Goal: Task Accomplishment & Management: Manage account settings

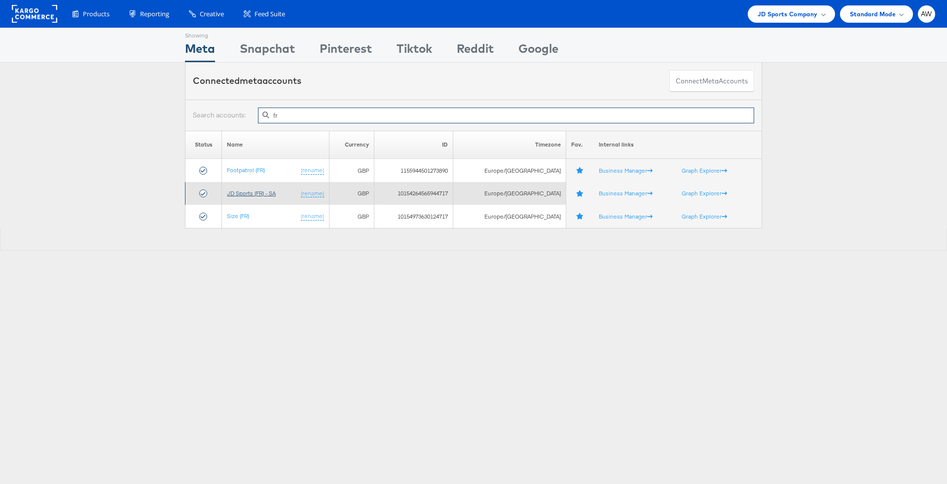
type input "fr"
click at [276, 192] on link "JD Sports (FR) - SA" at bounding box center [251, 192] width 49 height 7
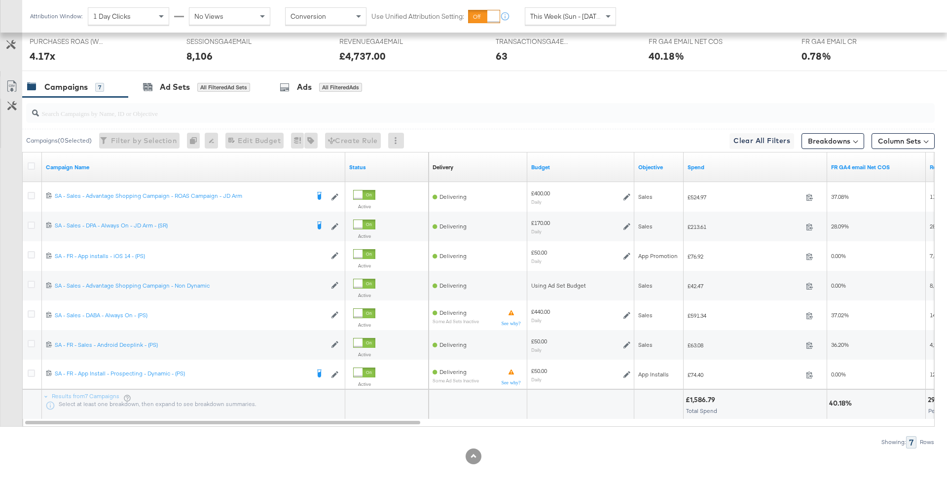
scroll to position [475, 0]
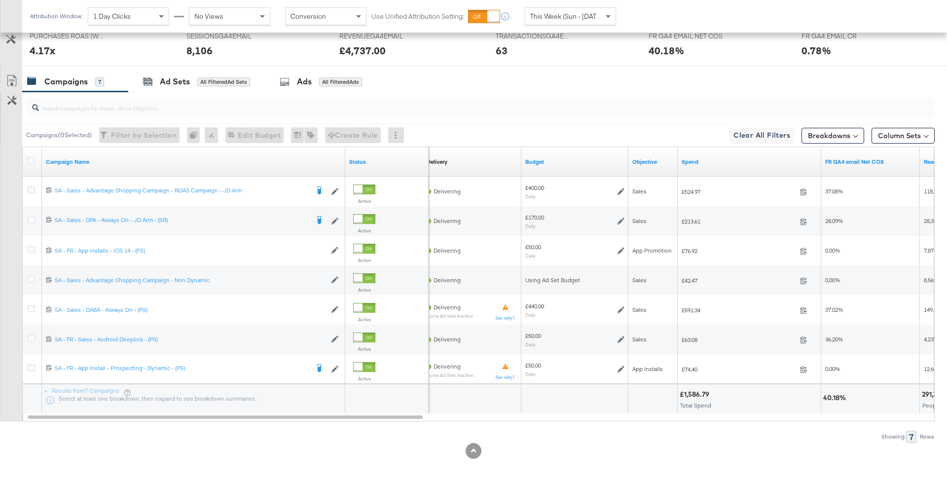
click at [553, 8] on div "This Week (Sun - [DATE])" at bounding box center [570, 16] width 90 height 17
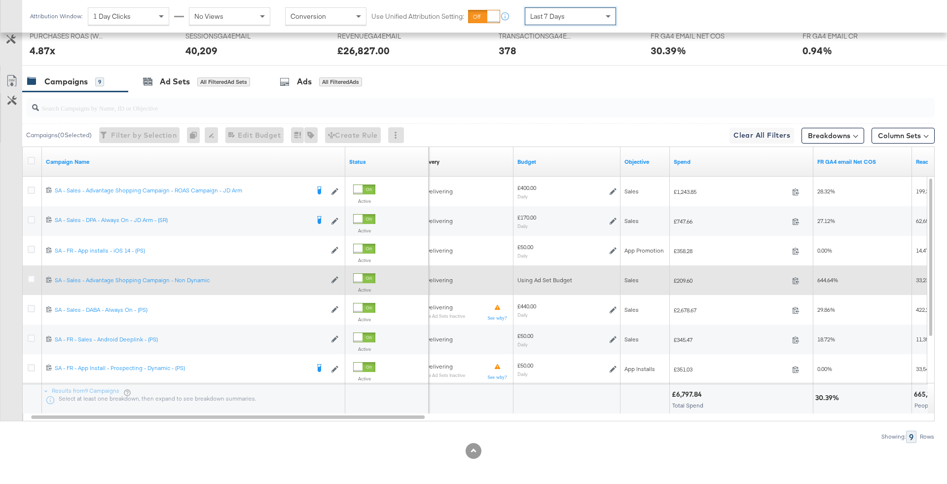
scroll to position [474, 0]
click at [544, 233] on div "£170.00 Daily" at bounding box center [567, 222] width 107 height 30
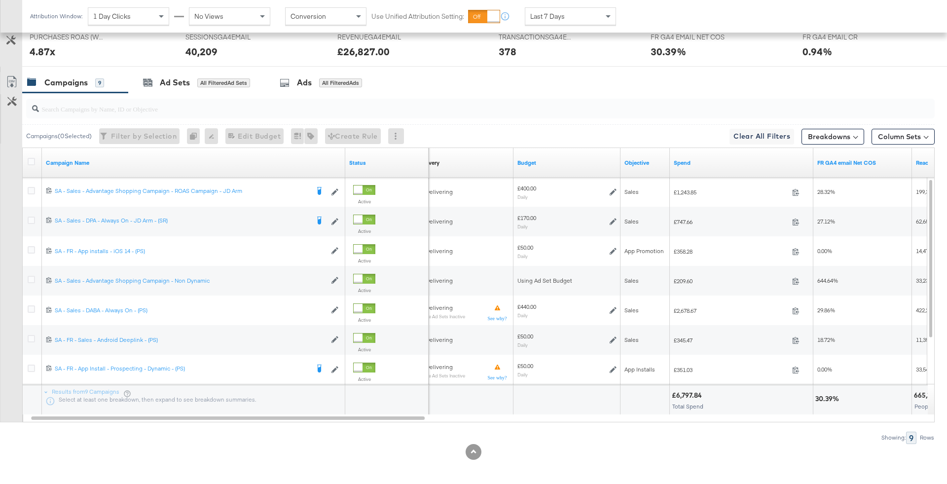
click at [539, 23] on div "Last 7 Days" at bounding box center [570, 16] width 90 height 17
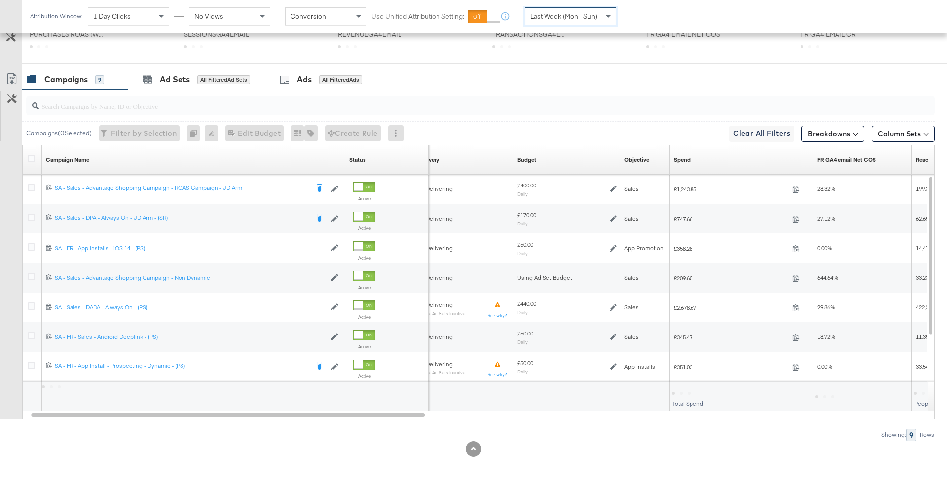
scroll to position [378, 0]
click at [573, 26] on div "Attribution Window: 1 Day Clicks No Views Conversion Use Unified Attribution Se…" at bounding box center [325, 16] width 606 height 33
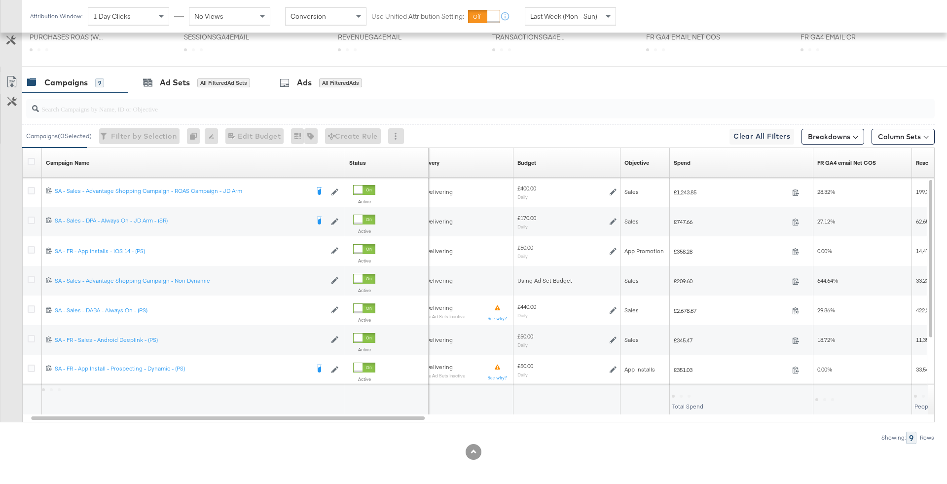
click at [567, 16] on span "Last Week (Mon - Sun)" at bounding box center [563, 16] width 67 height 9
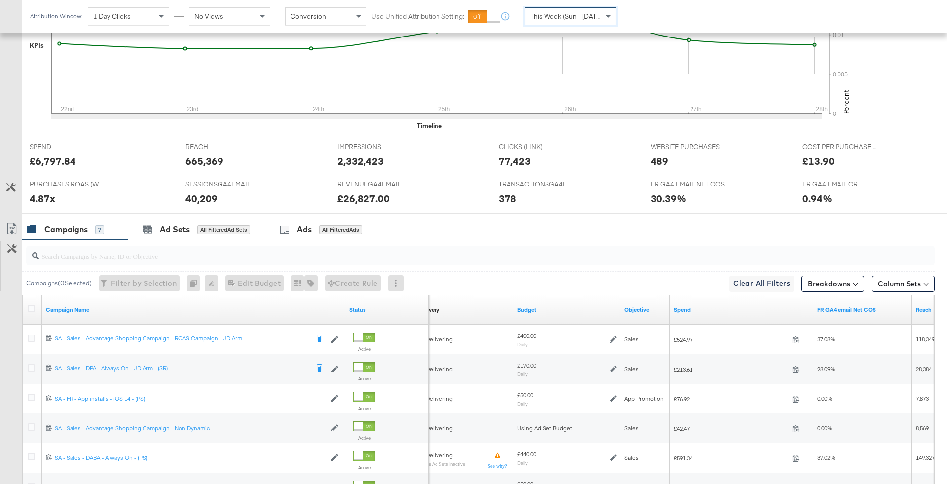
scroll to position [474, 0]
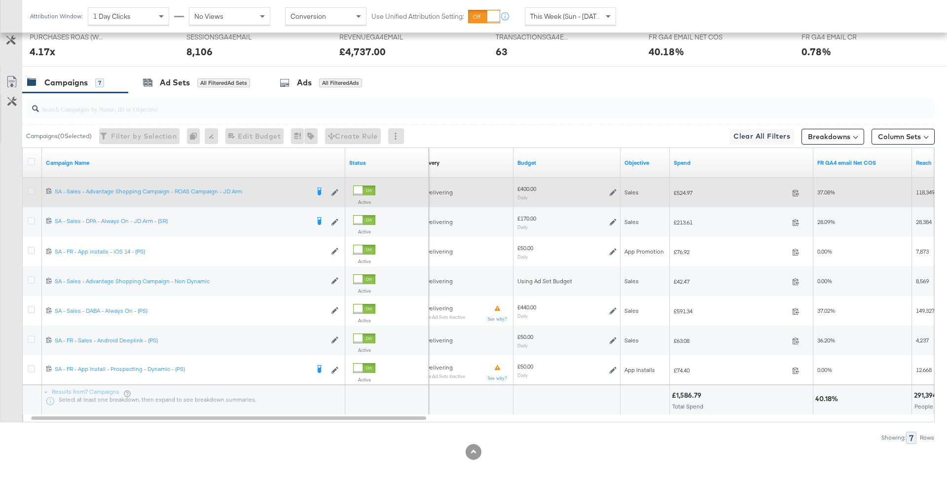
click at [30, 190] on icon at bounding box center [31, 190] width 7 height 7
click at [0, 0] on input "checkbox" at bounding box center [0, 0] width 0 height 0
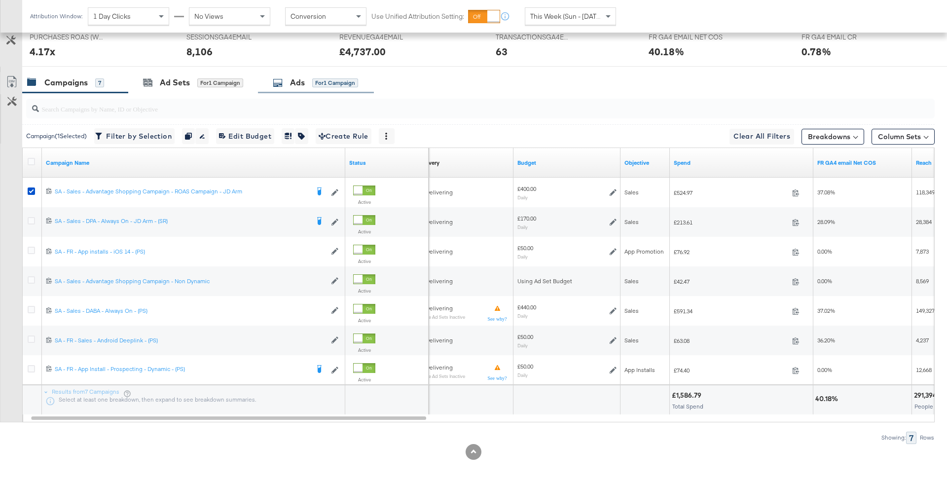
click at [331, 78] on span "for 1 Campaign" at bounding box center [335, 82] width 46 height 9
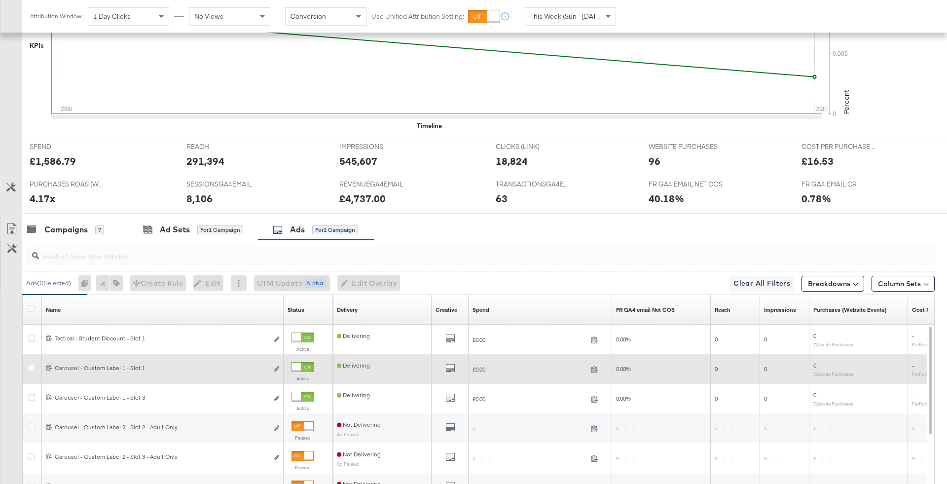
scroll to position [475, 0]
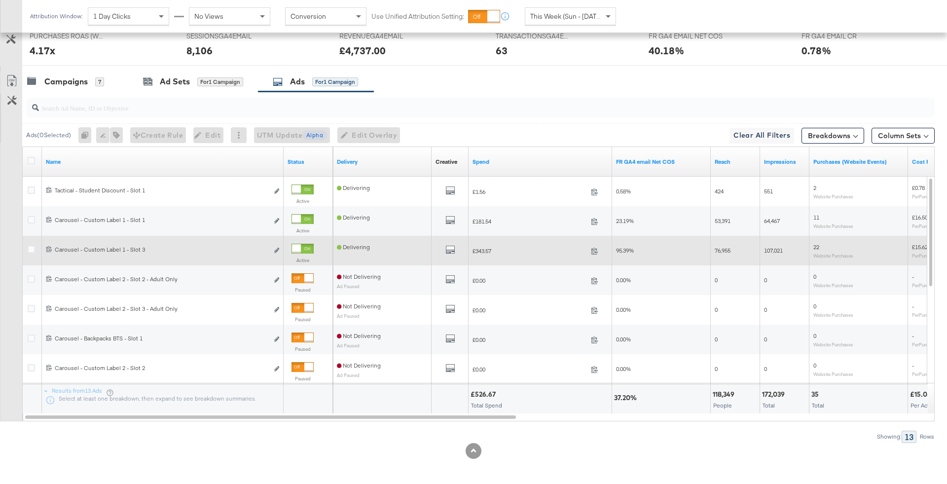
click at [296, 248] on div at bounding box center [296, 248] width 9 height 9
click at [87, 80] on div "Campaigns" at bounding box center [65, 81] width 43 height 11
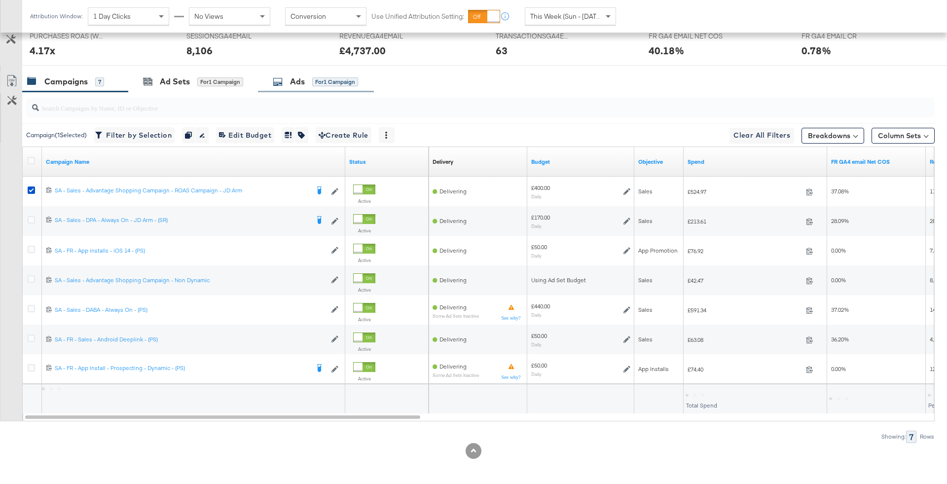
click at [286, 76] on div "Ads for 1 Campaign" at bounding box center [315, 81] width 85 height 11
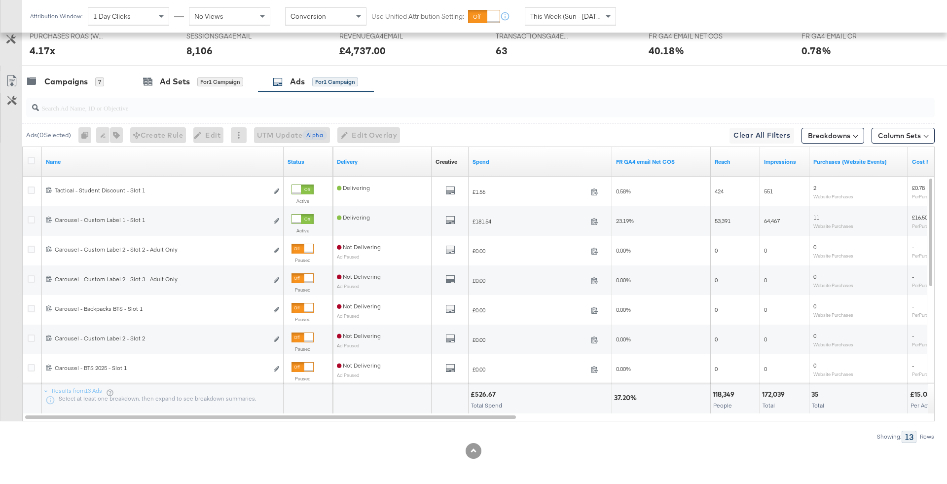
click at [191, 111] on input "search" at bounding box center [445, 103] width 813 height 19
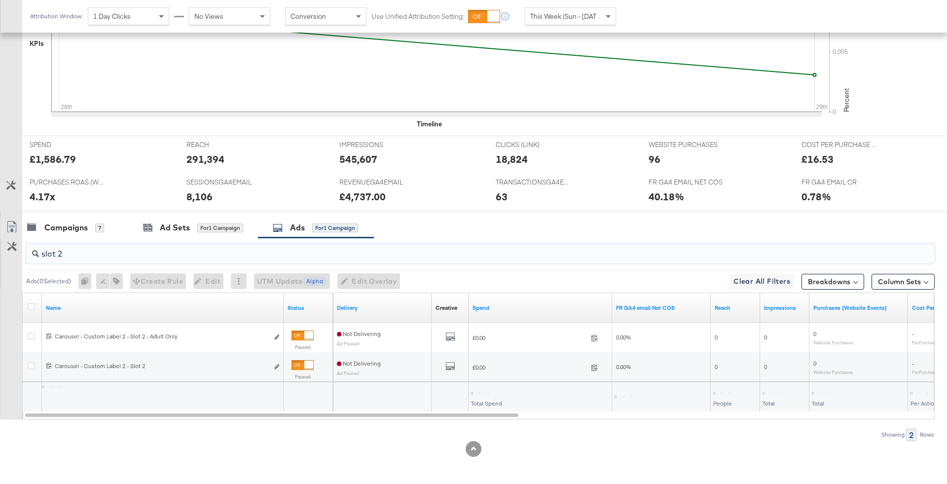
scroll to position [327, 0]
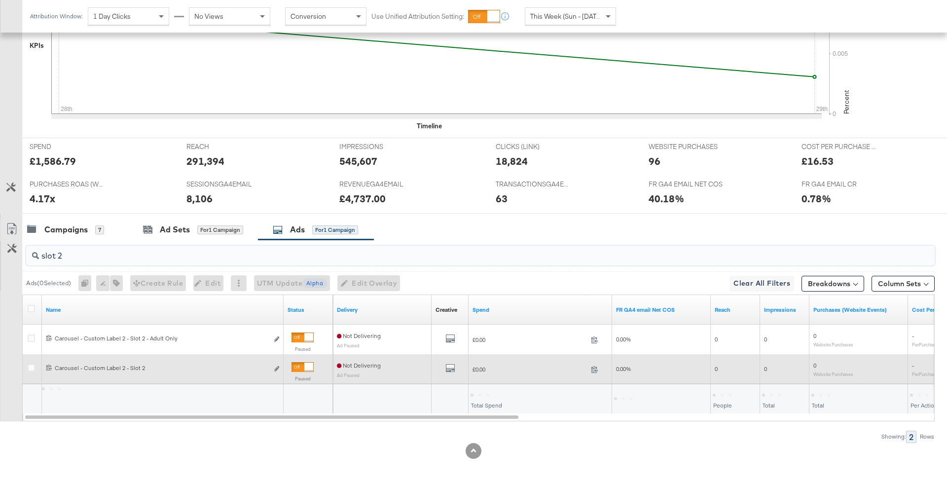
type input "slot 2"
click at [300, 370] on div at bounding box center [303, 367] width 22 height 10
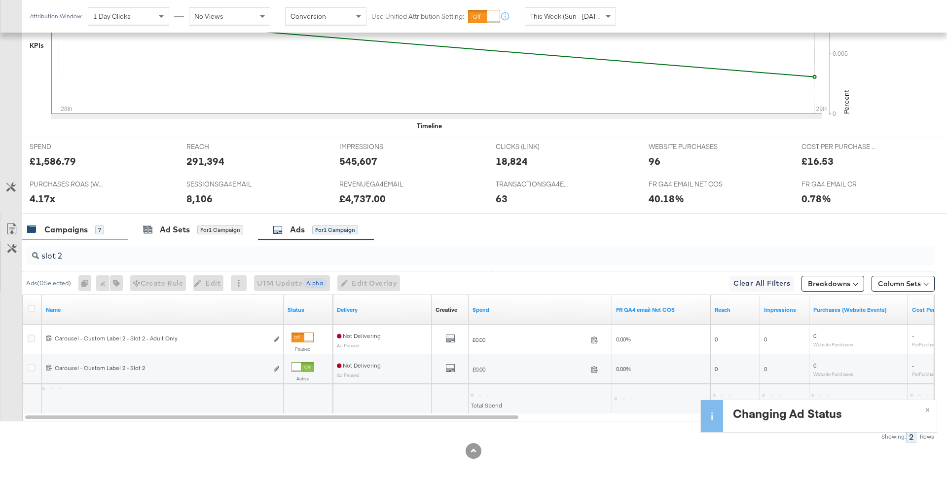
click at [94, 225] on div "Campaigns 7" at bounding box center [65, 229] width 77 height 11
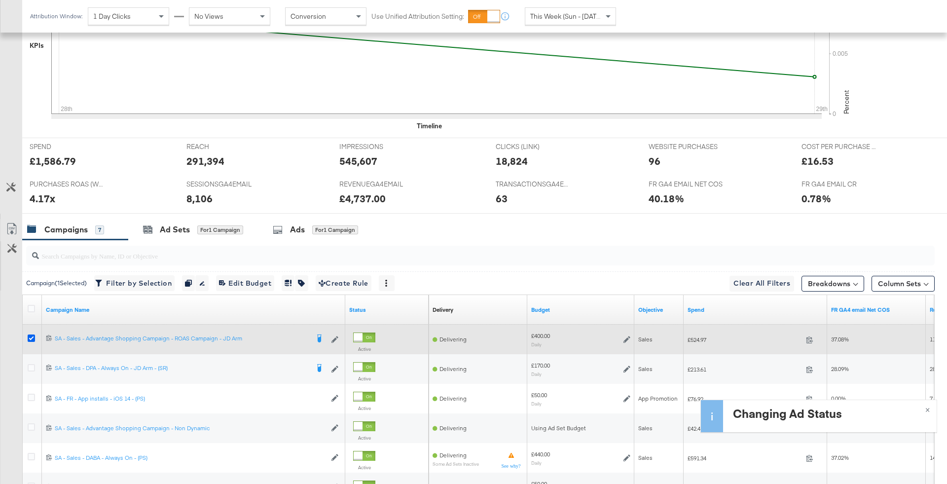
click at [31, 335] on icon at bounding box center [31, 337] width 7 height 7
click at [0, 0] on input "checkbox" at bounding box center [0, 0] width 0 height 0
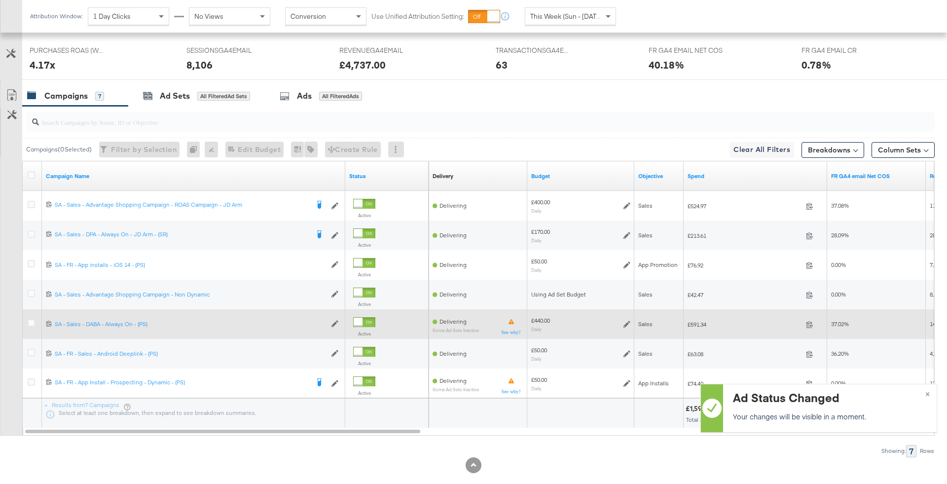
scroll to position [475, 0]
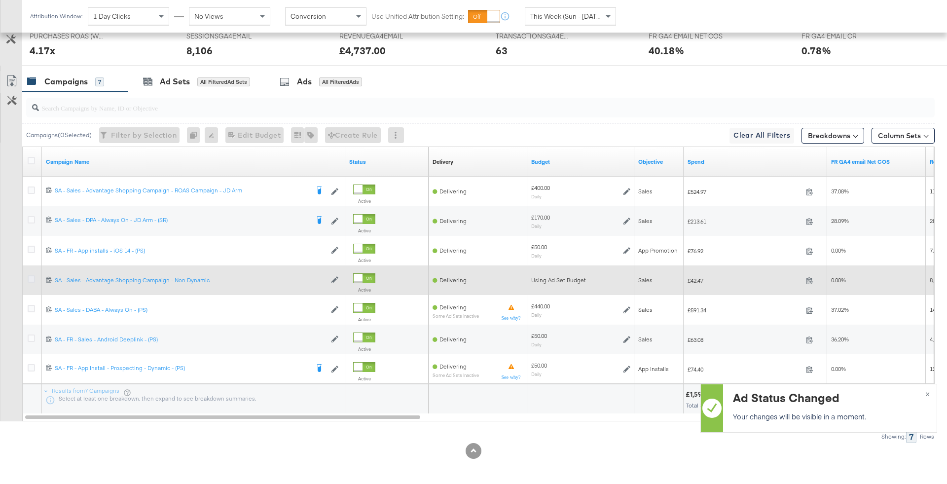
click at [34, 275] on icon at bounding box center [31, 278] width 7 height 7
click at [0, 0] on input "checkbox" at bounding box center [0, 0] width 0 height 0
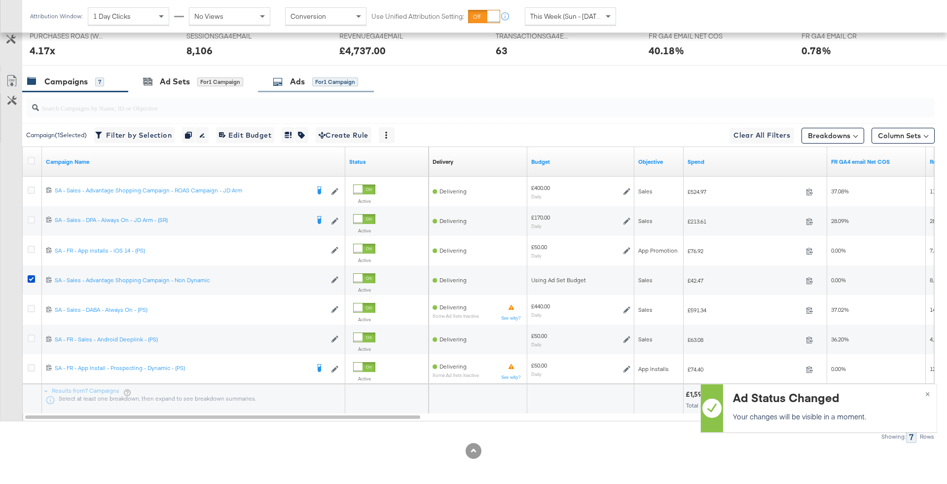
click at [295, 82] on div "Ads" at bounding box center [297, 81] width 15 height 11
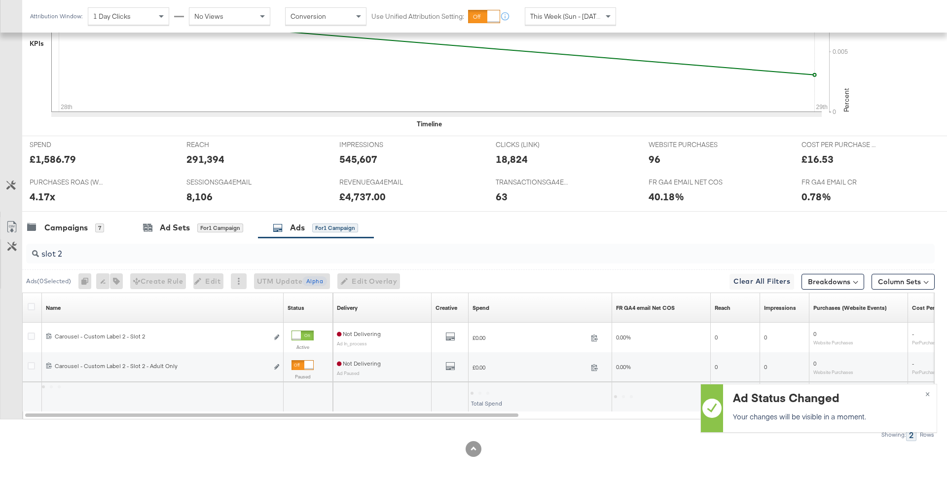
scroll to position [327, 0]
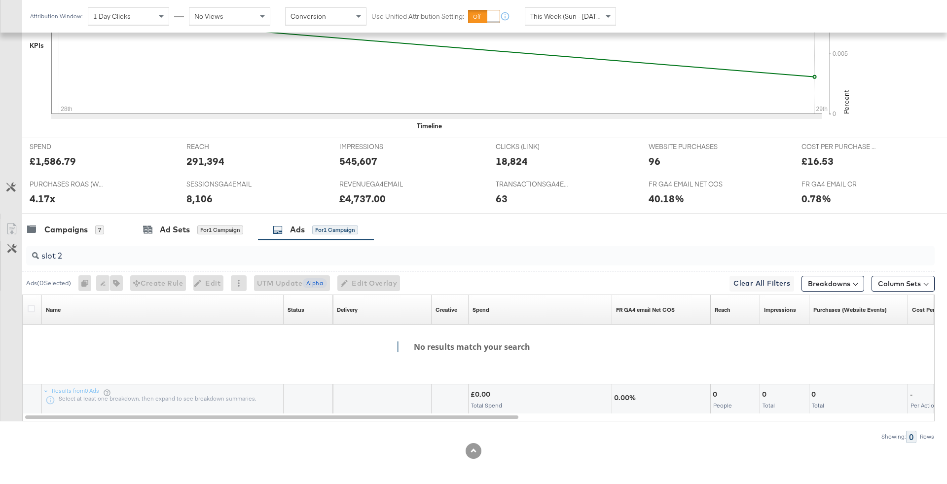
click at [83, 251] on input "slot 2" at bounding box center [445, 251] width 813 height 19
type input "s"
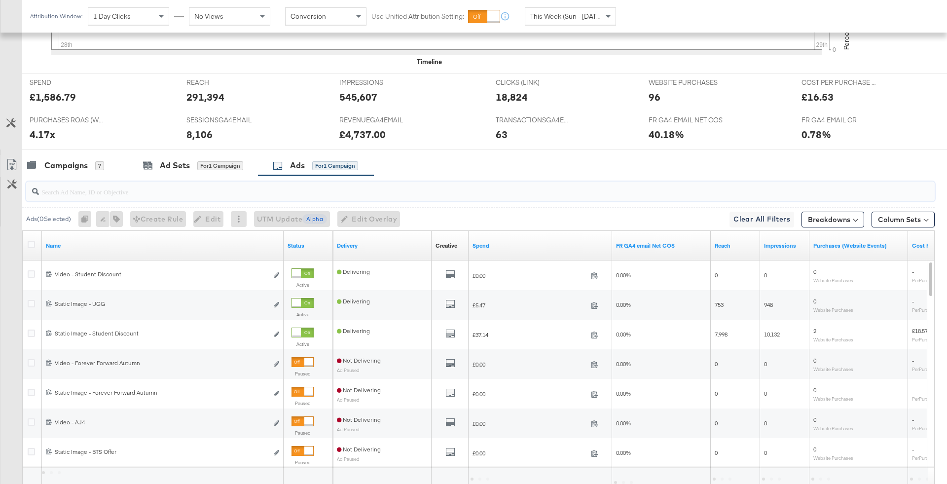
scroll to position [397, 0]
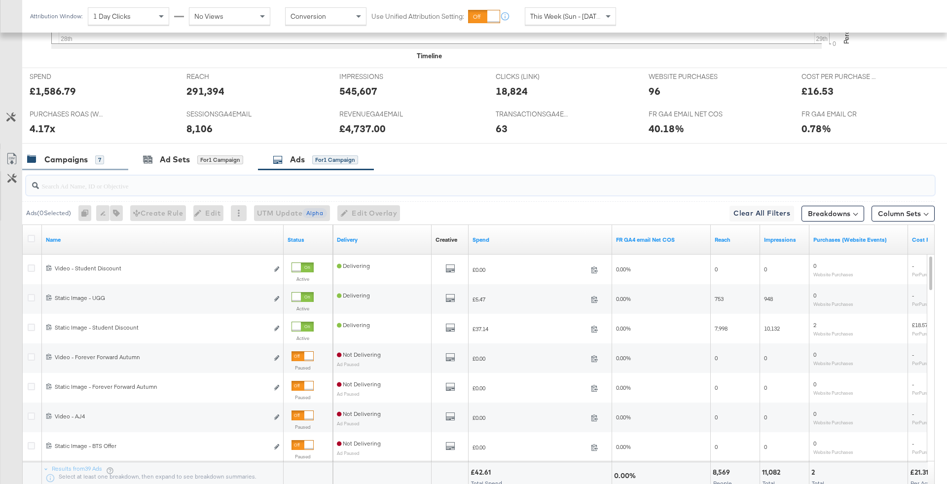
click at [107, 164] on div "Campaigns 7" at bounding box center [75, 159] width 106 height 21
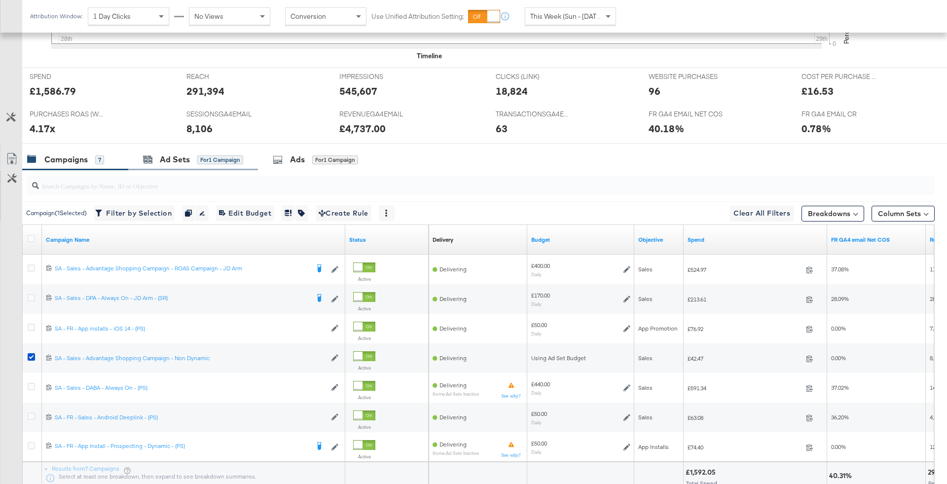
click at [188, 165] on div "Ad Sets for 1 Campaign" at bounding box center [193, 159] width 130 height 21
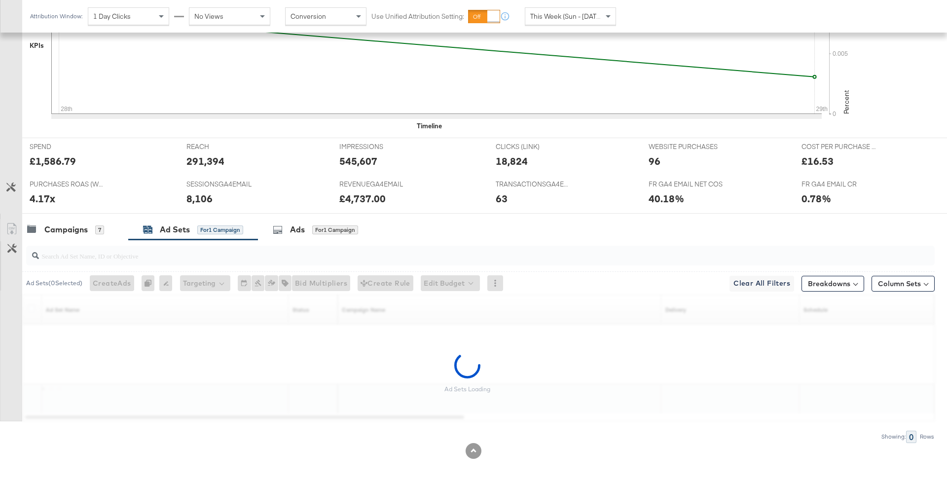
scroll to position [297, 0]
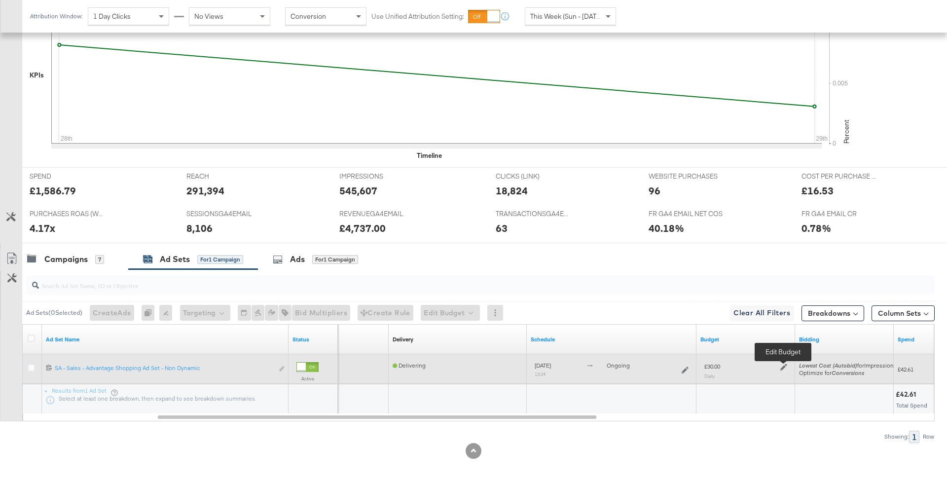
click at [780, 368] on icon at bounding box center [783, 367] width 7 height 7
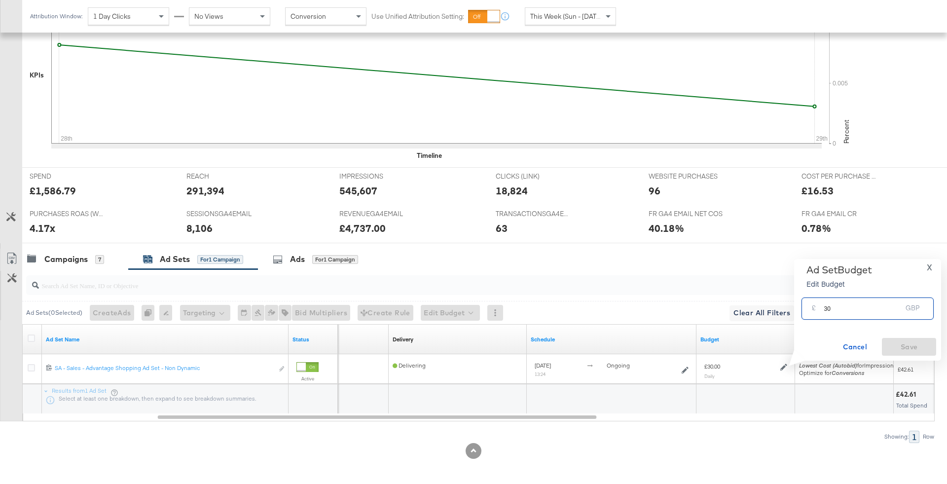
click at [843, 306] on input "30" at bounding box center [863, 304] width 78 height 21
type input "50"
click at [901, 344] on span "Save" at bounding box center [909, 347] width 46 height 12
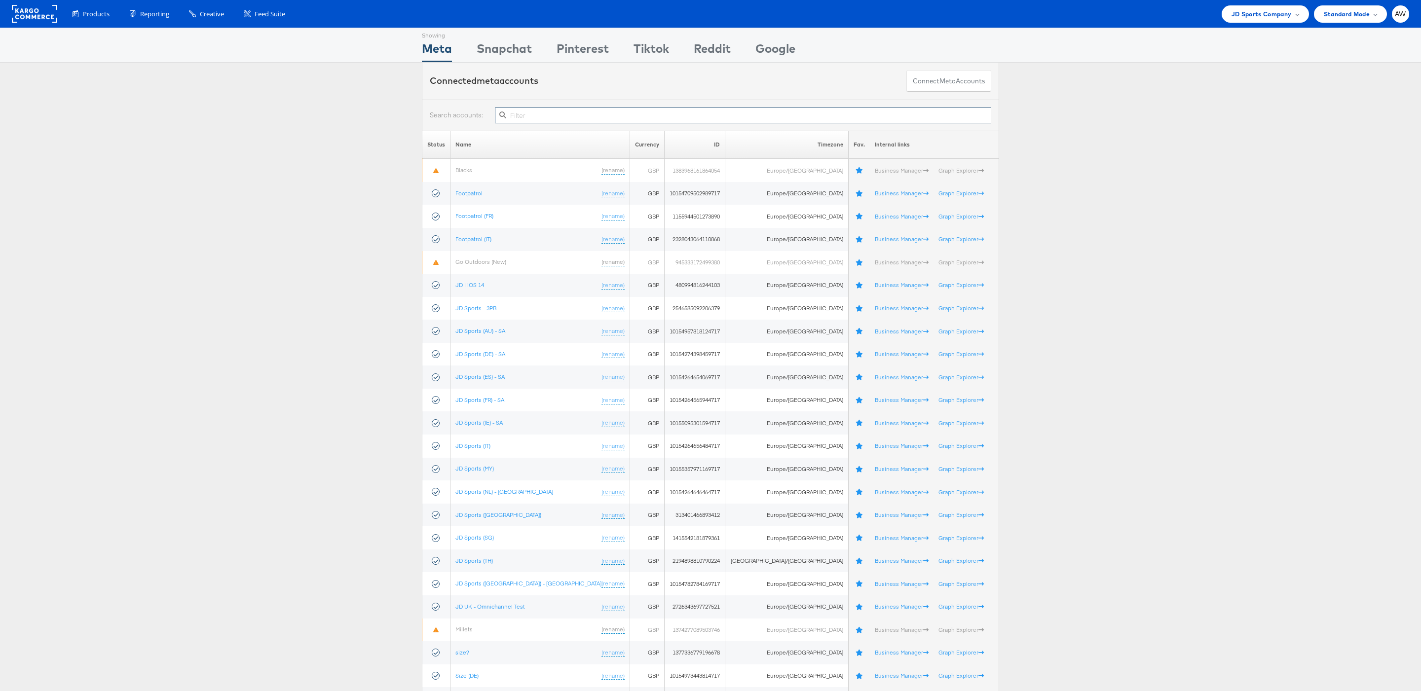
click at [573, 124] on div at bounding box center [710, 115] width 577 height 31
click at [571, 122] on input "f" at bounding box center [743, 116] width 496 height 16
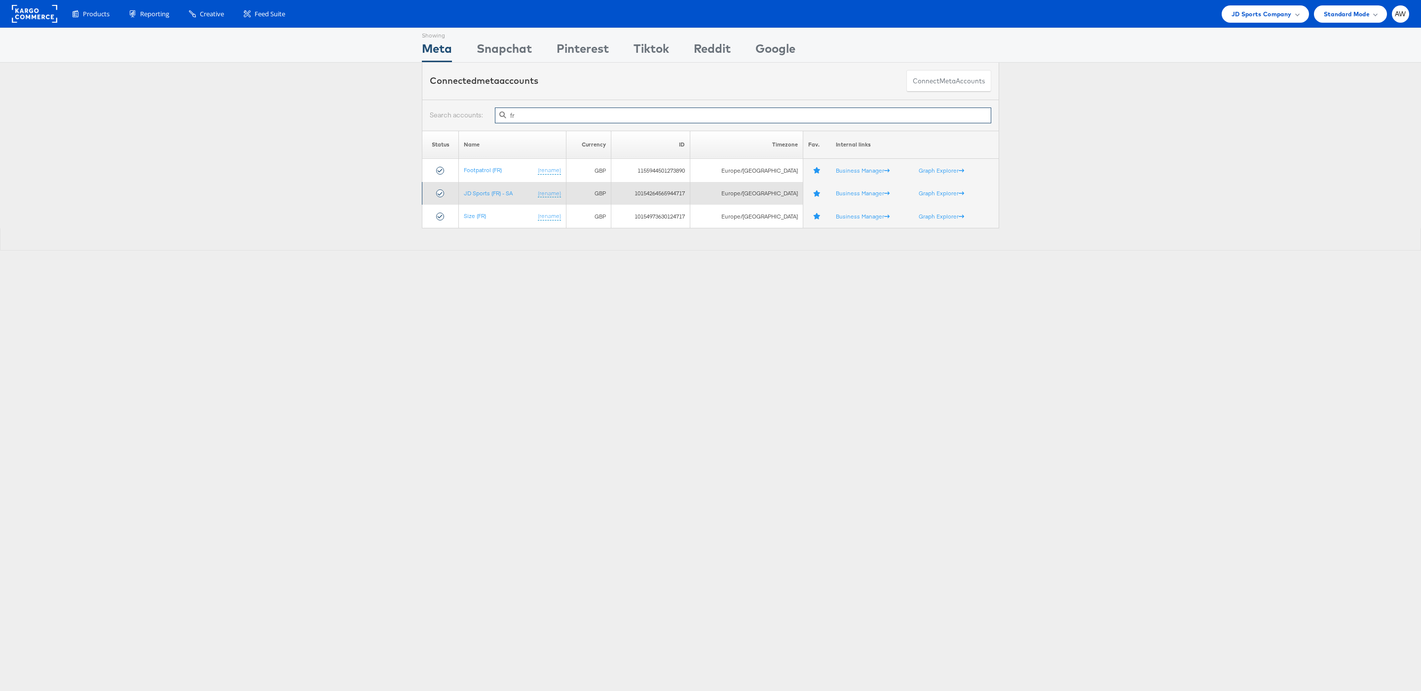
type input "fr"
click at [502, 188] on td "JD Sports (FR) - SA (rename)" at bounding box center [512, 193] width 107 height 23
click at [505, 203] on td "JD Sports (FR) - SA (rename)" at bounding box center [512, 193] width 107 height 23
click at [497, 195] on link "JD Sports (FR) - SA" at bounding box center [488, 192] width 49 height 7
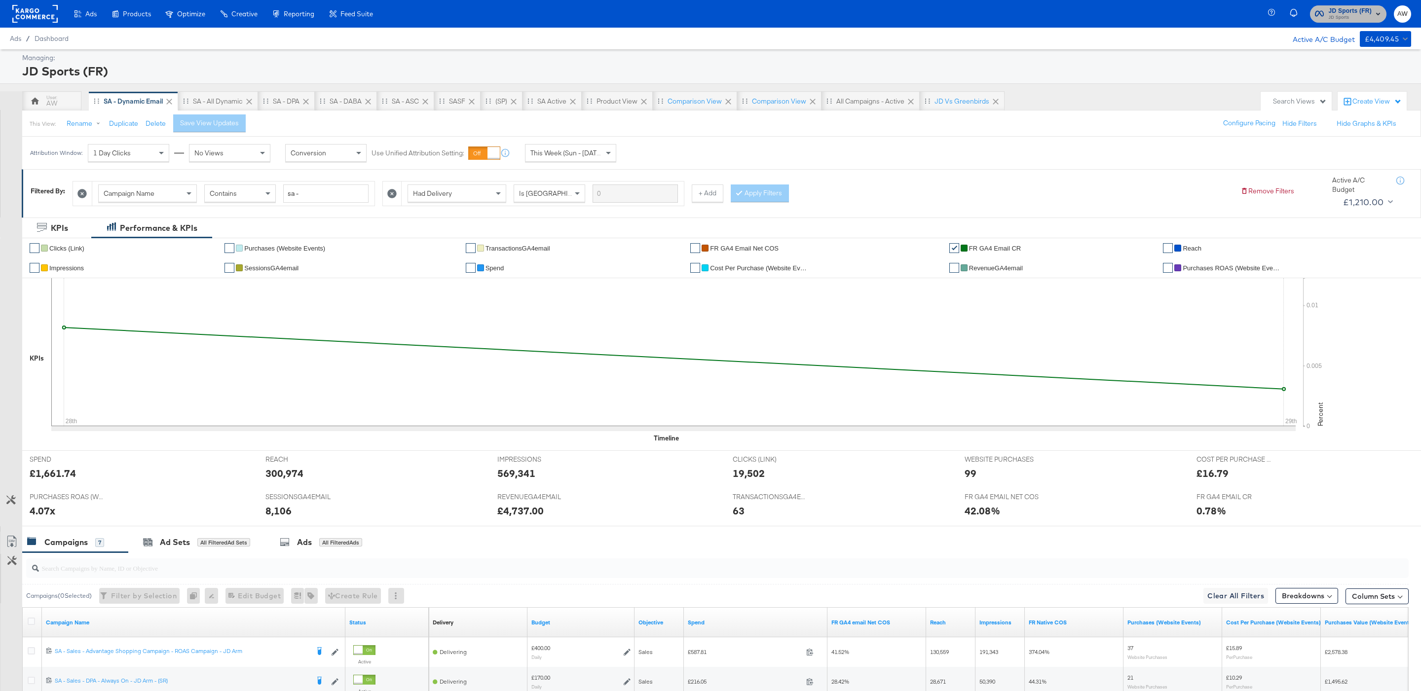
click at [1350, 14] on span "JD Sports" at bounding box center [1350, 18] width 43 height 8
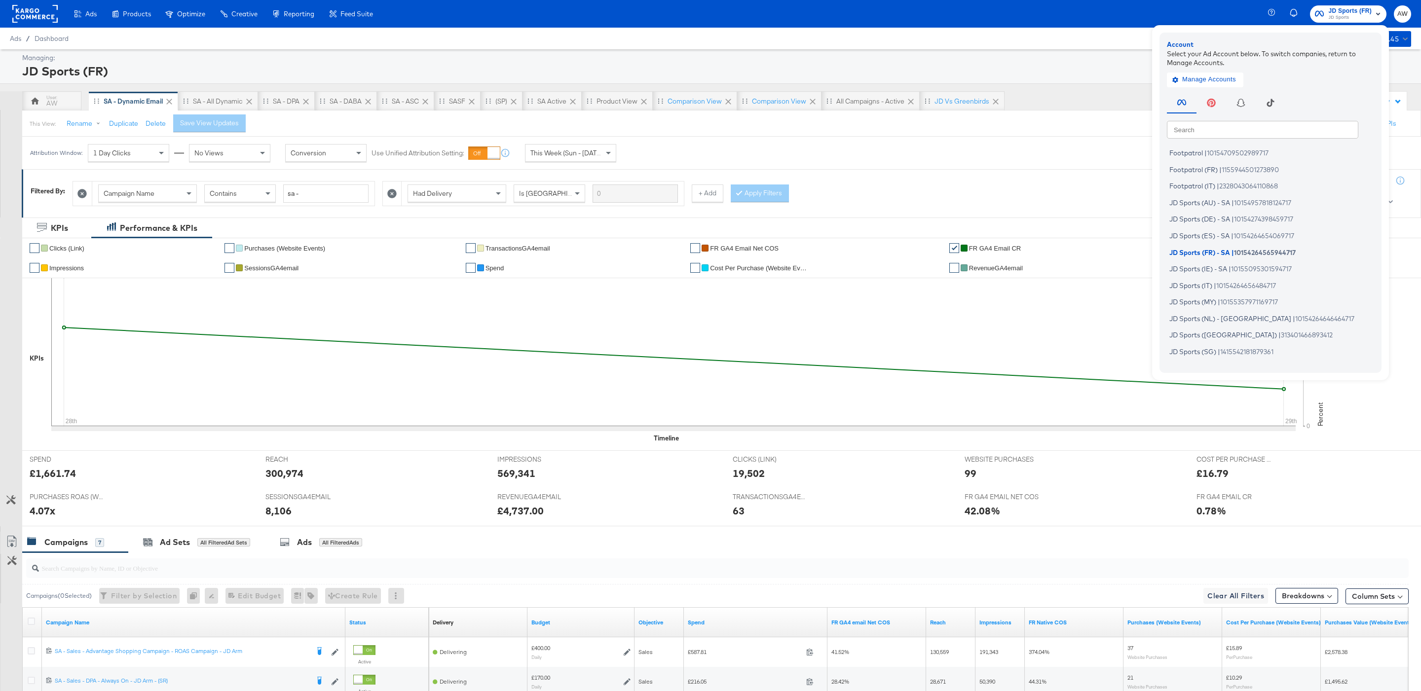
click at [1242, 100] on icon "button" at bounding box center [1240, 102] width 7 height 7
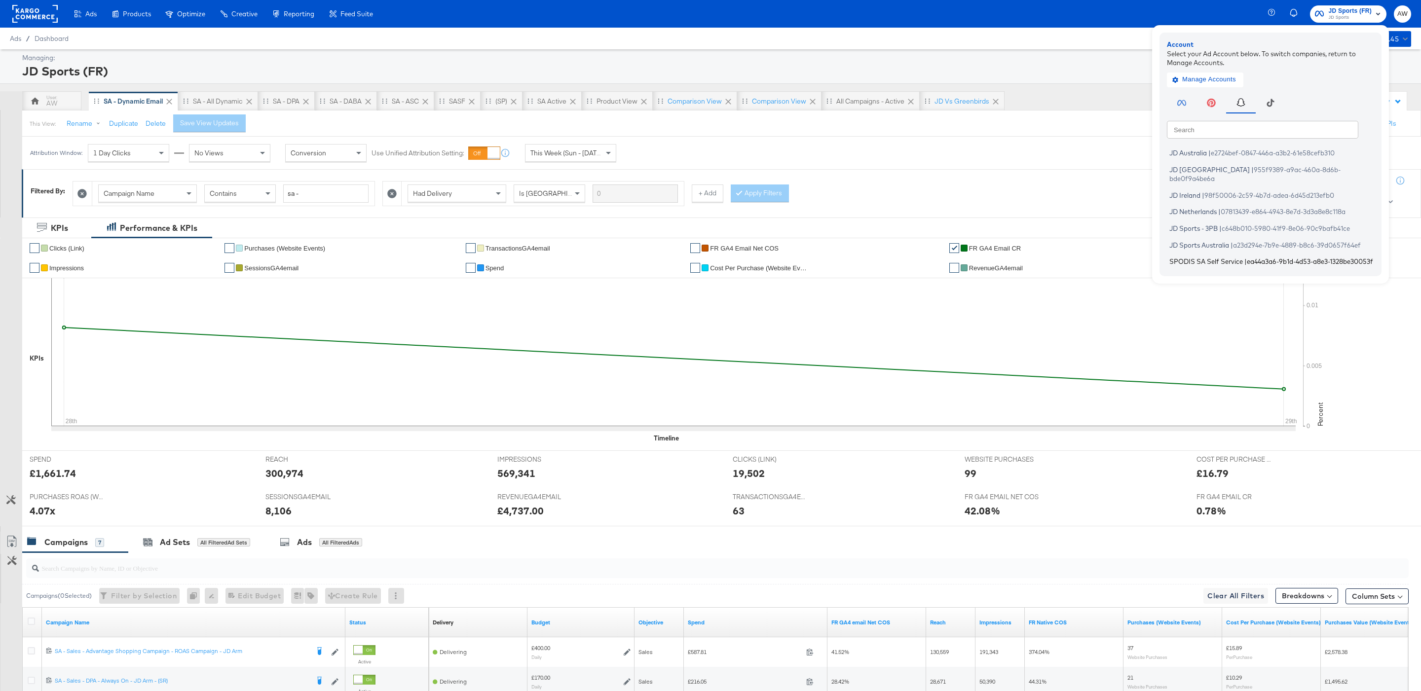
click at [1222, 256] on li "SPODIS SA Self Service | ea44a3a6-9b1d-4d53-a8e3-1328be30053f" at bounding box center [1273, 262] width 212 height 14
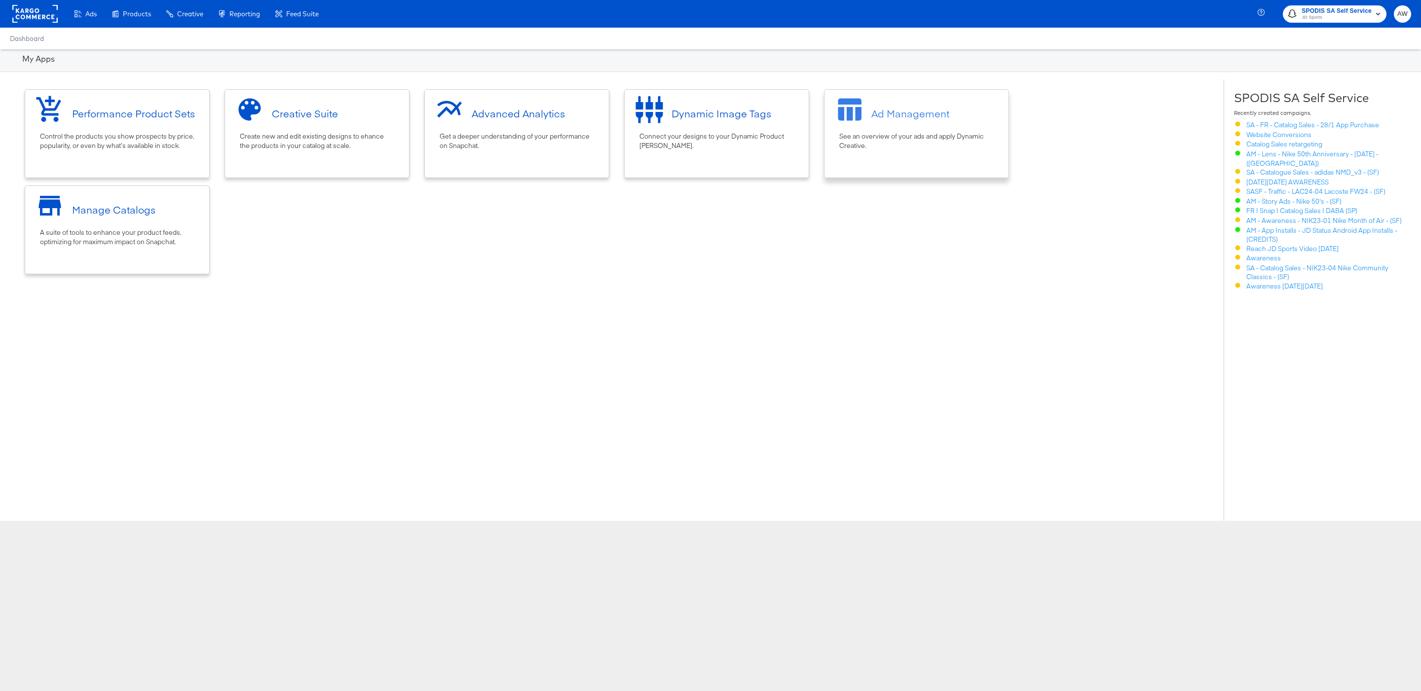
click at [972, 135] on div "See an overview of your ads and apply Dynamic Creative." at bounding box center [916, 141] width 154 height 18
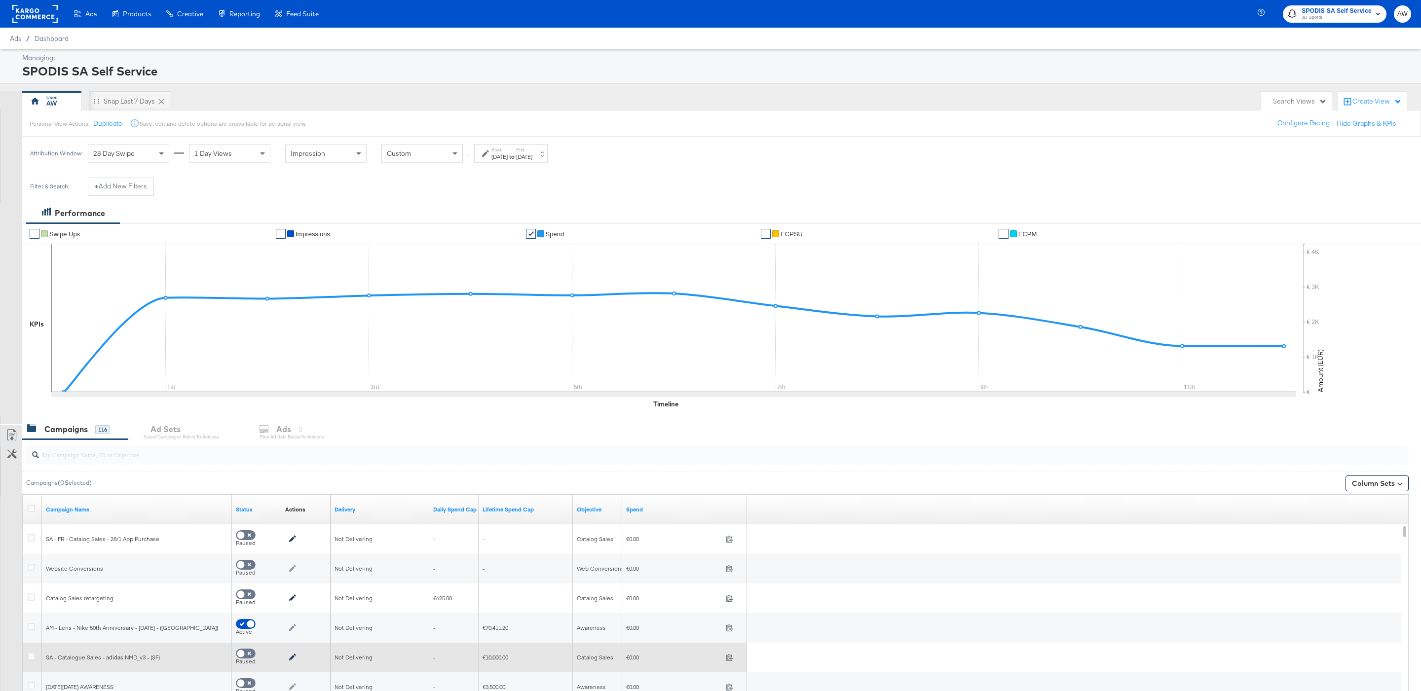
scroll to position [114, 0]
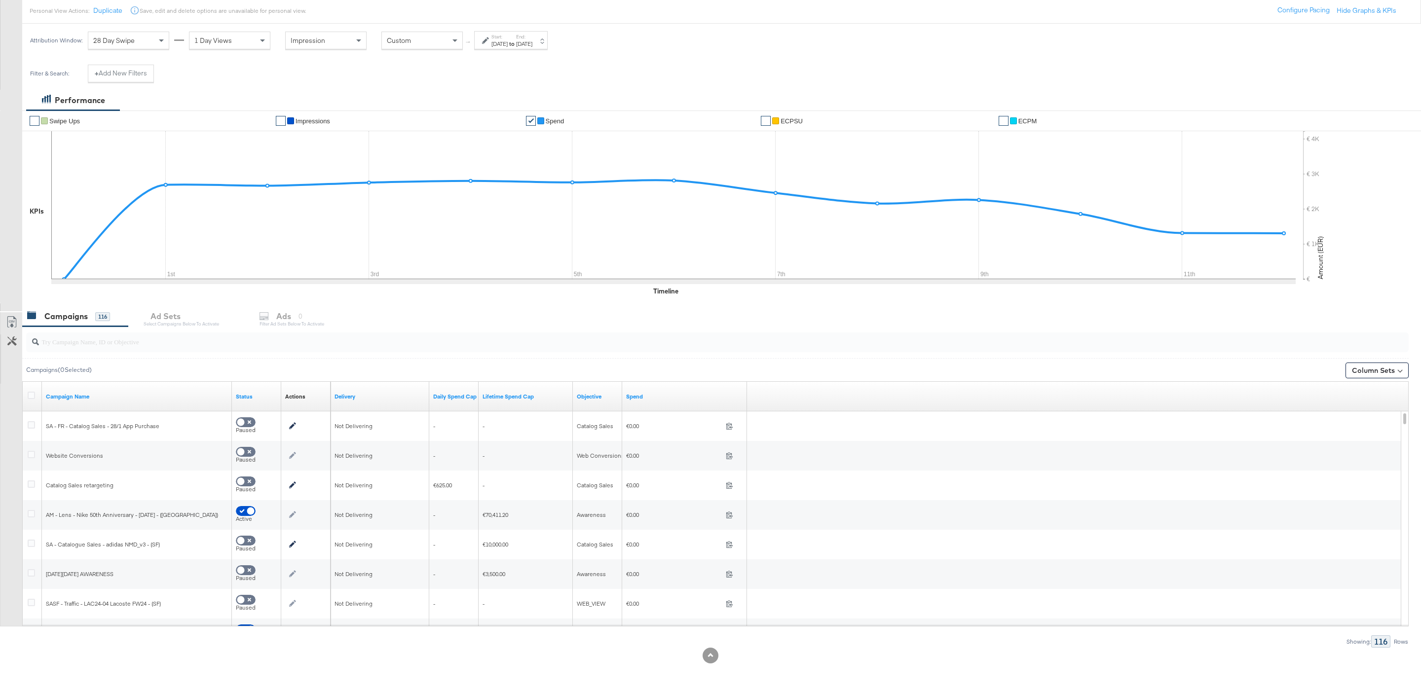
click at [253, 356] on div at bounding box center [715, 343] width 1386 height 32
click at [241, 343] on input "search" at bounding box center [658, 338] width 1239 height 19
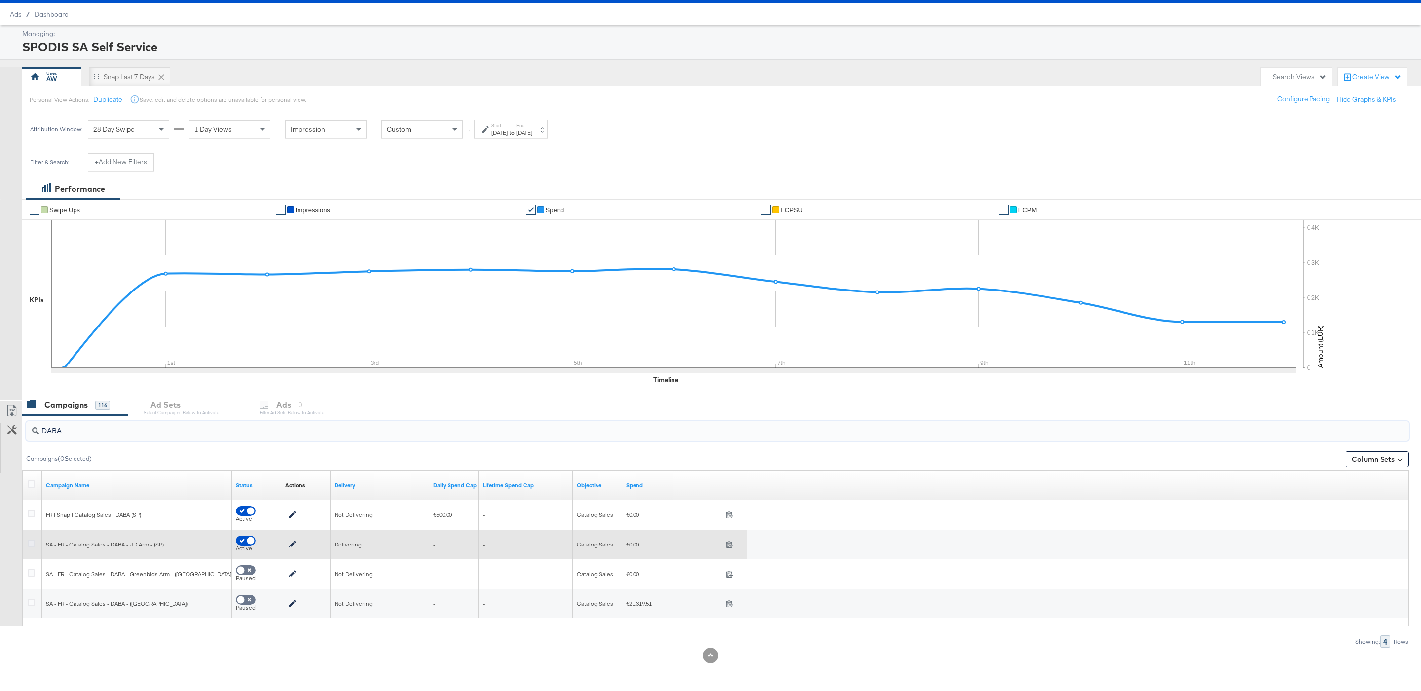
type input "DABA"
click at [29, 546] on icon at bounding box center [31, 543] width 7 height 7
click at [0, 0] on input "checkbox" at bounding box center [0, 0] width 0 height 0
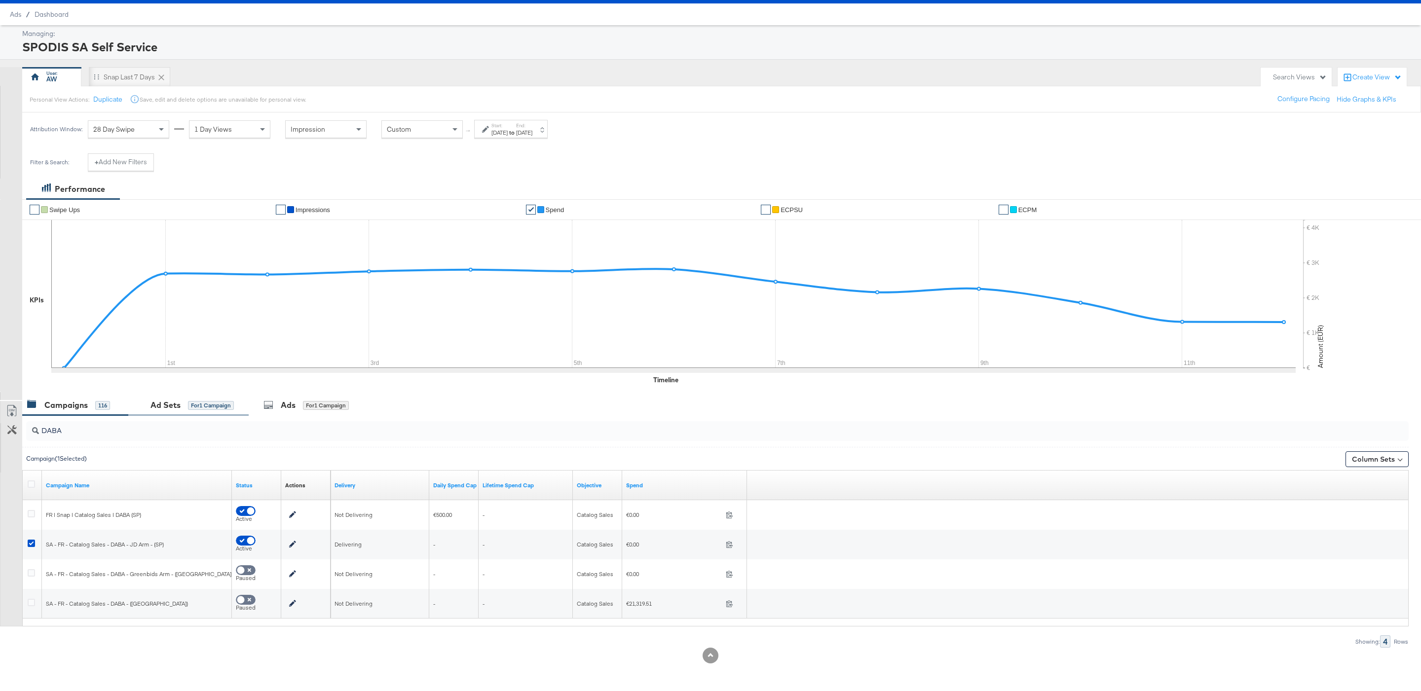
click at [182, 402] on div "Ad Sets for 1 Campaign" at bounding box center [188, 405] width 91 height 11
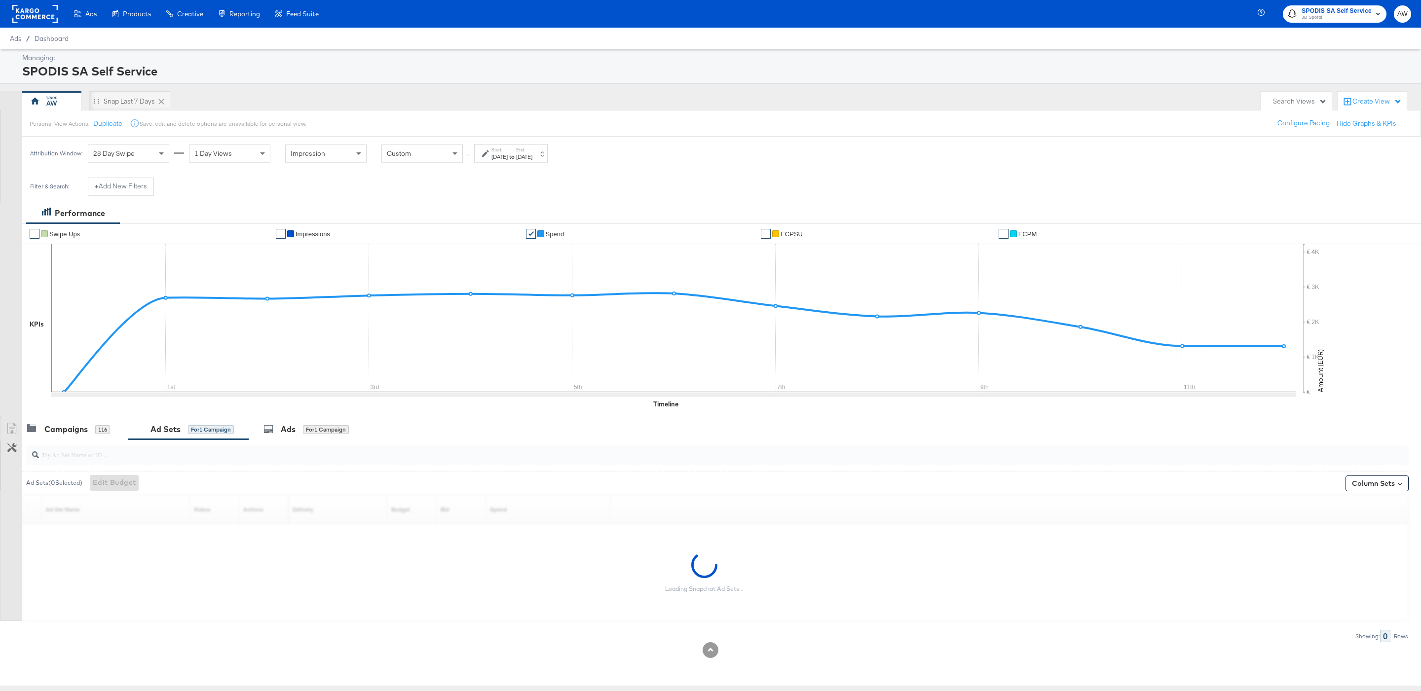
scroll to position [0, 0]
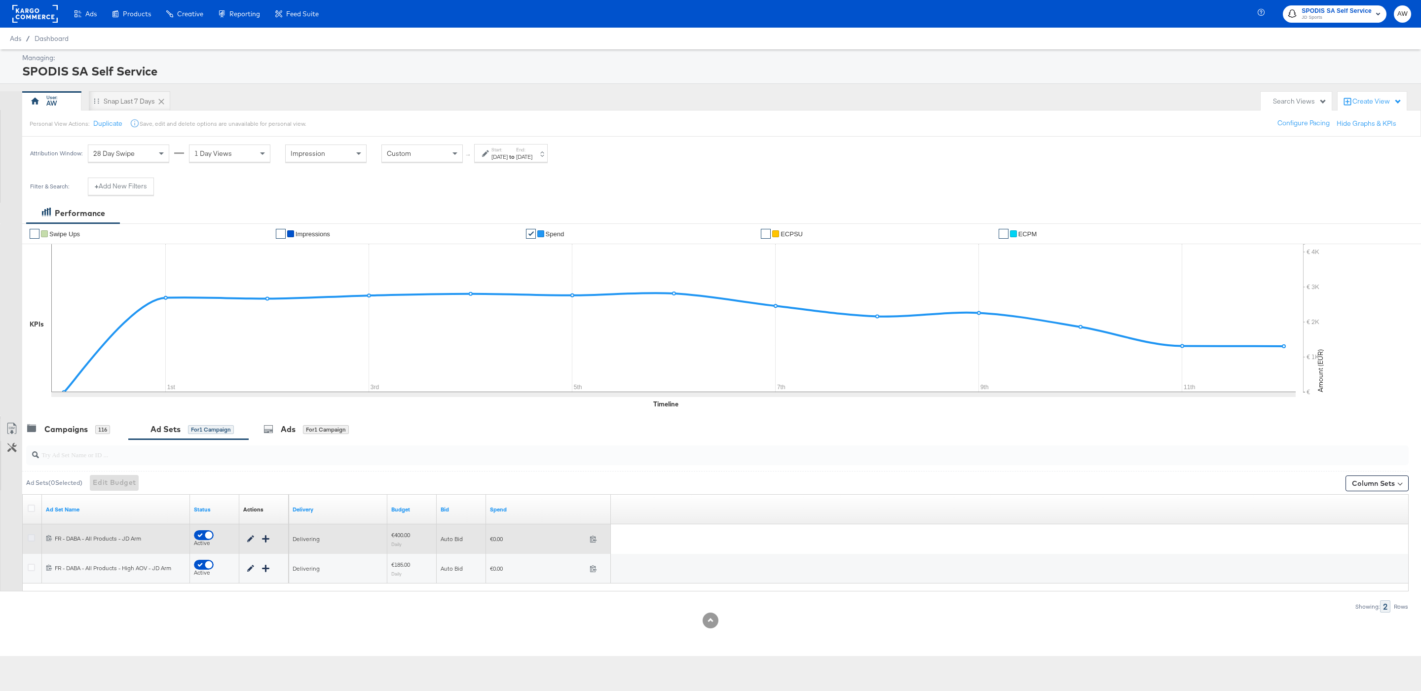
click at [31, 540] on icon at bounding box center [31, 537] width 7 height 7
click at [0, 0] on input "checkbox" at bounding box center [0, 0] width 0 height 0
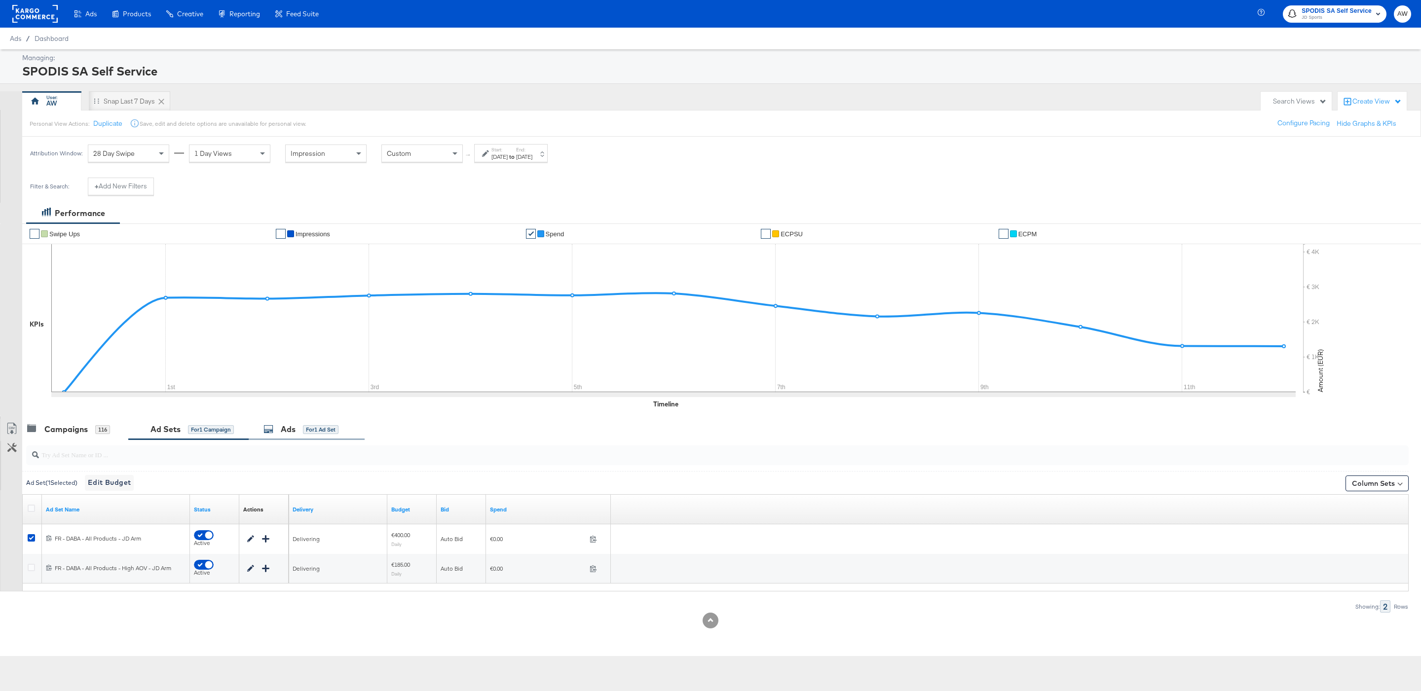
click at [312, 429] on div "for 1 Ad Set" at bounding box center [321, 429] width 36 height 9
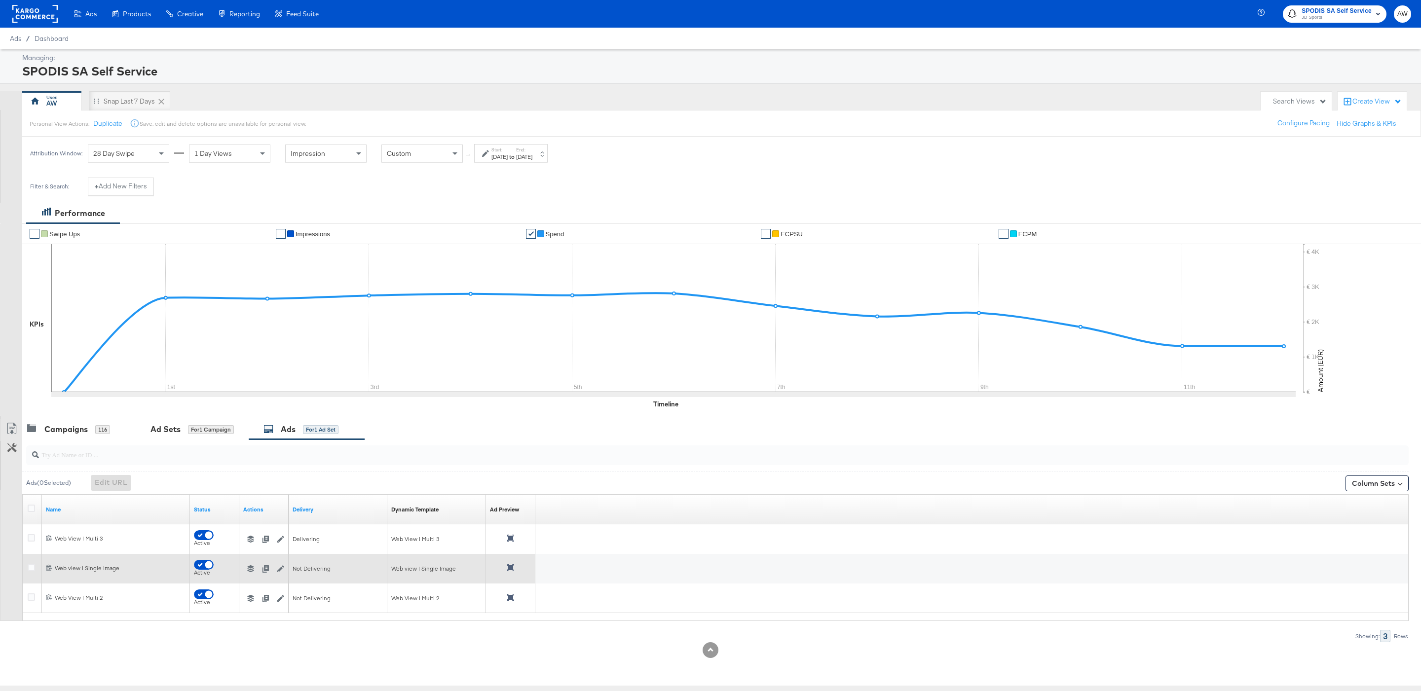
click at [340, 571] on div "Not Delivering" at bounding box center [338, 569] width 91 height 8
click at [318, 570] on div "Not Delivering" at bounding box center [338, 569] width 91 height 8
click at [255, 569] on button "button" at bounding box center [250, 568] width 15 height 7
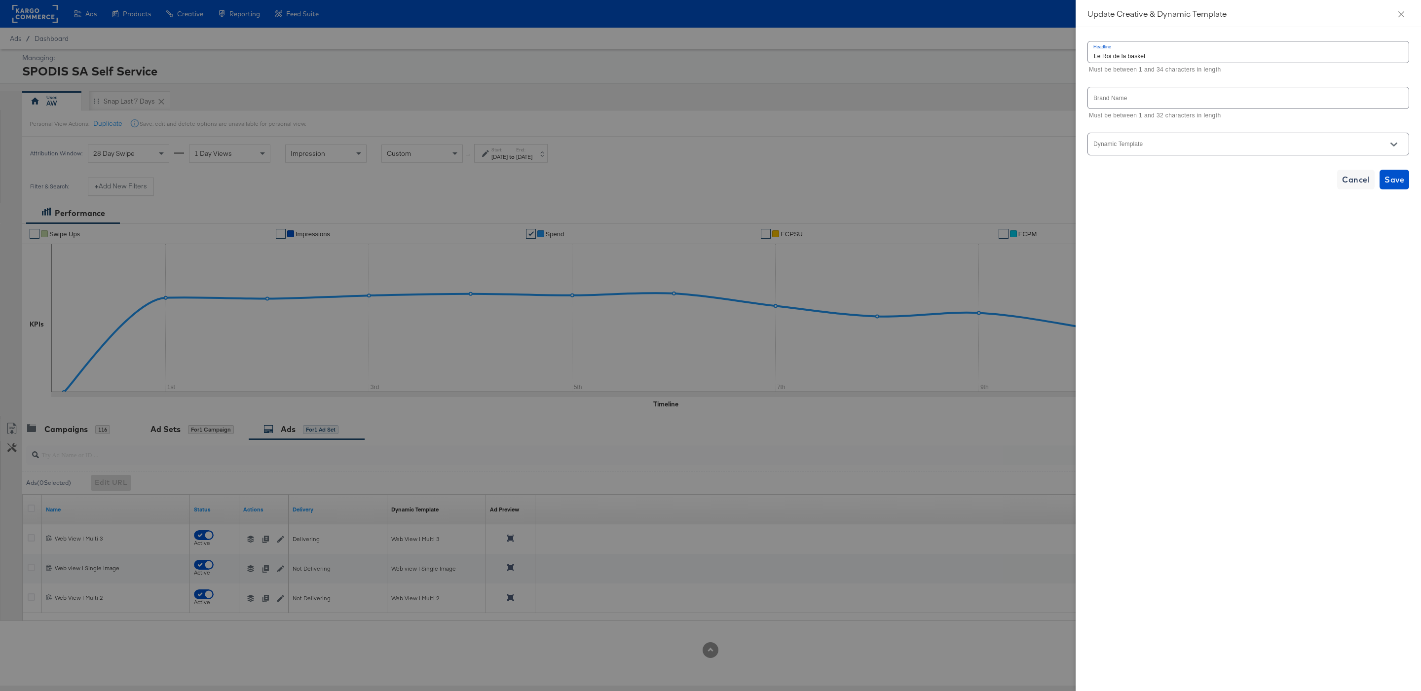
click at [1171, 95] on input "text" at bounding box center [1248, 97] width 321 height 21
click at [1170, 109] on input "text" at bounding box center [1248, 97] width 321 height 21
click at [1165, 100] on input "text" at bounding box center [1248, 97] width 321 height 21
click at [1168, 150] on input "Dynamic Template" at bounding box center [1240, 148] width 297 height 11
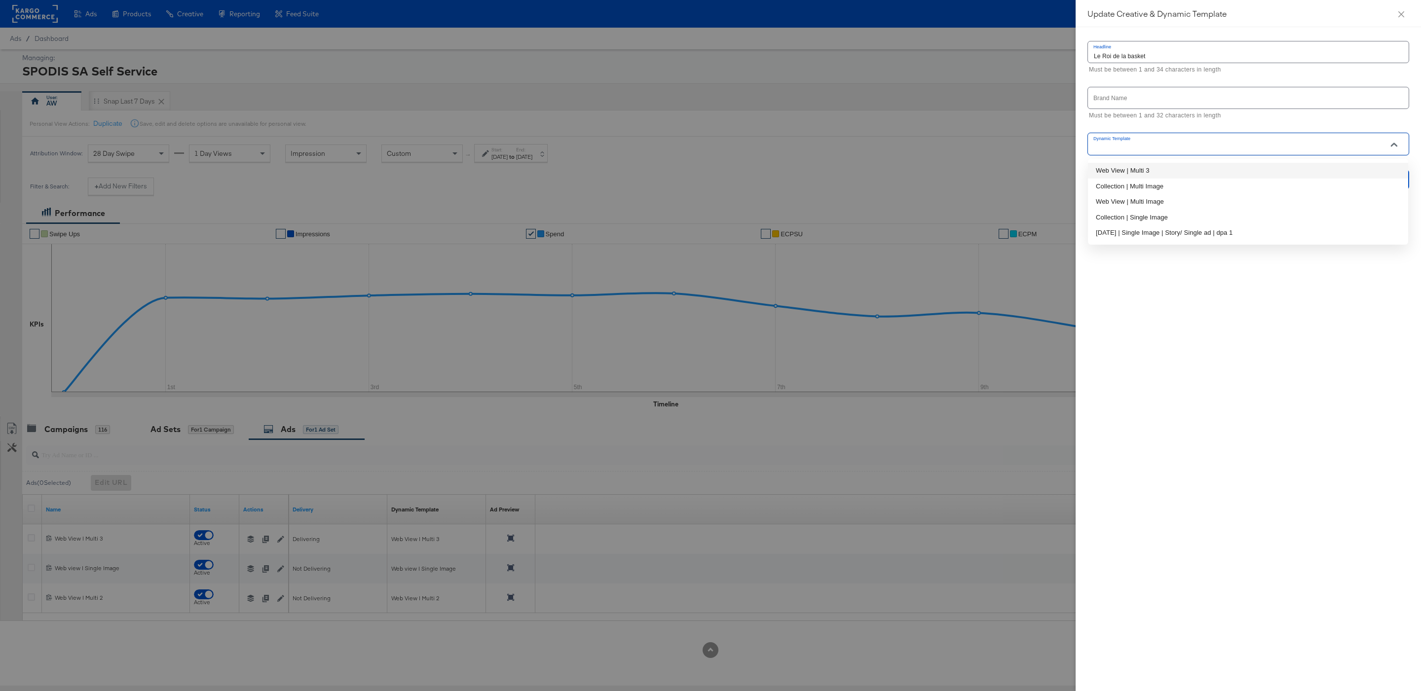
click at [1181, 123] on div "Headline Le Roi de la basket Must be between 1 and 34 characters in length Bran…" at bounding box center [1248, 114] width 322 height 151
click at [1401, 10] on icon "close" at bounding box center [1401, 14] width 8 height 8
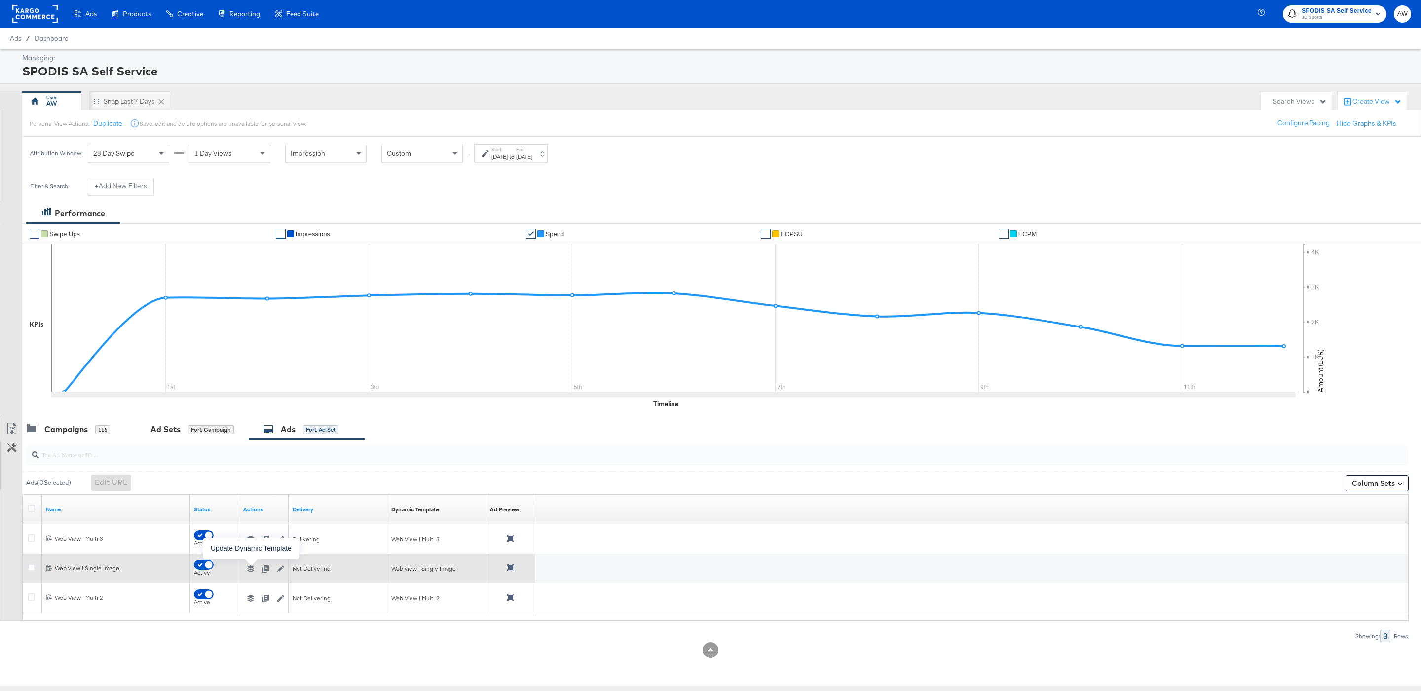
click at [252, 570] on icon "button" at bounding box center [250, 568] width 7 height 7
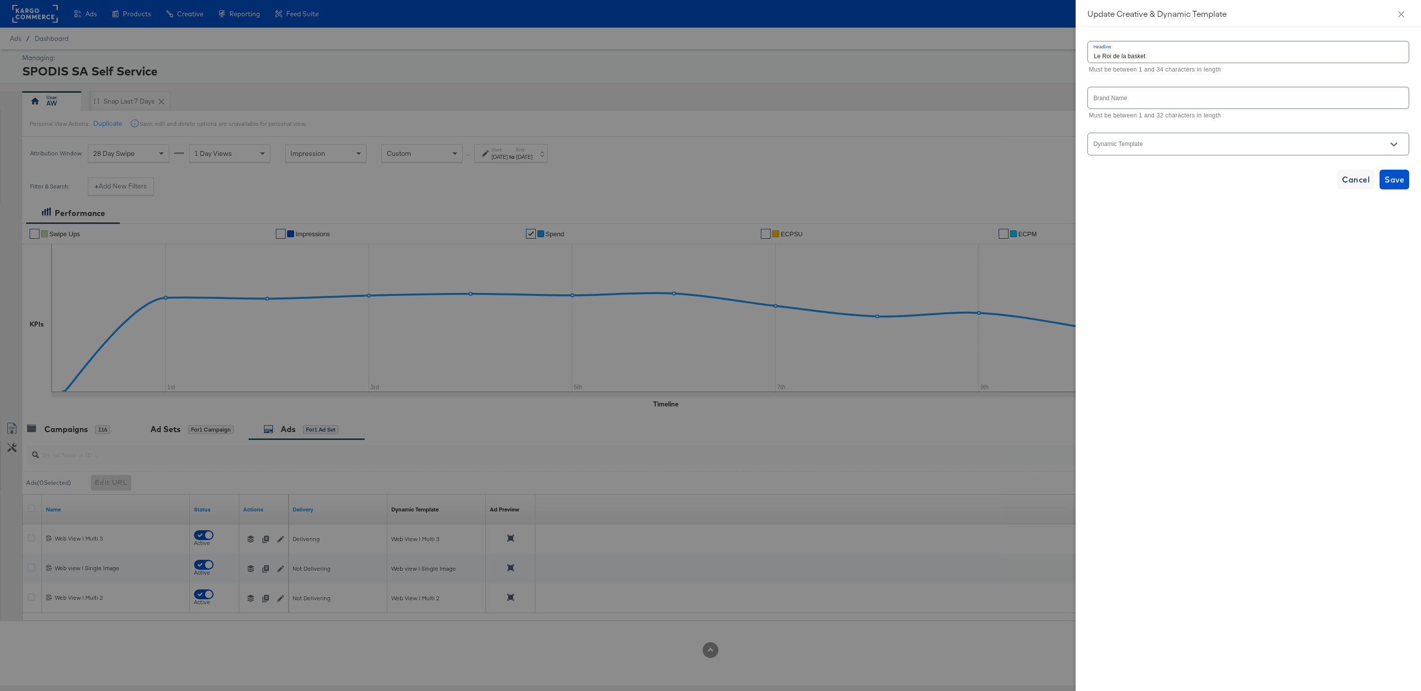
click at [1133, 157] on div "Dynamic Template" at bounding box center [1248, 144] width 322 height 26
click at [1128, 149] on input "Dynamic Template" at bounding box center [1240, 148] width 297 height 11
click at [1144, 229] on li "June 23 | Single Image | Story/ Single ad | dpa 1" at bounding box center [1248, 233] width 320 height 16
type input "June 23 | Single Image | Story/ Single ad | dpa 1"
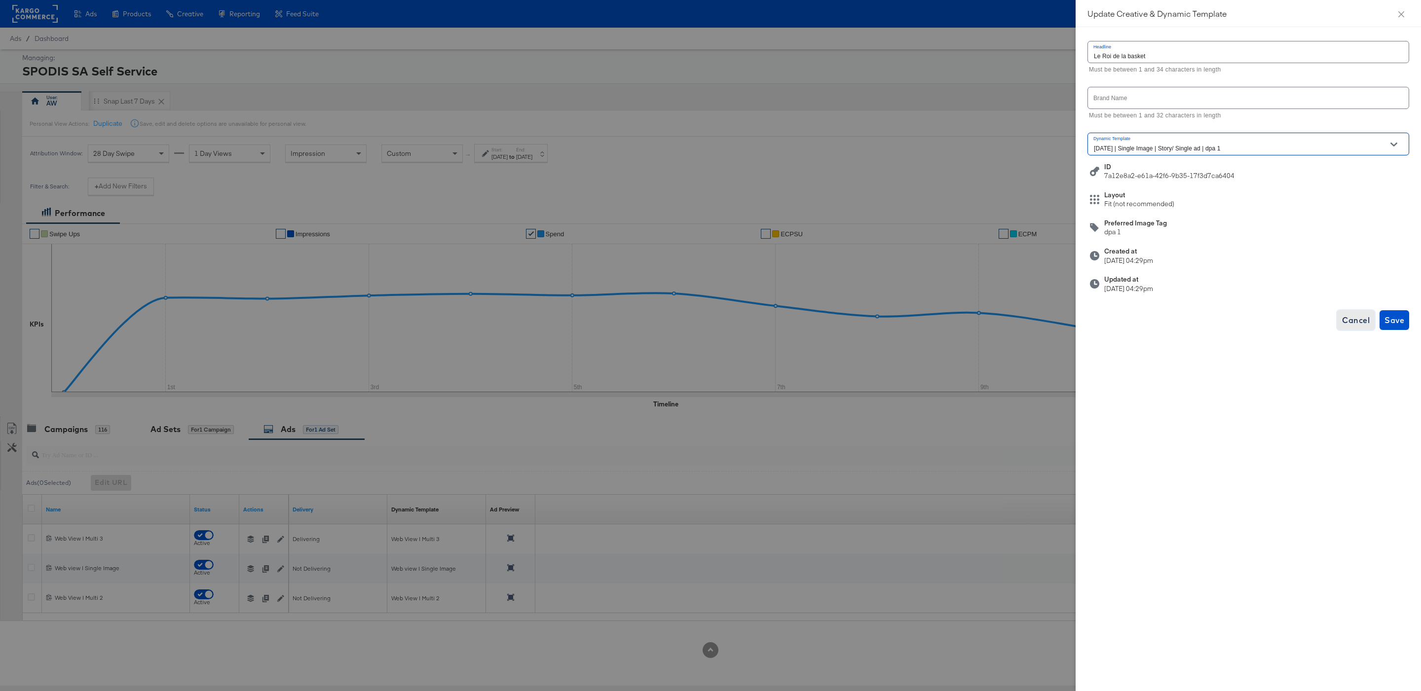
click at [1364, 320] on span "Cancel" at bounding box center [1356, 320] width 28 height 14
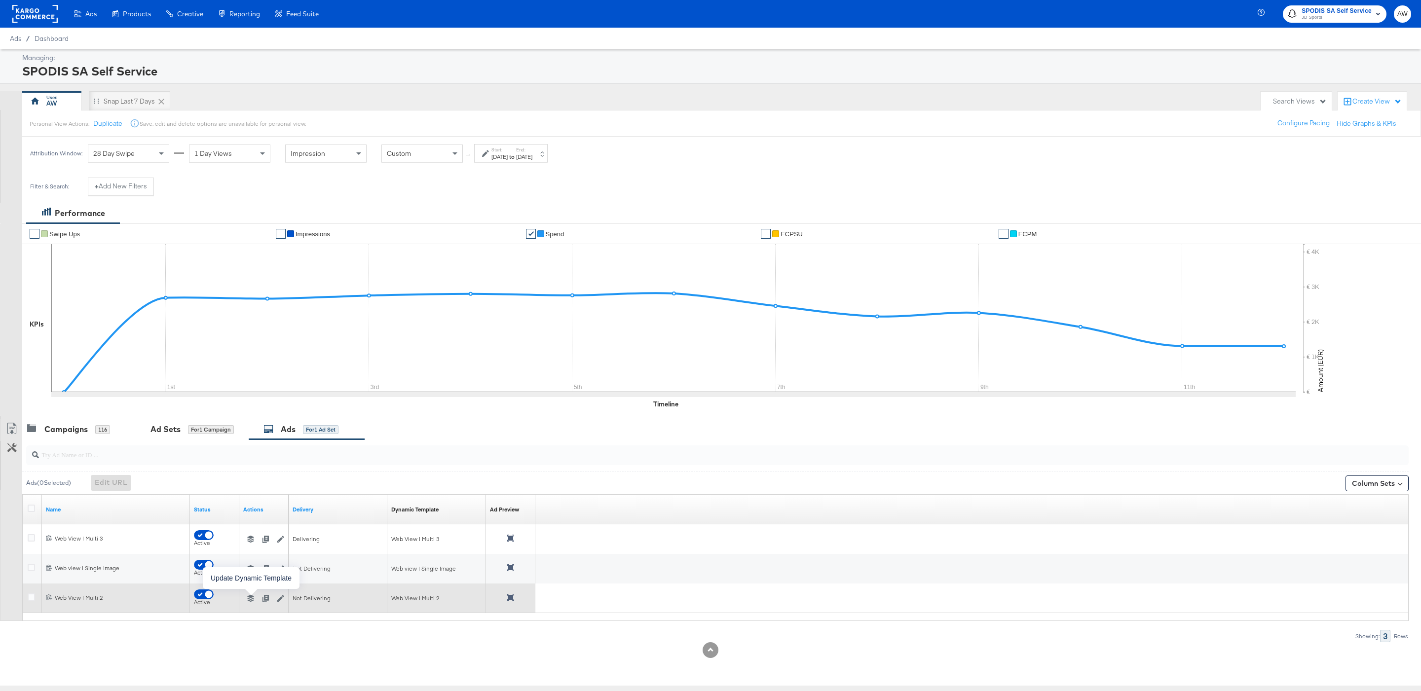
click at [250, 598] on icon "button" at bounding box center [250, 598] width 7 height 7
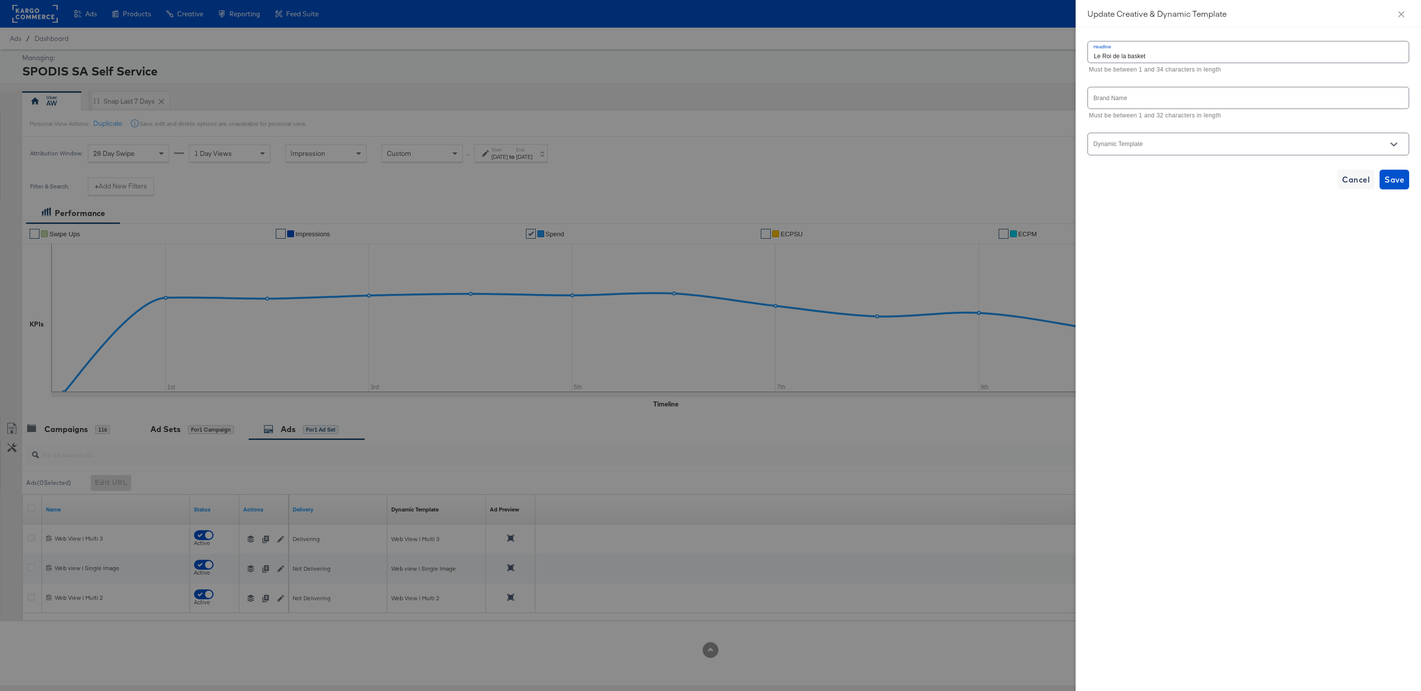
click at [1265, 133] on div "Dynamic Template" at bounding box center [1248, 144] width 322 height 26
click at [1266, 139] on div at bounding box center [1248, 144] width 322 height 22
click at [1269, 153] on input "Dynamic Template" at bounding box center [1240, 148] width 297 height 11
click at [1252, 201] on li "Web View | Multi Image" at bounding box center [1248, 202] width 320 height 16
type input "Web View | Multi Image"
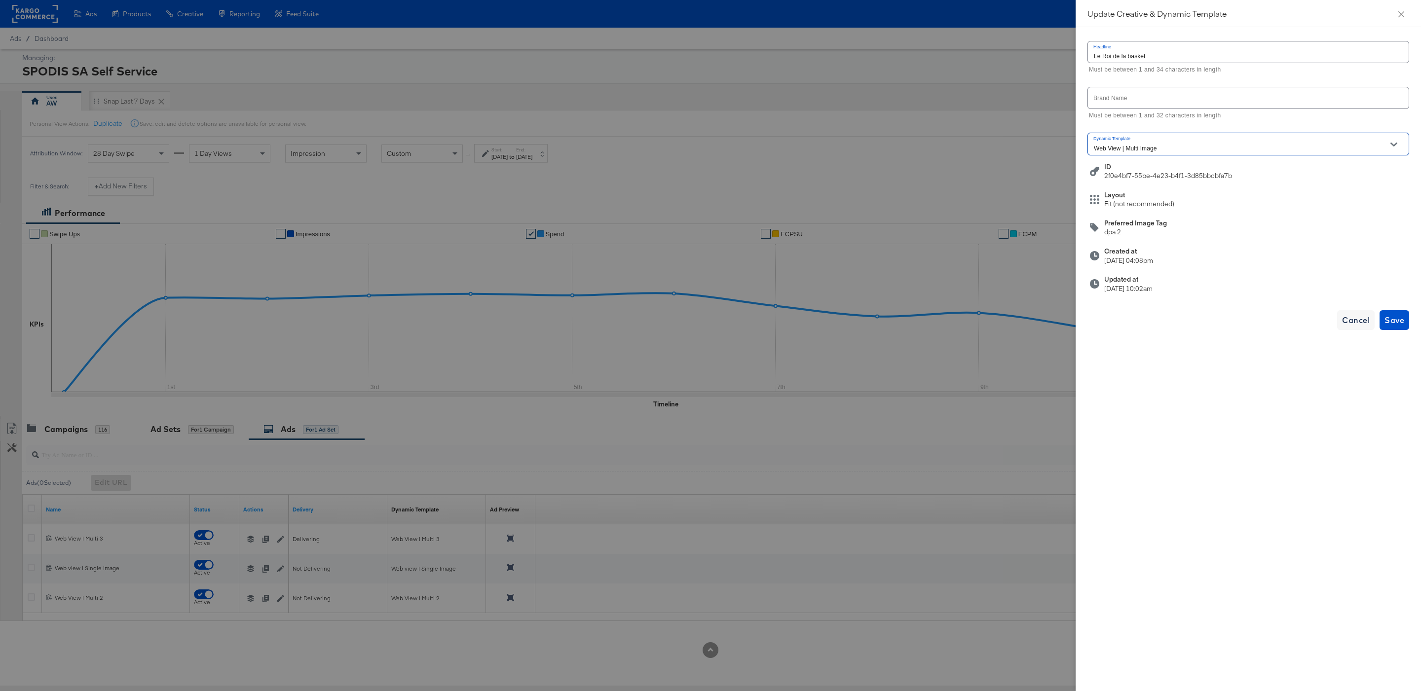
click at [1378, 329] on div "Cancel Save" at bounding box center [1248, 320] width 322 height 20
click at [1396, 323] on span "Save" at bounding box center [1394, 320] width 20 height 14
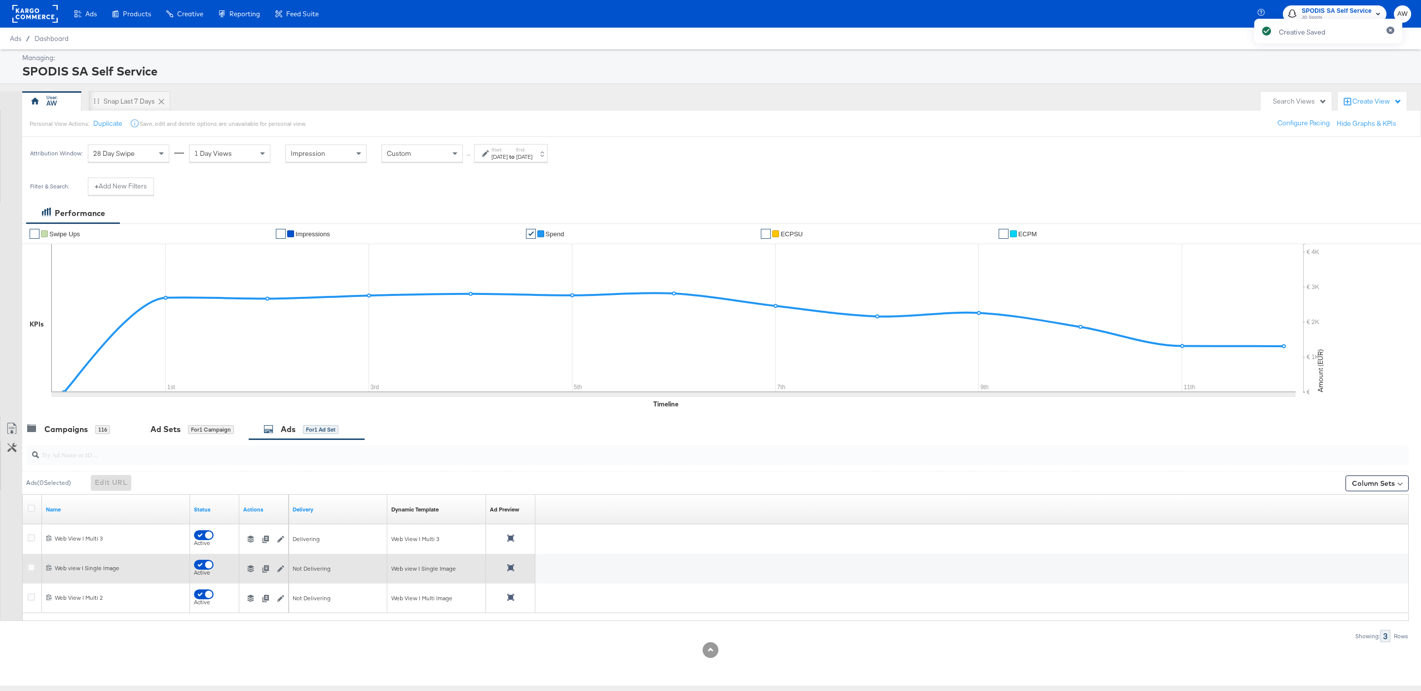
click at [437, 566] on div "Web view | Single Image" at bounding box center [436, 569] width 91 height 8
click at [250, 570] on icon "button" at bounding box center [250, 568] width 7 height 7
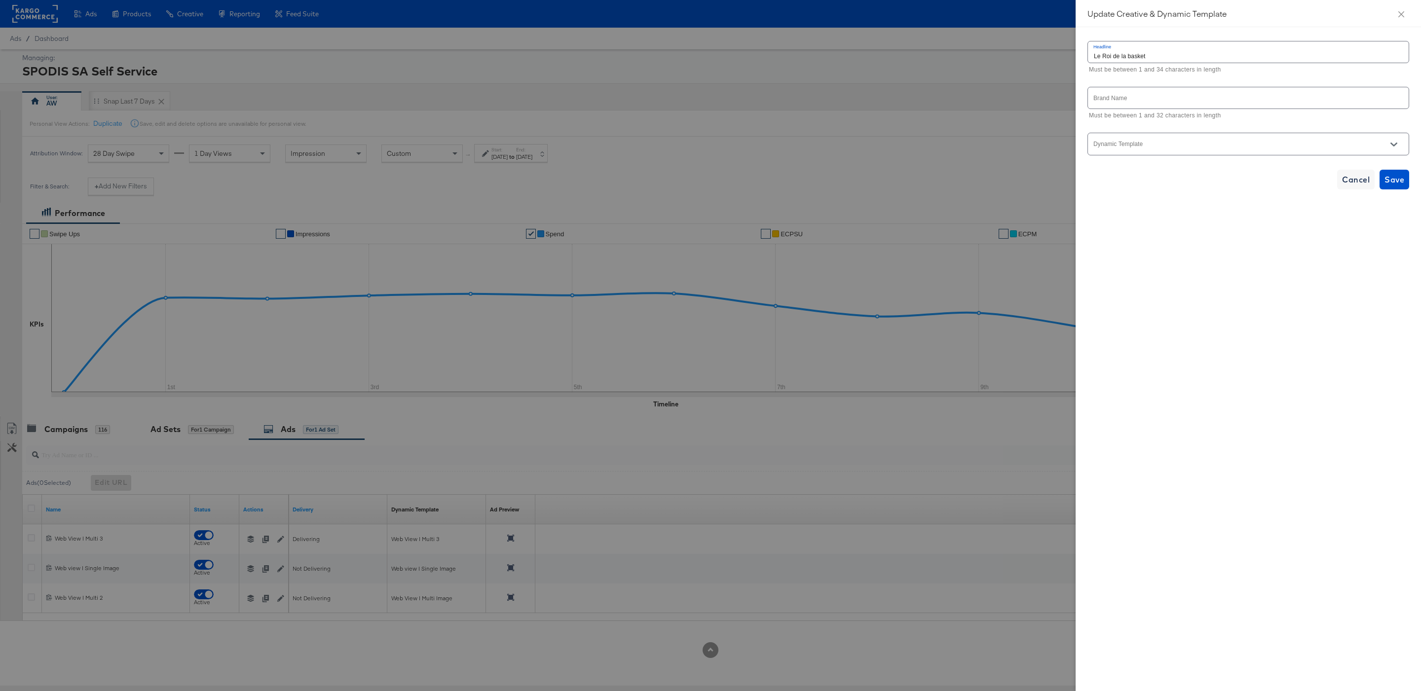
click at [1197, 148] on input "Dynamic Template" at bounding box center [1240, 148] width 297 height 11
click at [1179, 233] on li "June 23 | Single Image | Story/ Single ad | dpa 1" at bounding box center [1248, 233] width 320 height 16
type input "June 23 | Single Image | Story/ Single ad | dpa 1"
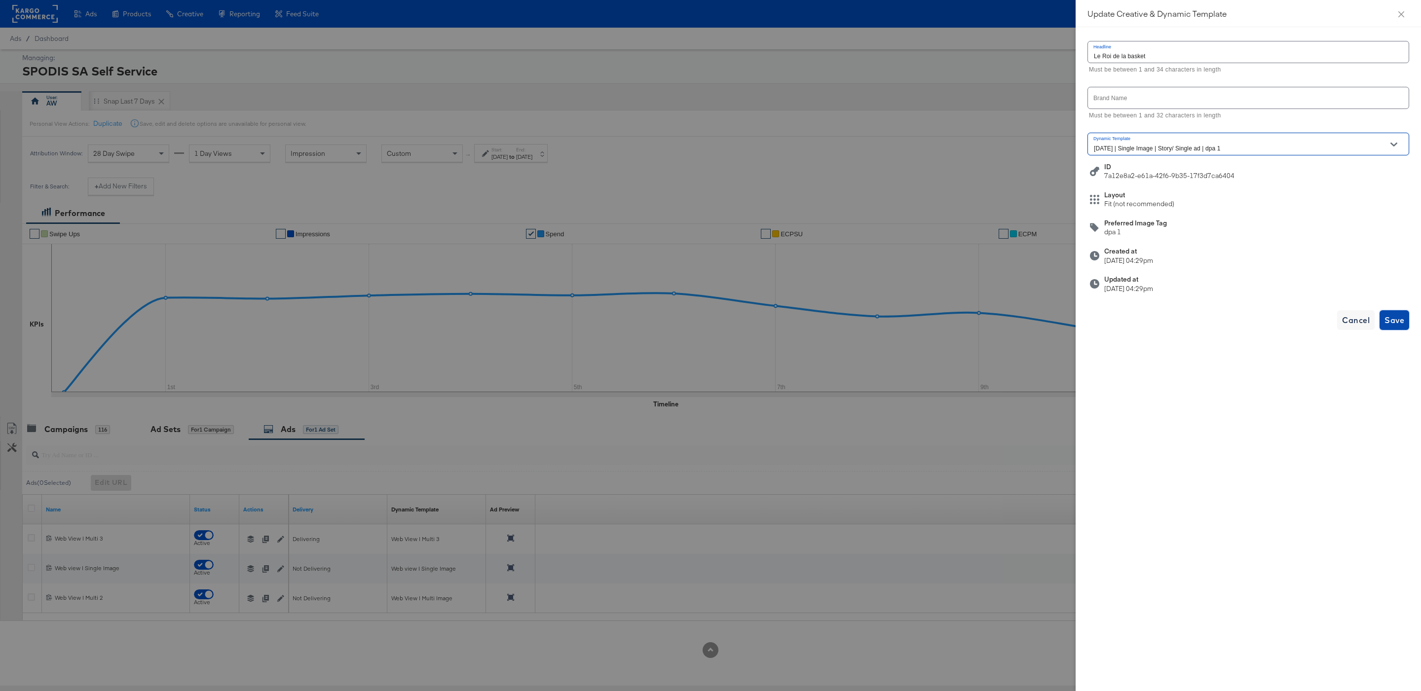
click at [1389, 330] on button "Save" at bounding box center [1394, 320] width 30 height 20
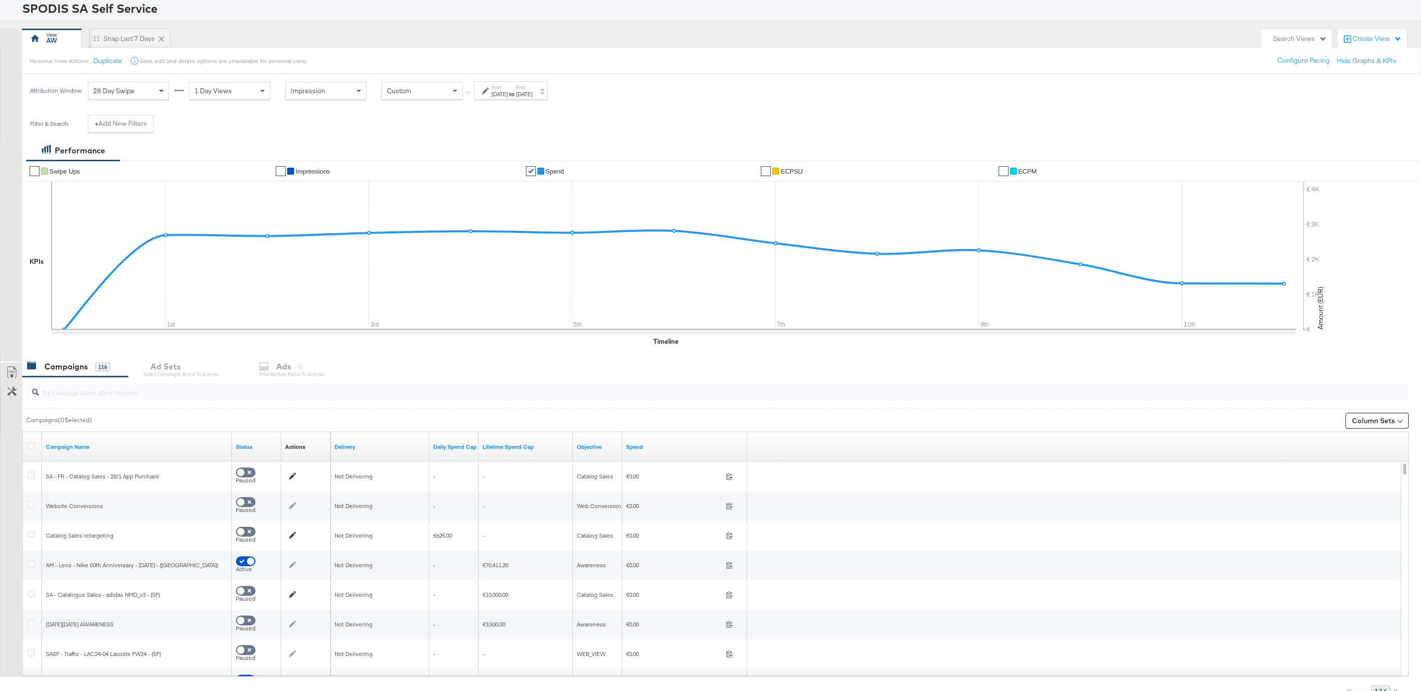
scroll to position [114, 0]
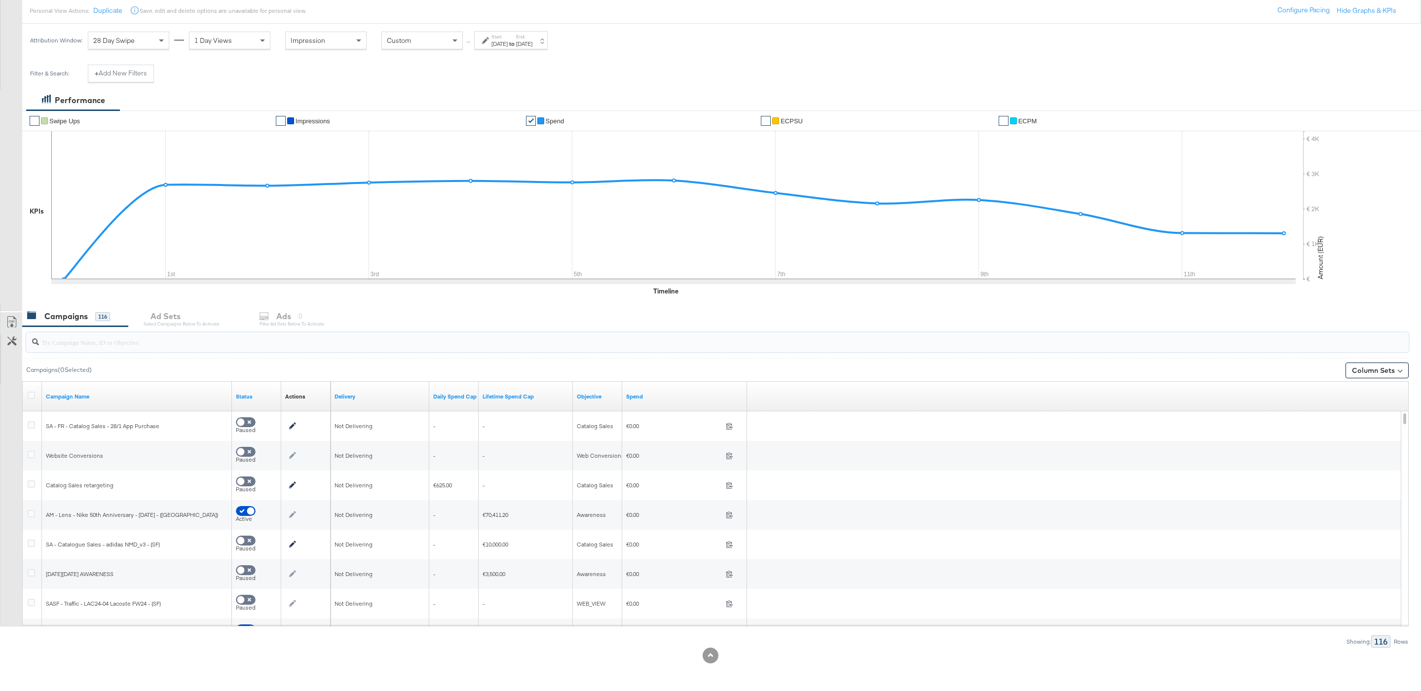
click at [164, 340] on input "search" at bounding box center [658, 338] width 1239 height 19
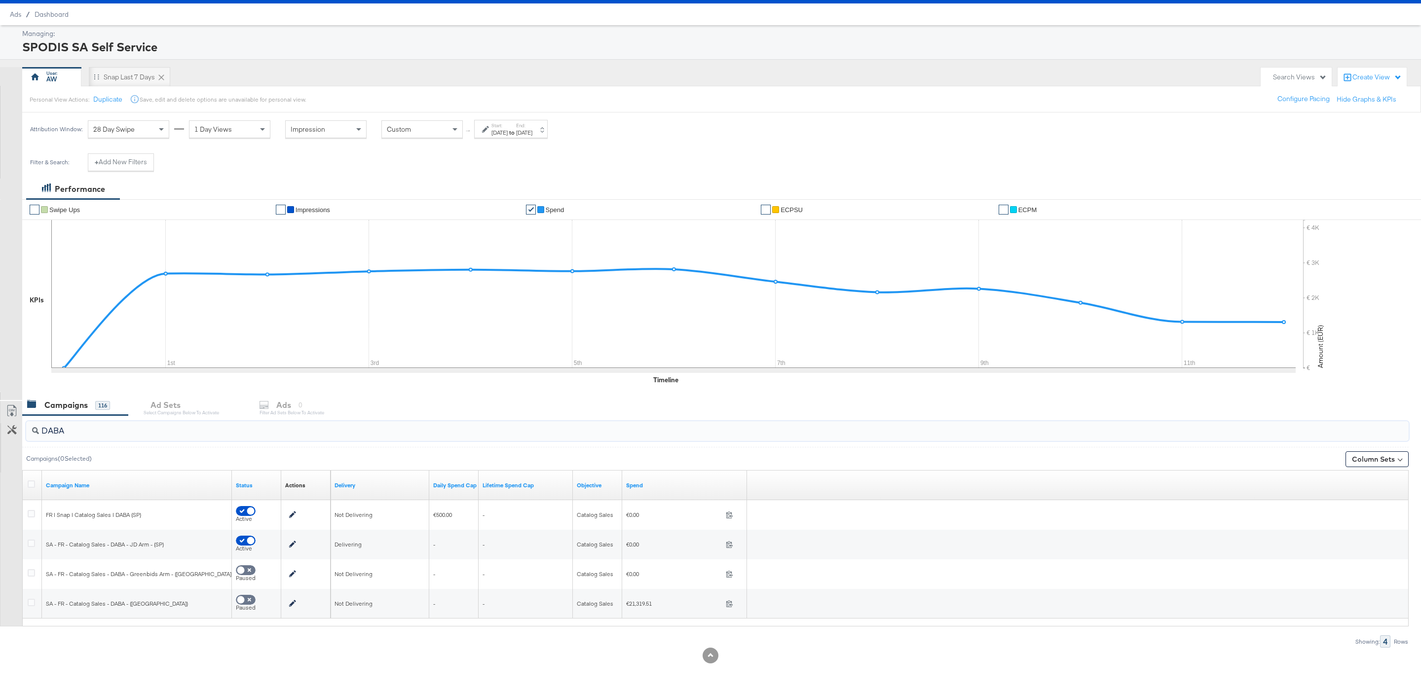
scroll to position [26, 0]
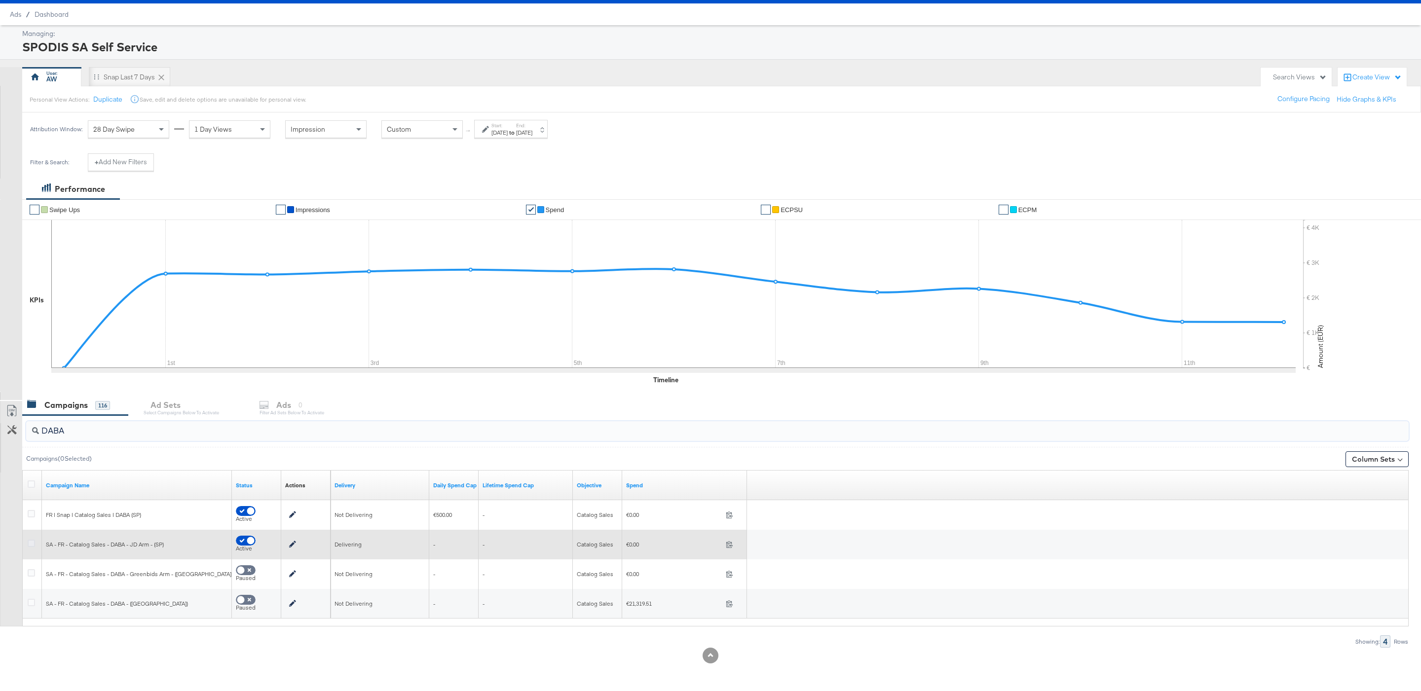
type input "DABA"
click at [30, 541] on icon at bounding box center [31, 543] width 7 height 7
click at [0, 0] on input "checkbox" at bounding box center [0, 0] width 0 height 0
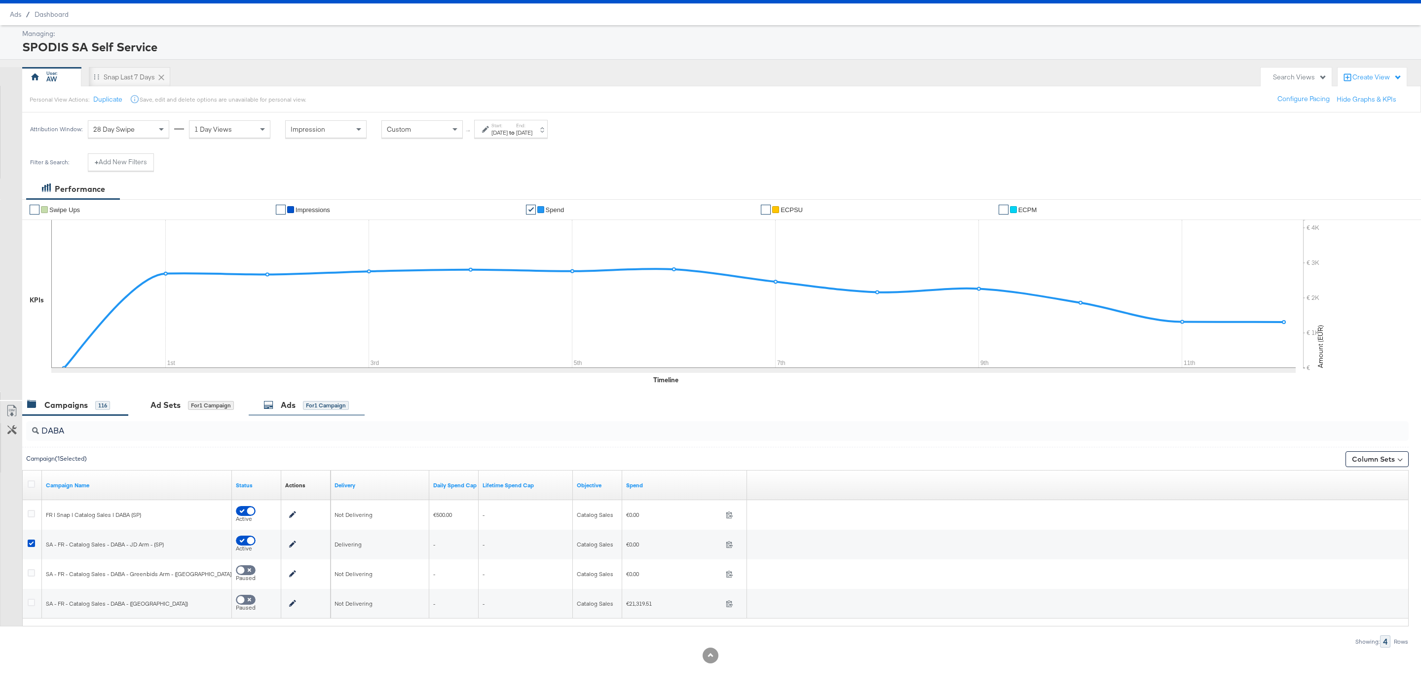
click at [300, 395] on div "Ads for 1 Campaign" at bounding box center [307, 405] width 116 height 21
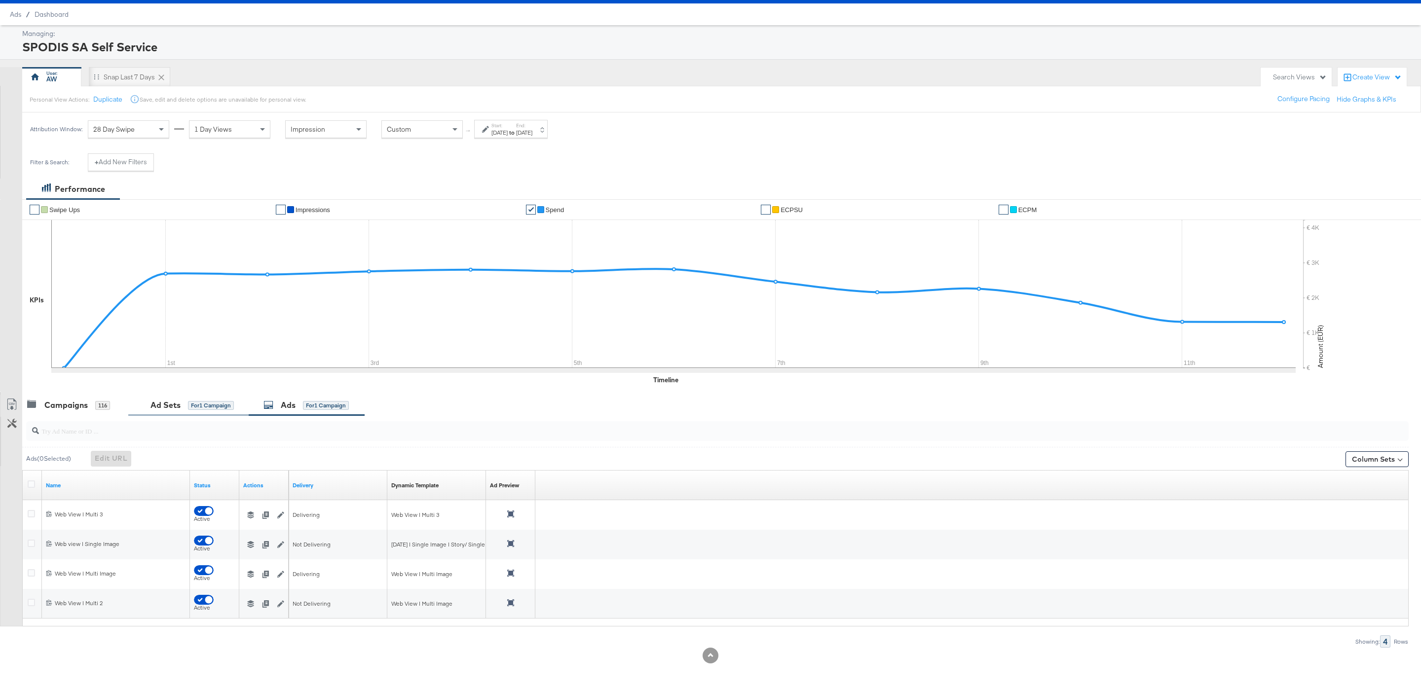
click at [205, 402] on div "for 1 Campaign" at bounding box center [211, 405] width 46 height 9
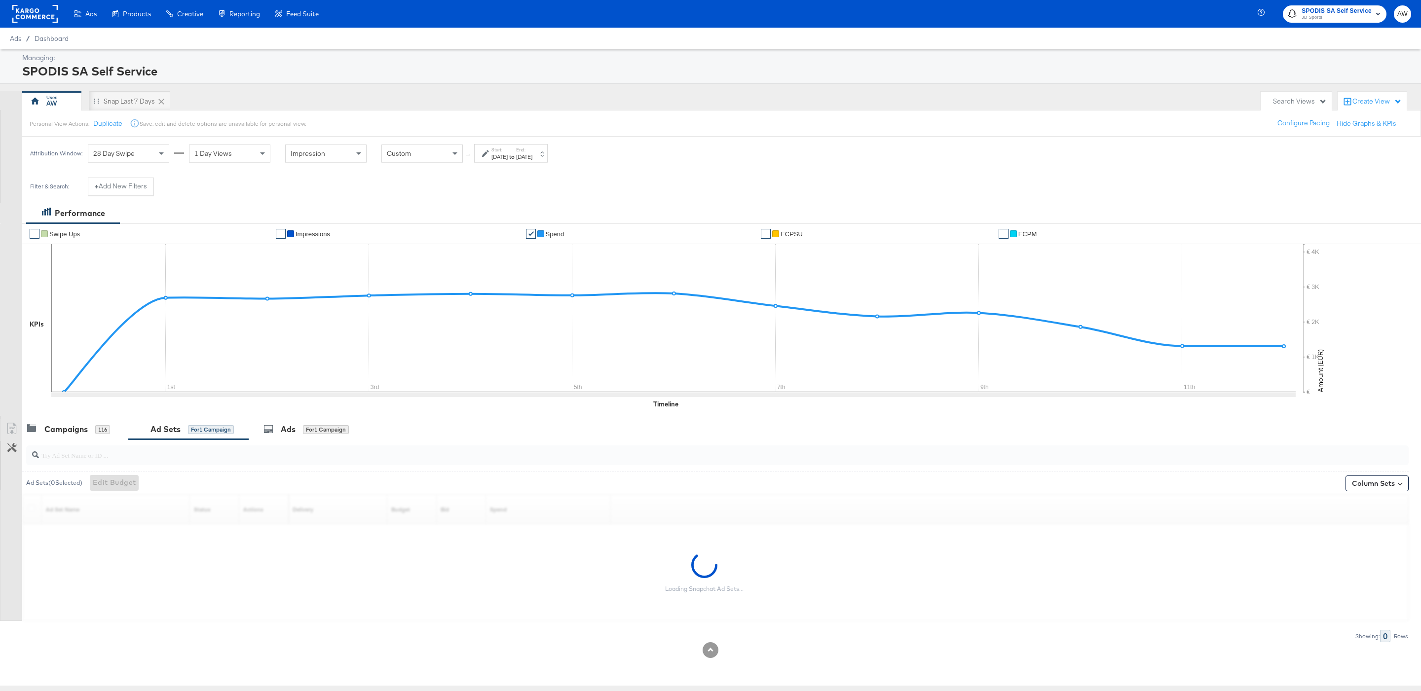
scroll to position [0, 0]
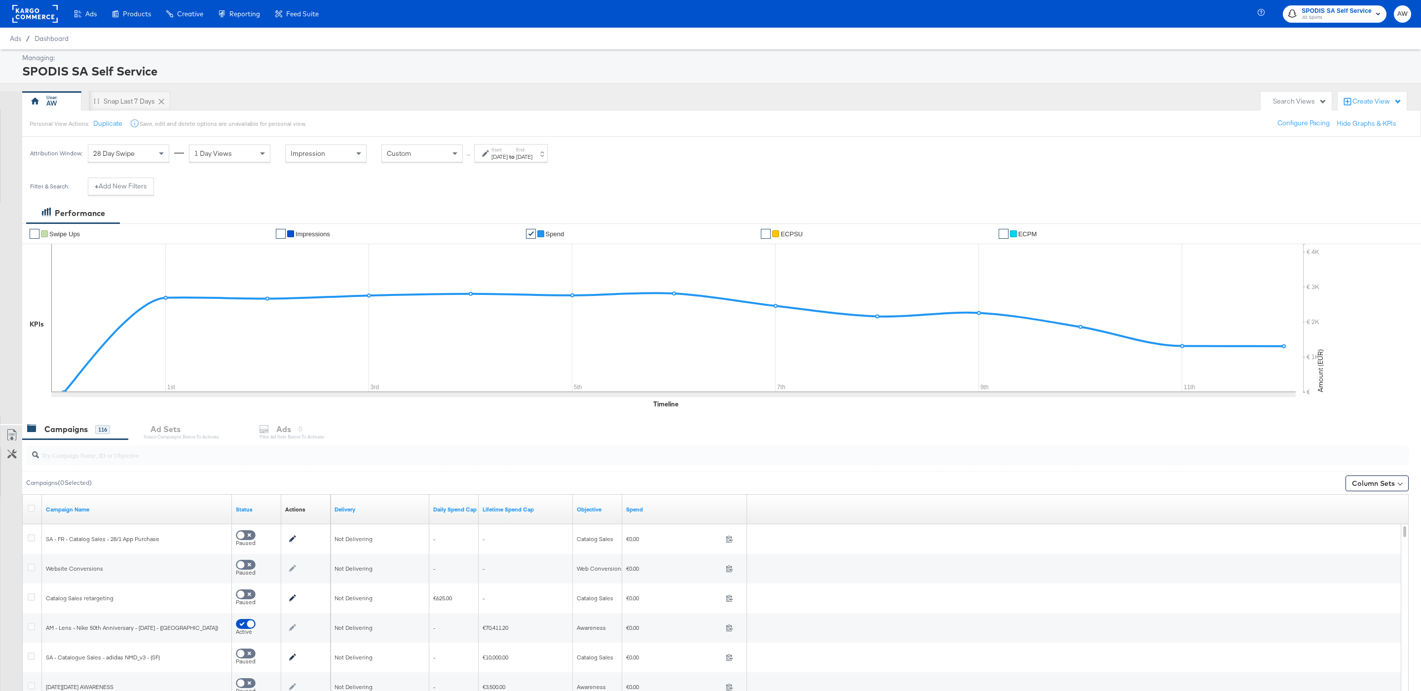
scroll to position [114, 0]
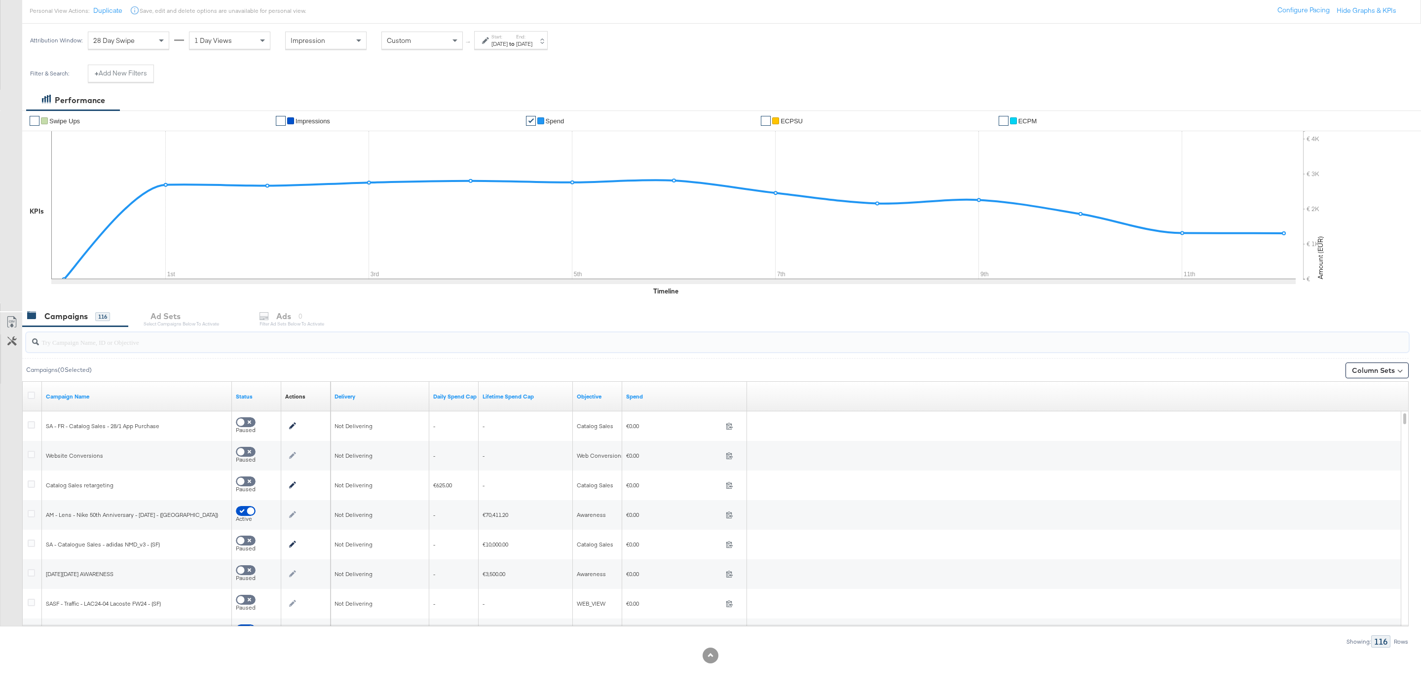
click at [143, 344] on input "search" at bounding box center [658, 338] width 1239 height 19
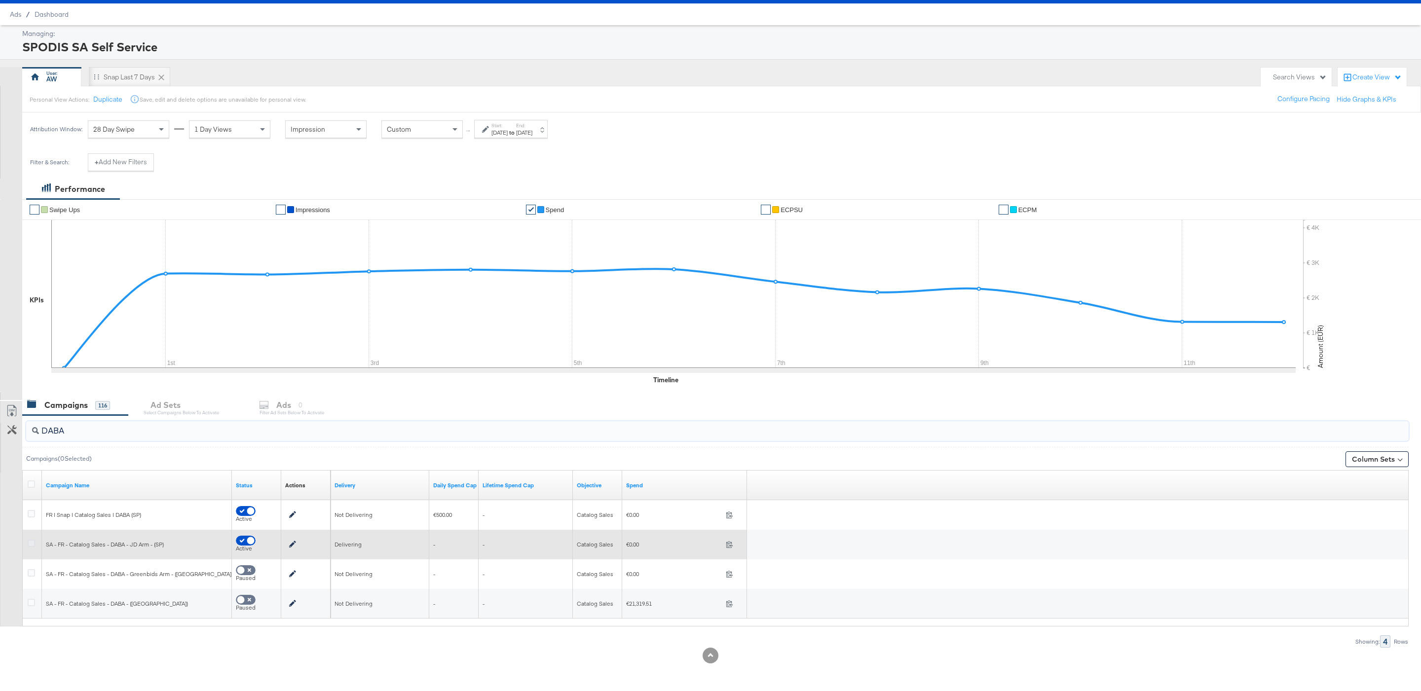
type input "DABA"
click at [30, 545] on icon at bounding box center [31, 543] width 7 height 7
click at [0, 0] on input "checkbox" at bounding box center [0, 0] width 0 height 0
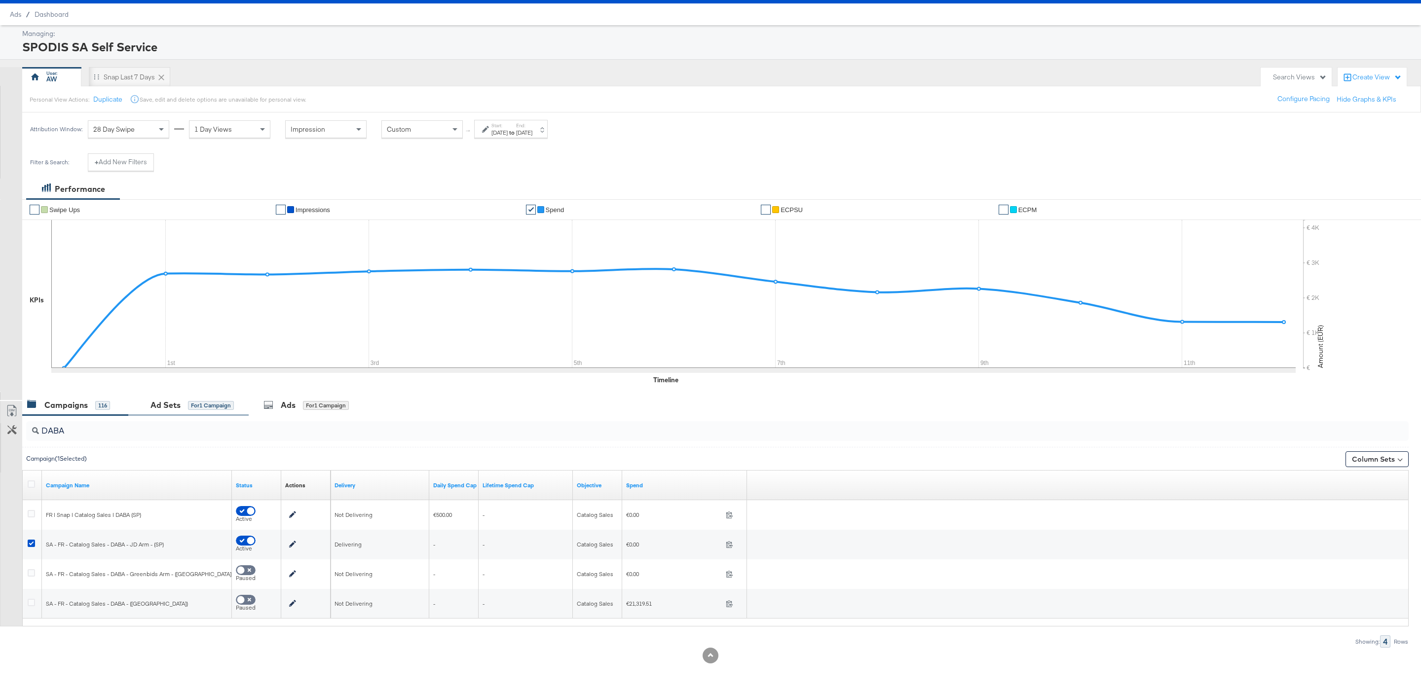
click at [226, 398] on div "Ad Sets for 1 Campaign" at bounding box center [188, 405] width 120 height 21
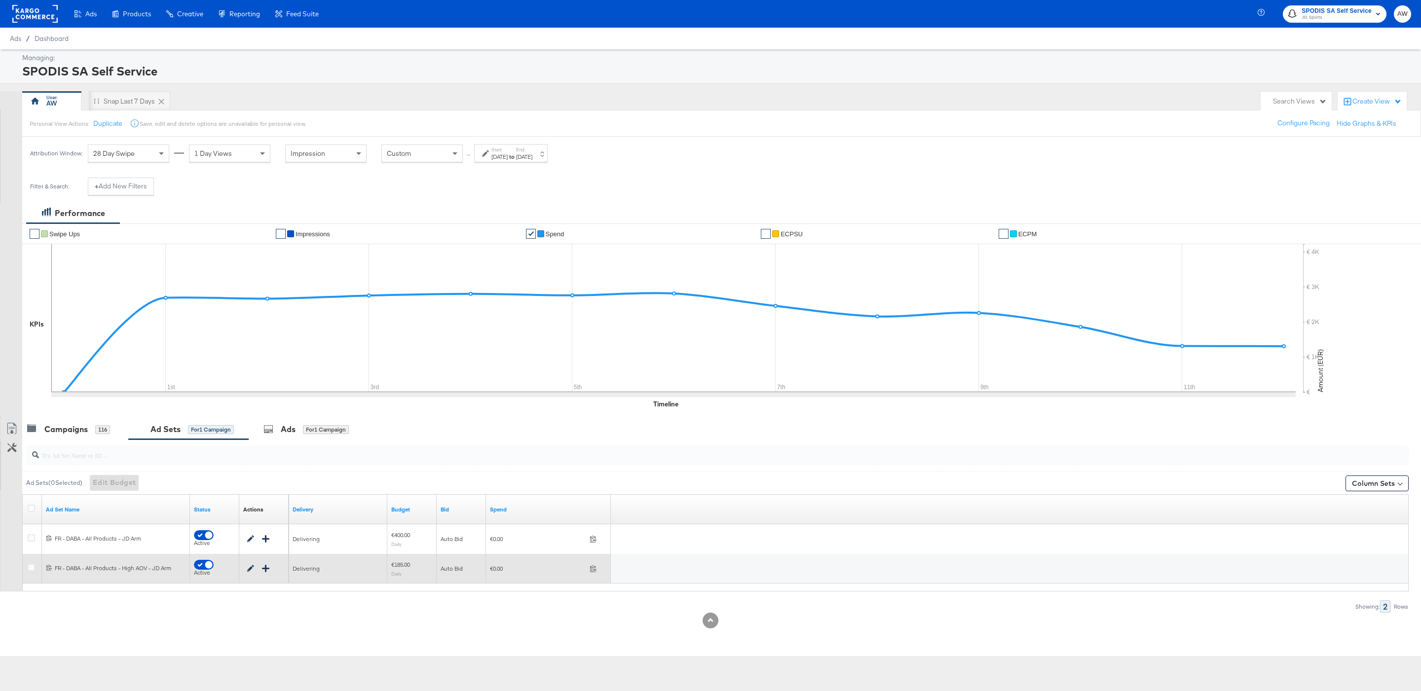
click at [37, 568] on div at bounding box center [33, 569] width 10 height 10
click at [32, 569] on icon at bounding box center [31, 567] width 7 height 7
click at [0, 0] on input "checkbox" at bounding box center [0, 0] width 0 height 0
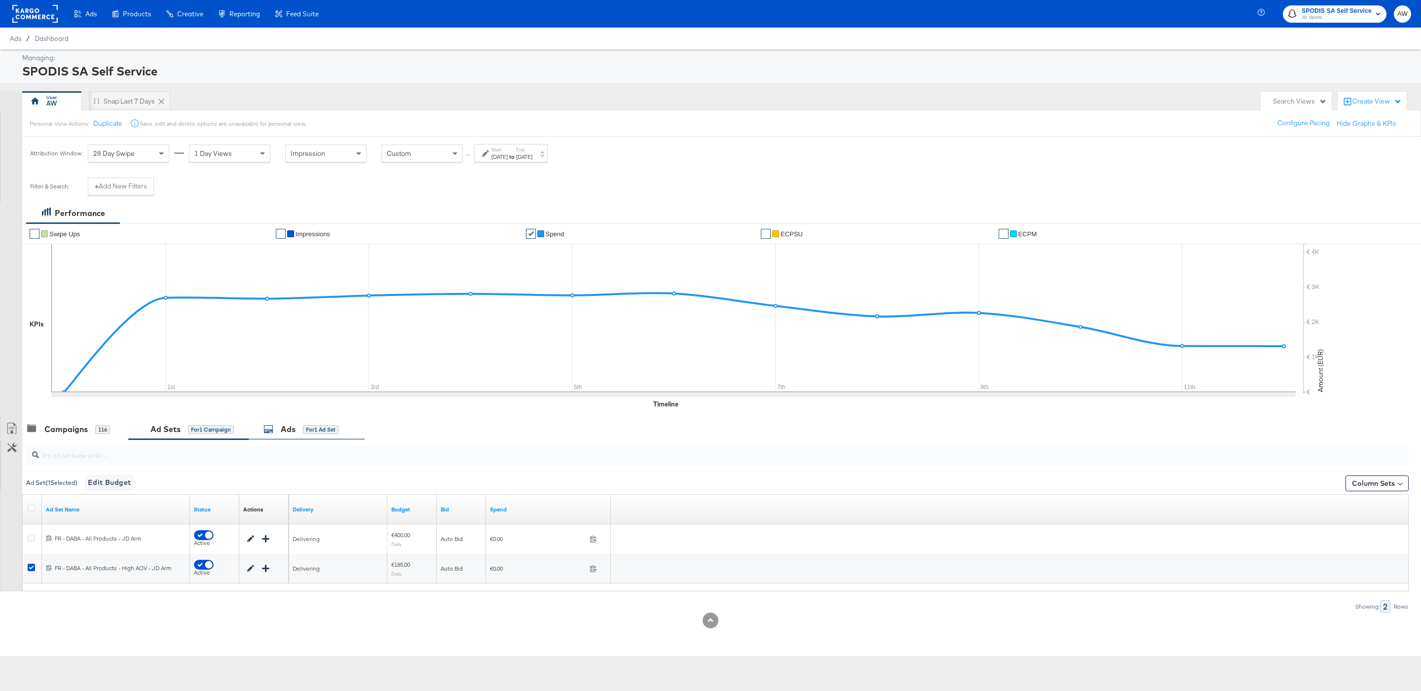
click at [297, 431] on div "Ads for 1 Ad Set" at bounding box center [300, 429] width 75 height 11
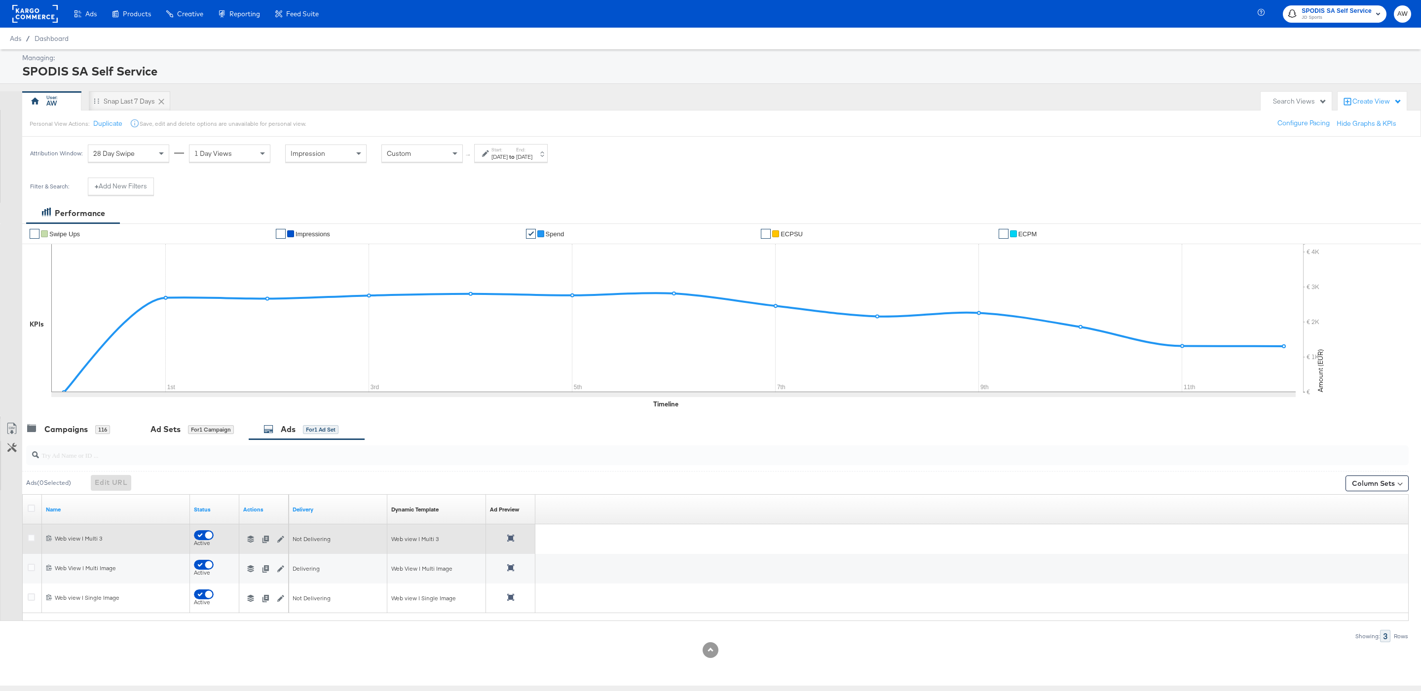
click at [253, 539] on icon "button" at bounding box center [250, 539] width 7 height 7
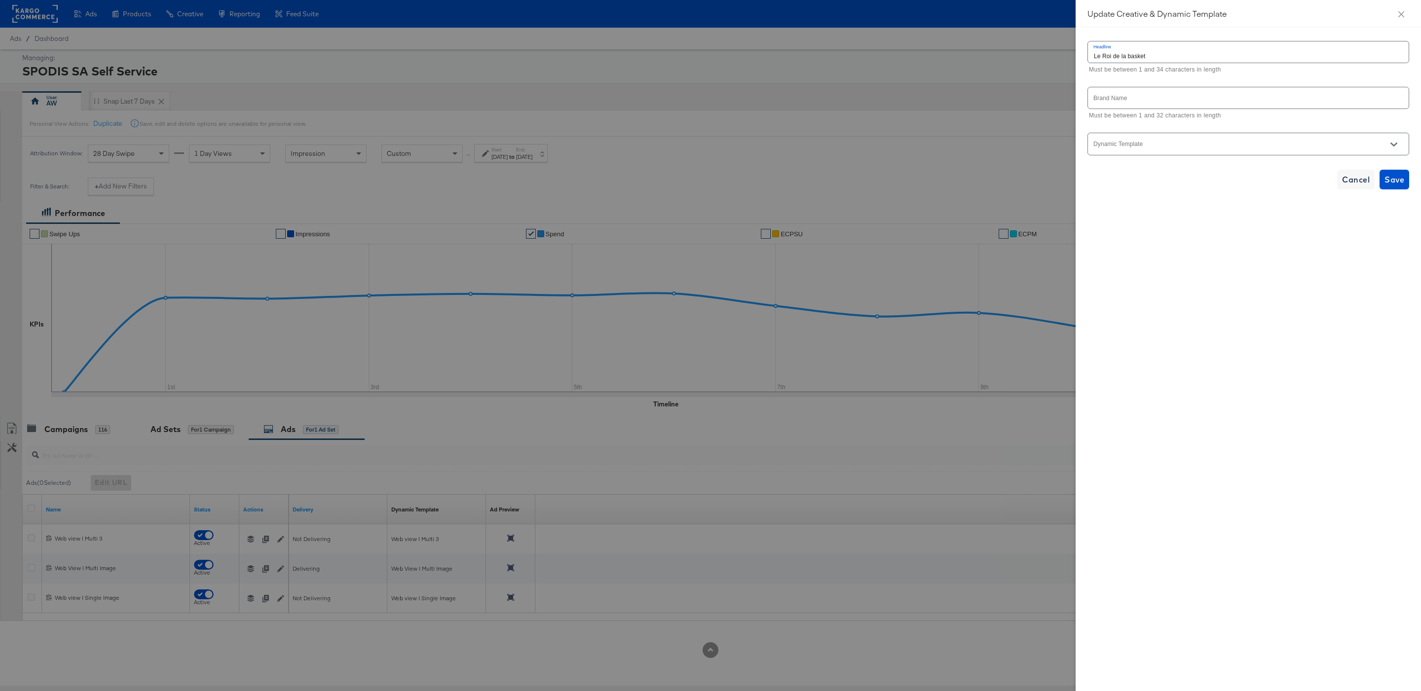
click at [1148, 154] on input "Dynamic Template" at bounding box center [1240, 148] width 297 height 11
click at [1158, 165] on li "Web View | Multi 3" at bounding box center [1248, 171] width 320 height 16
type input "Web View | Multi 3"
click at [1386, 315] on span "Save" at bounding box center [1394, 320] width 20 height 14
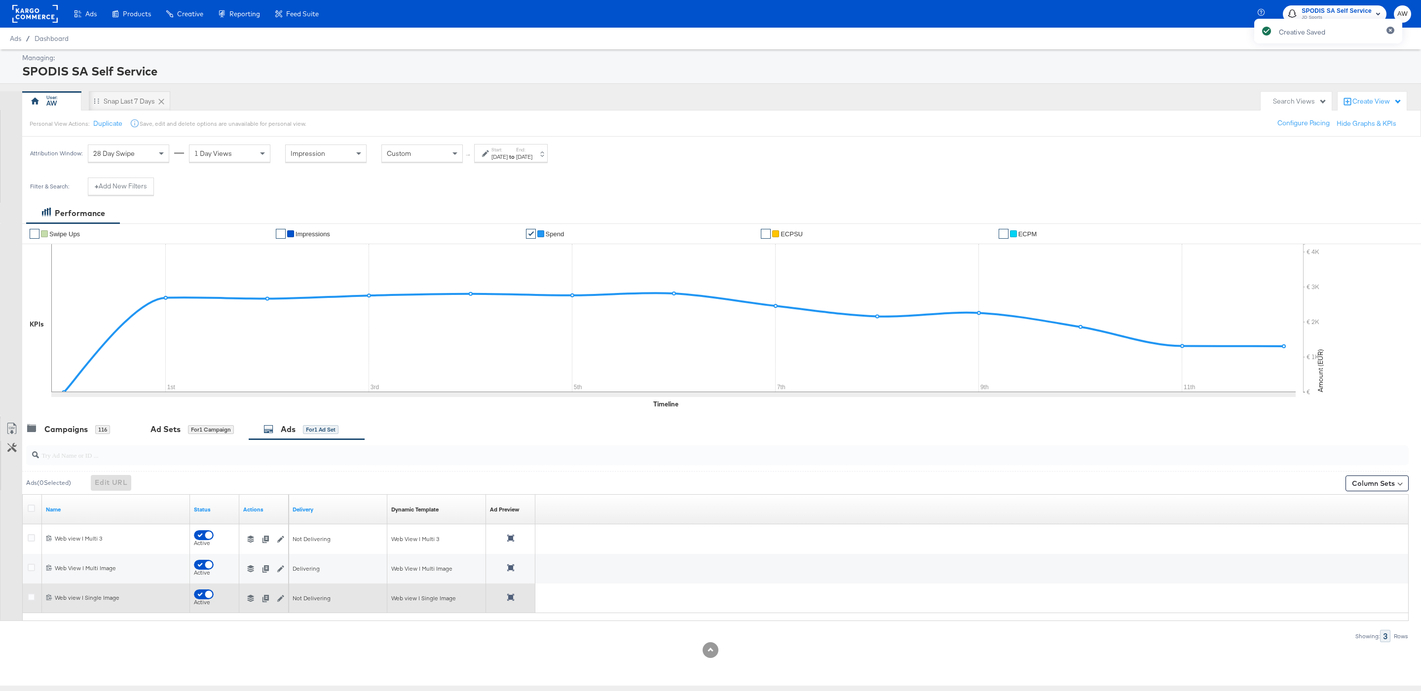
click at [253, 601] on icon "button" at bounding box center [250, 598] width 7 height 7
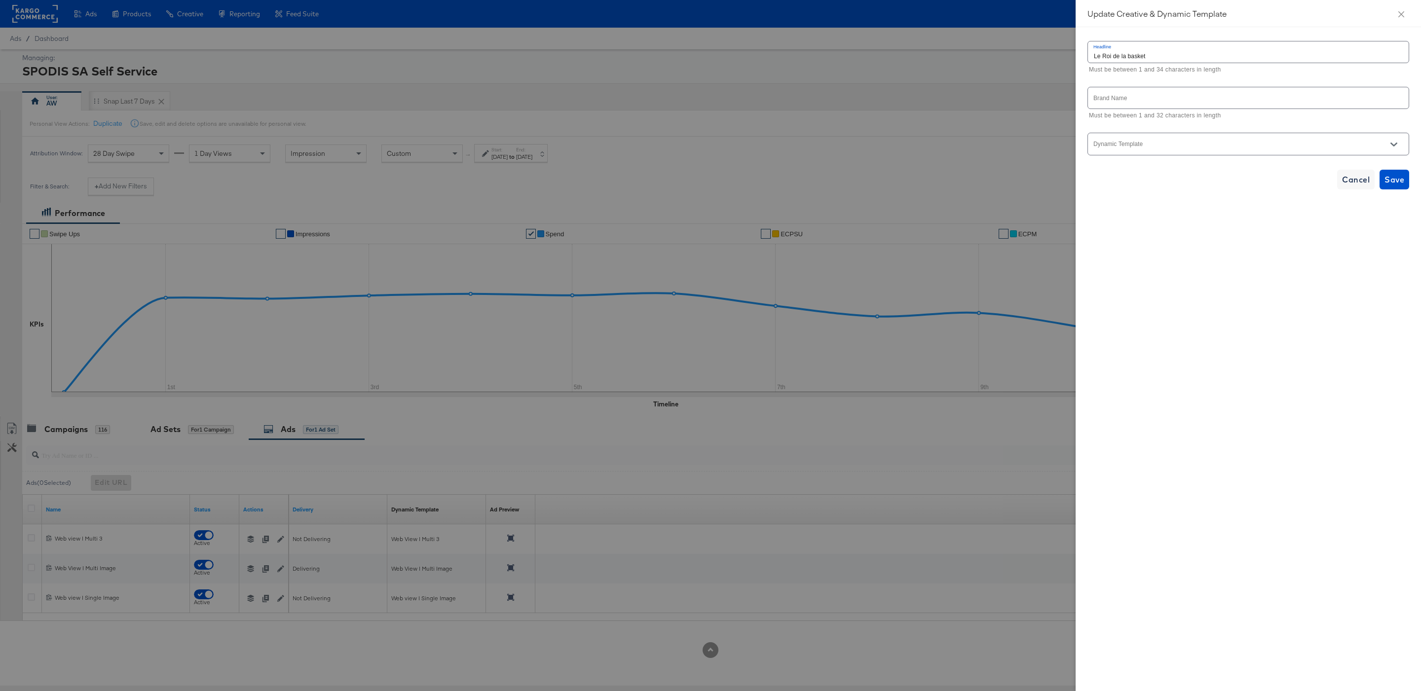
click at [1211, 146] on input "Dynamic Template" at bounding box center [1240, 148] width 297 height 11
click at [1254, 231] on li "June 23 | Single Image | Story/ Single ad | dpa 1" at bounding box center [1248, 233] width 320 height 16
type input "June 23 | Single Image | Story/ Single ad | dpa 1"
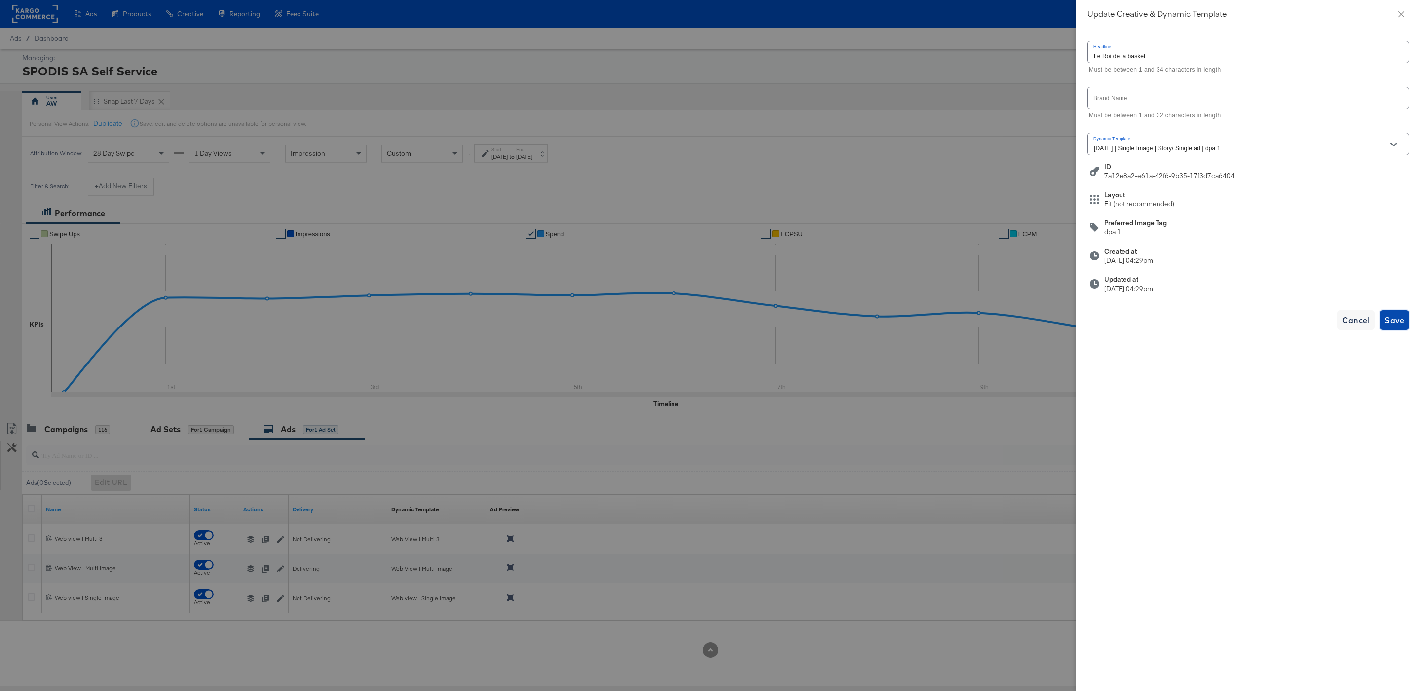
click at [1384, 319] on span "Save" at bounding box center [1394, 320] width 20 height 14
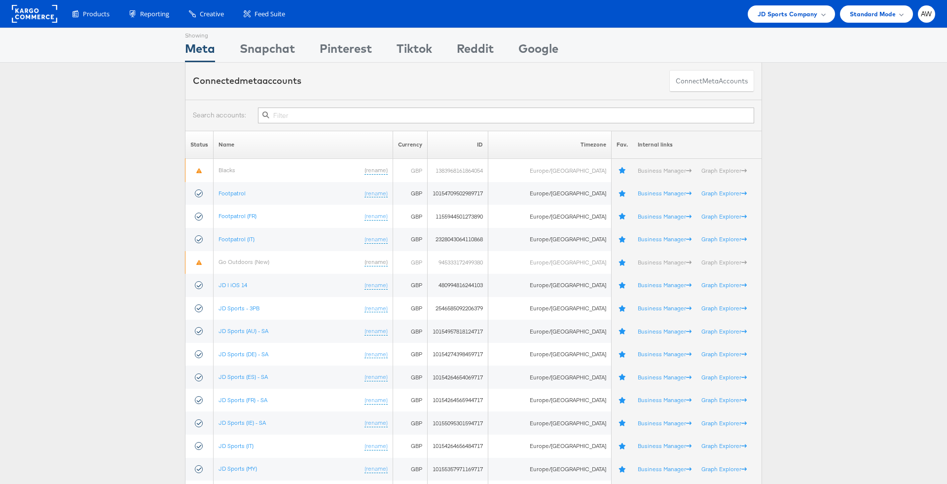
click at [316, 109] on input "text" at bounding box center [506, 116] width 496 height 16
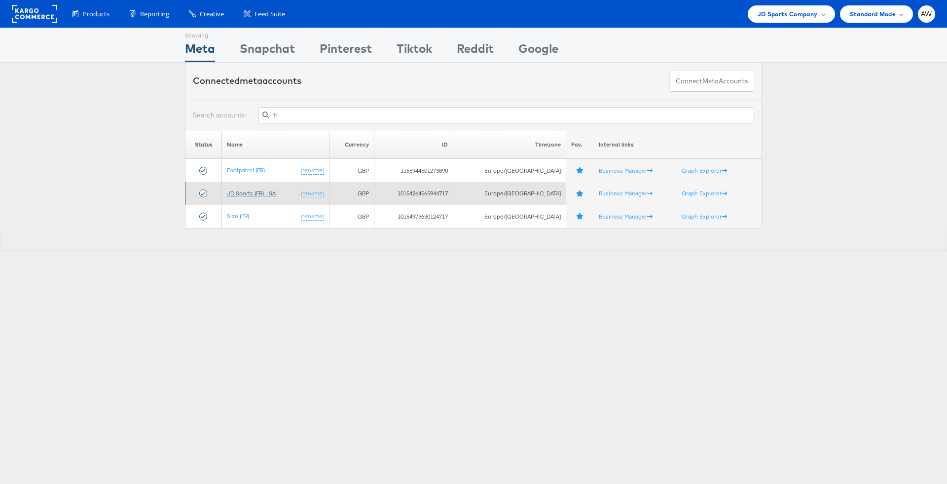
type input "fr"
click at [263, 192] on link "JD Sports (FR) - SA" at bounding box center [251, 192] width 49 height 7
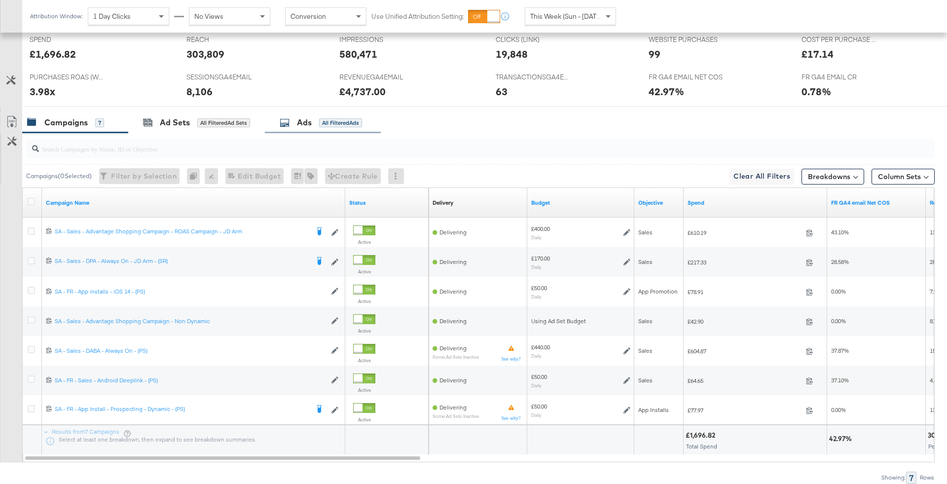
scroll to position [475, 0]
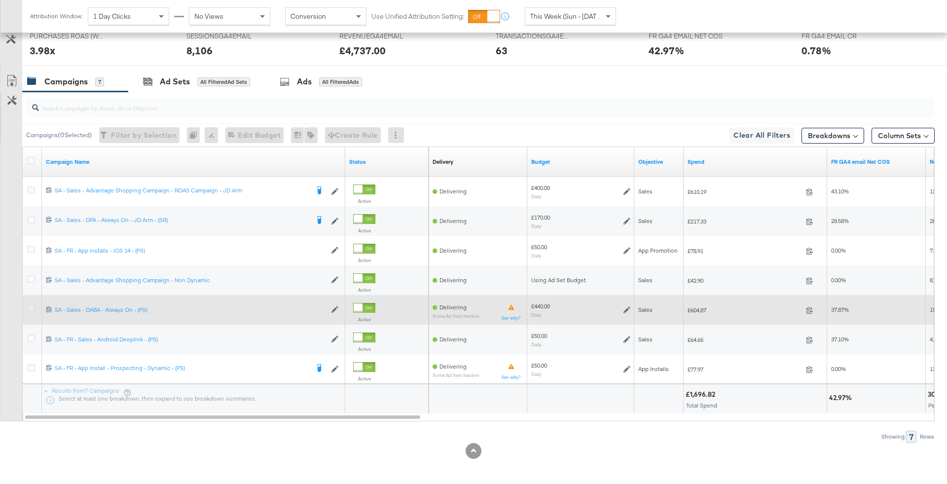
click at [30, 305] on icon at bounding box center [31, 308] width 7 height 7
click at [0, 0] on input "checkbox" at bounding box center [0, 0] width 0 height 0
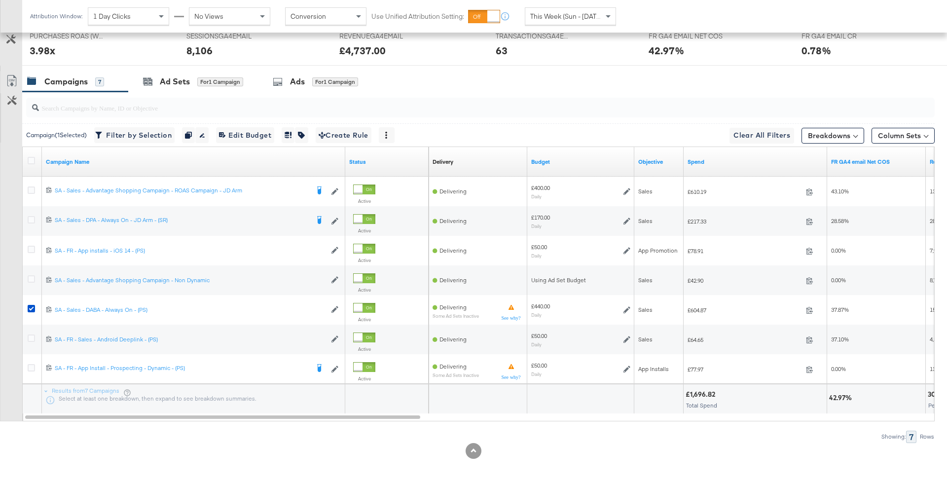
click at [232, 82] on div "for 1 Campaign" at bounding box center [220, 81] width 46 height 9
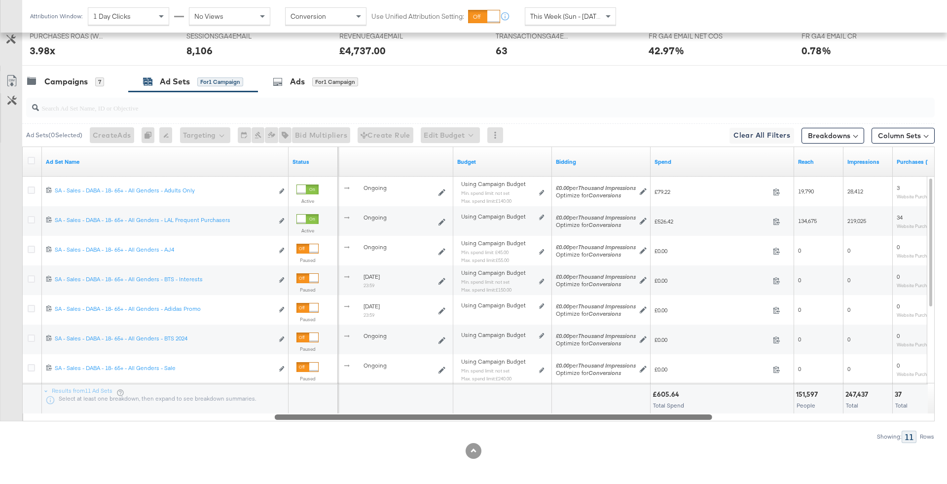
drag, startPoint x: 633, startPoint y: 416, endPoint x: 412, endPoint y: 418, distance: 221.0
click at [412, 418] on div at bounding box center [494, 416] width 438 height 8
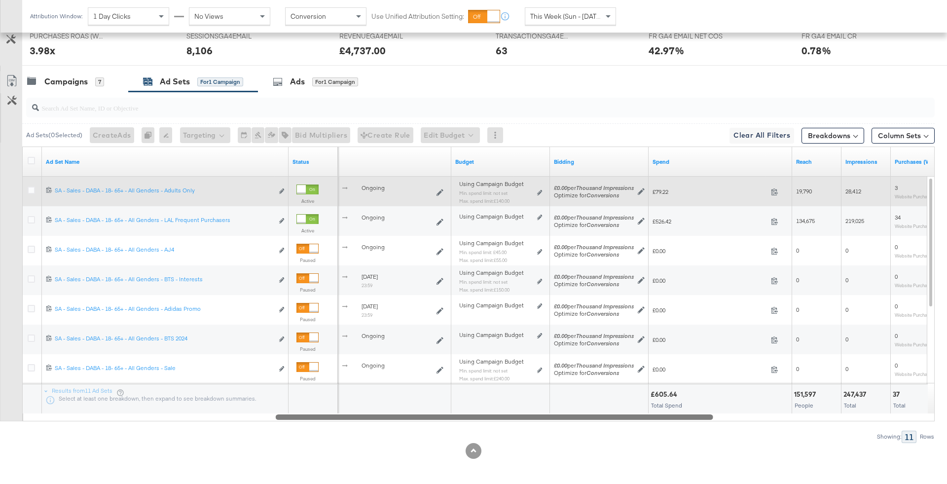
click at [536, 188] on div "Using Campaign Budget Min. spend limit: not set Max. spend limit : £140.00 Edit…" at bounding box center [500, 196] width 83 height 23
click at [544, 190] on div "Using Campaign Budget Min. spend limit: not set Max. spend limit : £140.00 Edit…" at bounding box center [500, 196] width 91 height 31
click at [543, 187] on div "Using Campaign Budget Min. spend limit: not set Max. spend limit : £140.00 Edit…" at bounding box center [500, 196] width 91 height 31
click at [541, 190] on icon at bounding box center [539, 192] width 5 height 5
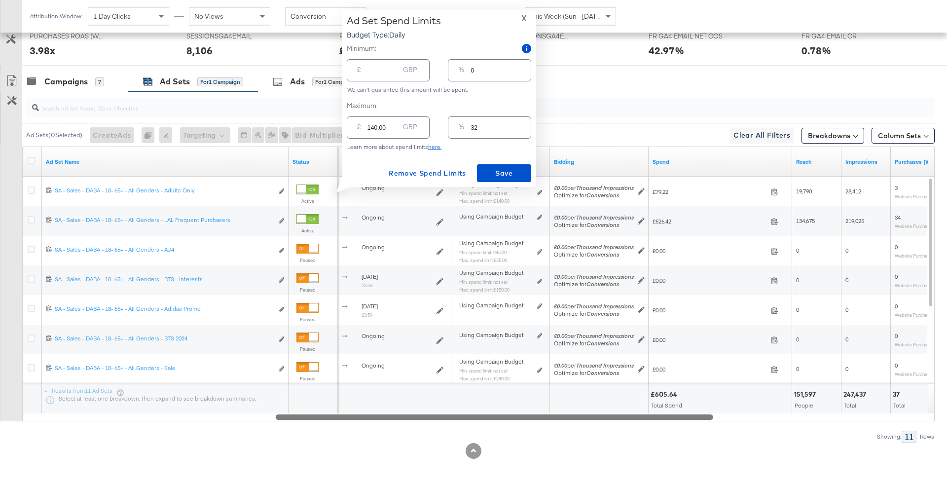
click at [486, 131] on input "32" at bounding box center [501, 123] width 60 height 21
type input "325"
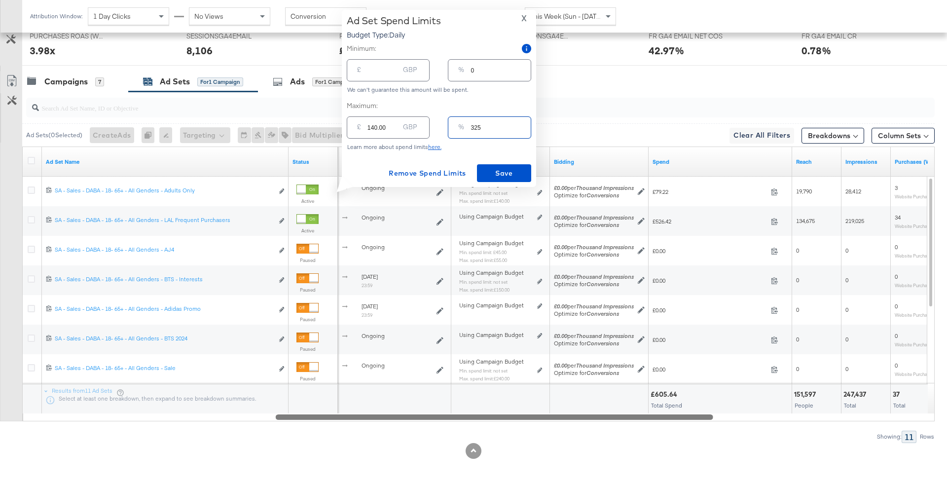
type input "1430.00"
type input "32"
type input "140.80"
type input "3"
type input "13.20"
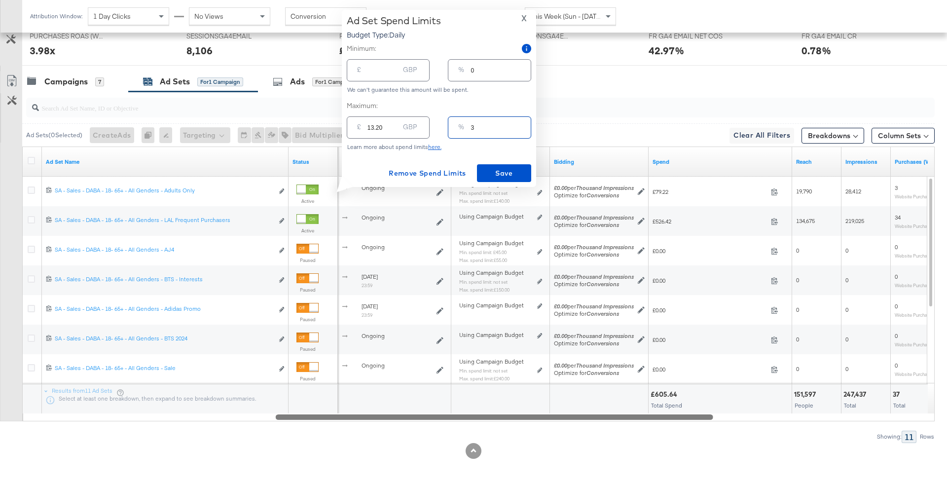
type input "35"
type input "154.00"
type input "350"
type input "1540.00"
type input "35"
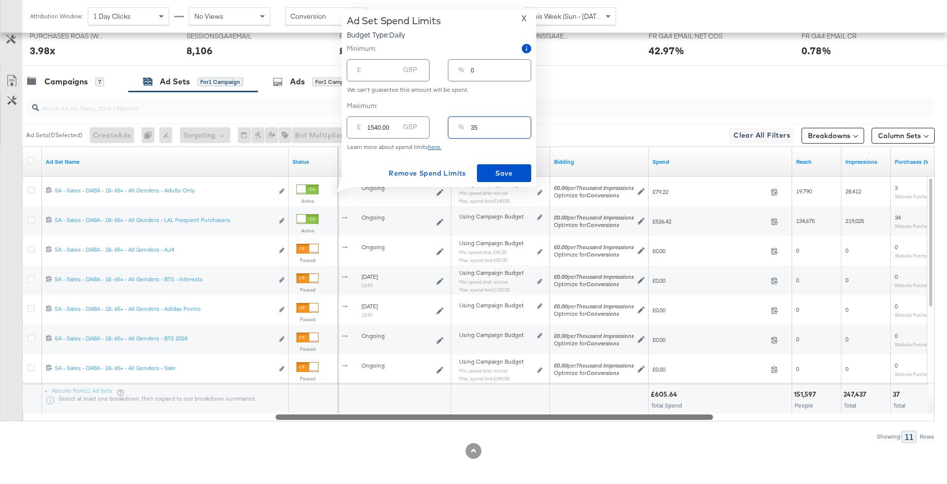
type input "154.00"
type input "3"
type input "13.20"
type input "35"
type input "154.00"
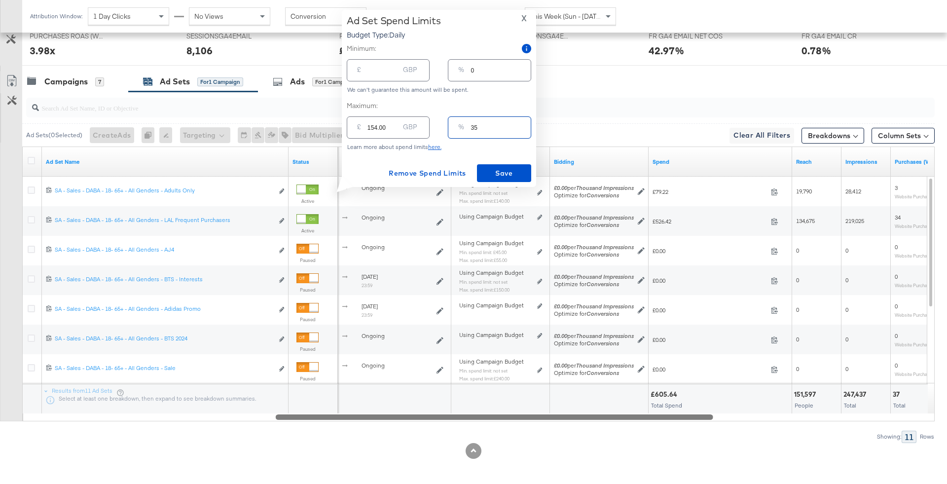
type input "350"
type input "1540.00"
type input "5350"
type input "23540.00"
type input "535"
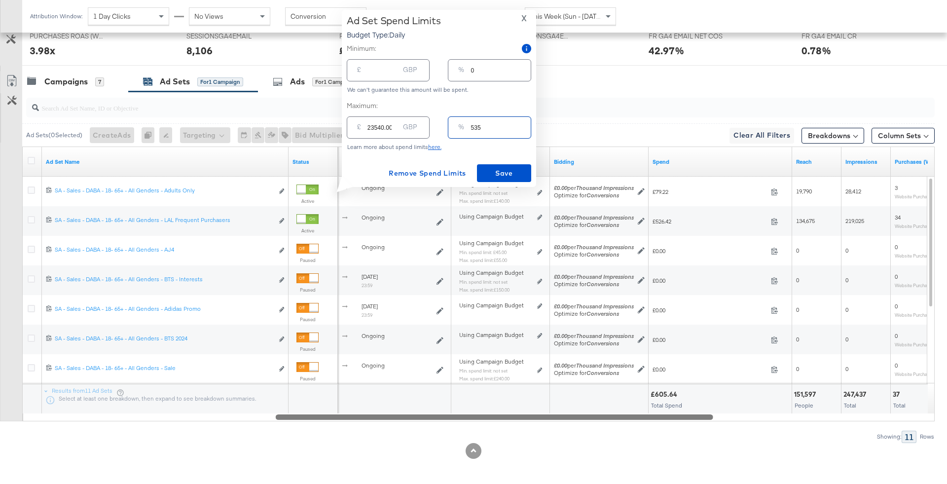
type input "2354.00"
type input "53"
type input "233.20"
type input "5"
type input "22.00"
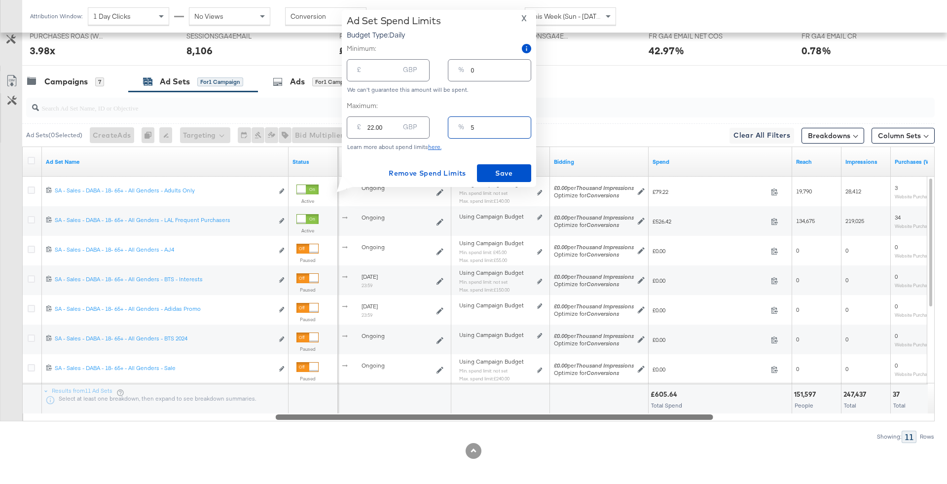
type input "50"
type input "220.00"
type input "50"
click at [513, 158] on div "Ad Set Spend Limits Budget Type: Daily X Minimum: £ GBP % 0 We can't guarantee …" at bounding box center [439, 98] width 185 height 167
click at [517, 170] on span "Save" at bounding box center [504, 173] width 46 height 12
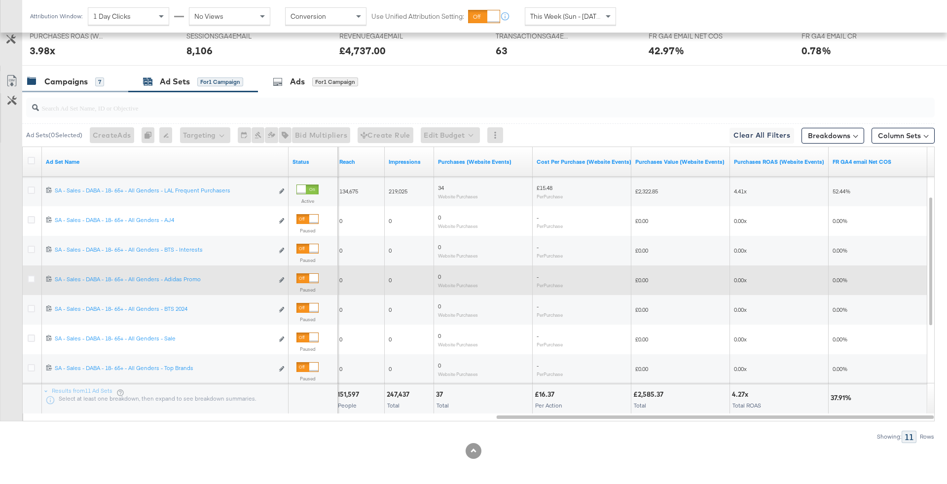
click at [94, 74] on div "Campaigns 7" at bounding box center [75, 81] width 106 height 21
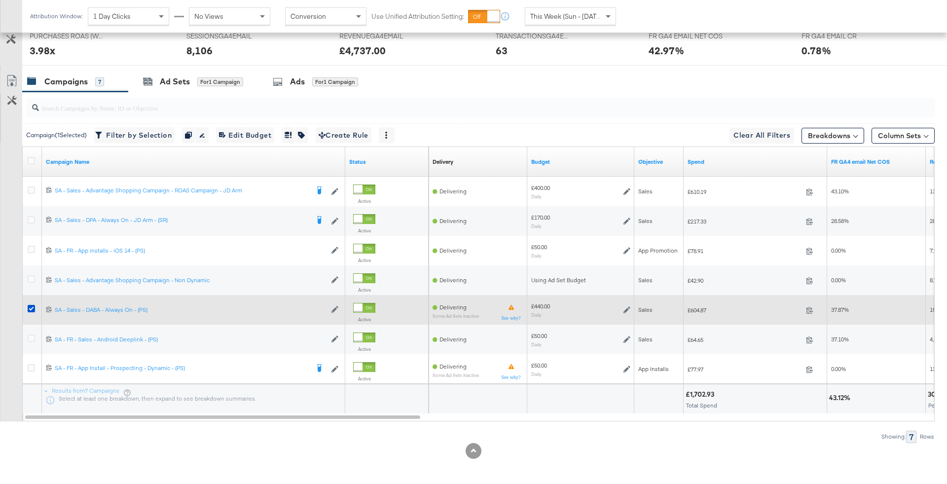
click at [619, 308] on div "£440.00 Daily" at bounding box center [580, 309] width 99 height 15
click at [626, 309] on icon at bounding box center [627, 309] width 7 height 7
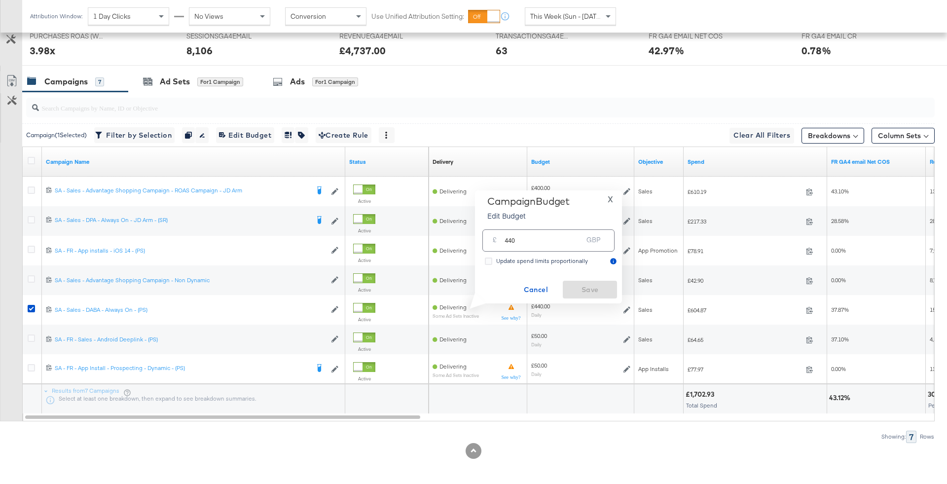
click at [603, 203] on div "Campaign Budget Edit Budget X" at bounding box center [548, 210] width 137 height 30
click at [613, 203] on span "X" at bounding box center [610, 199] width 5 height 14
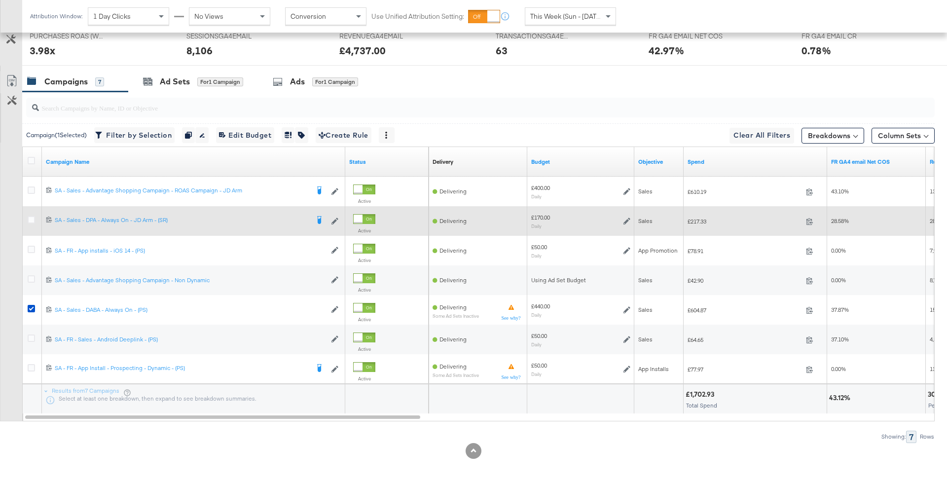
click at [624, 220] on icon at bounding box center [627, 221] width 7 height 7
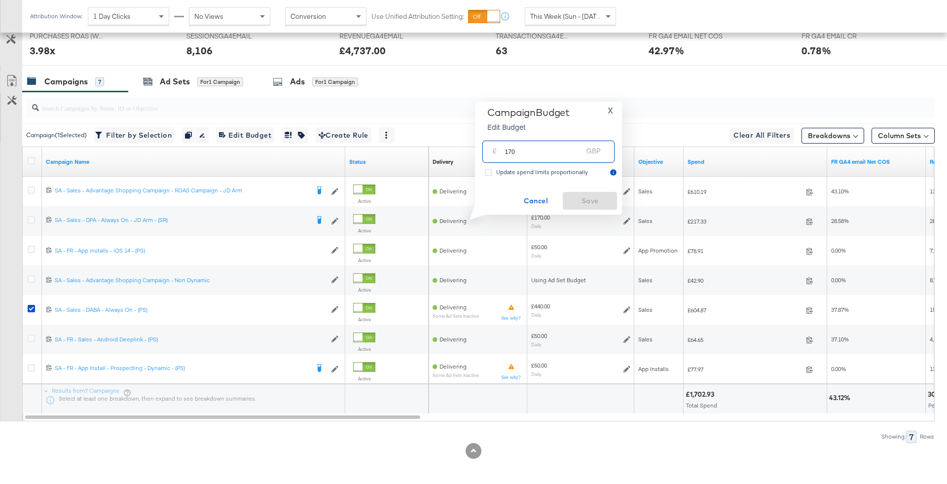
click at [527, 156] on input "170" at bounding box center [544, 147] width 78 height 21
type input "270"
click at [588, 198] on span "Save" at bounding box center [590, 201] width 46 height 12
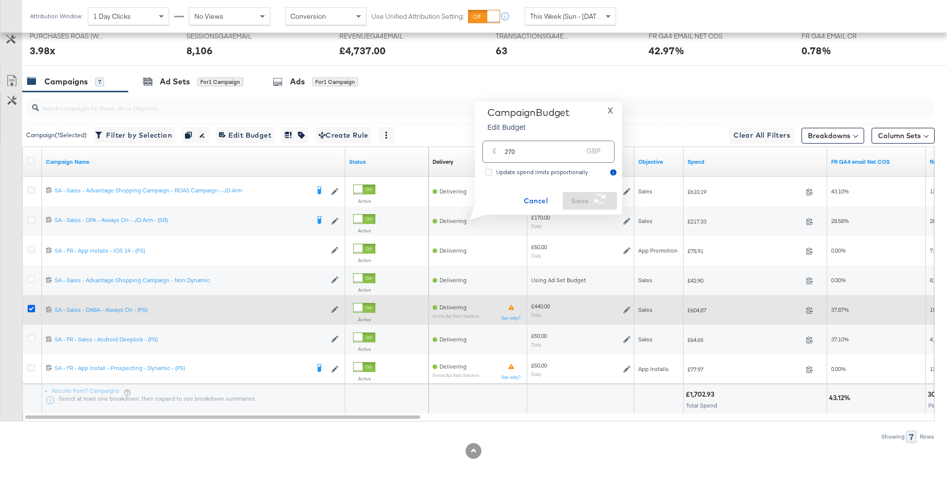
click at [32, 305] on icon at bounding box center [31, 308] width 7 height 7
click at [0, 0] on input "checkbox" at bounding box center [0, 0] width 0 height 0
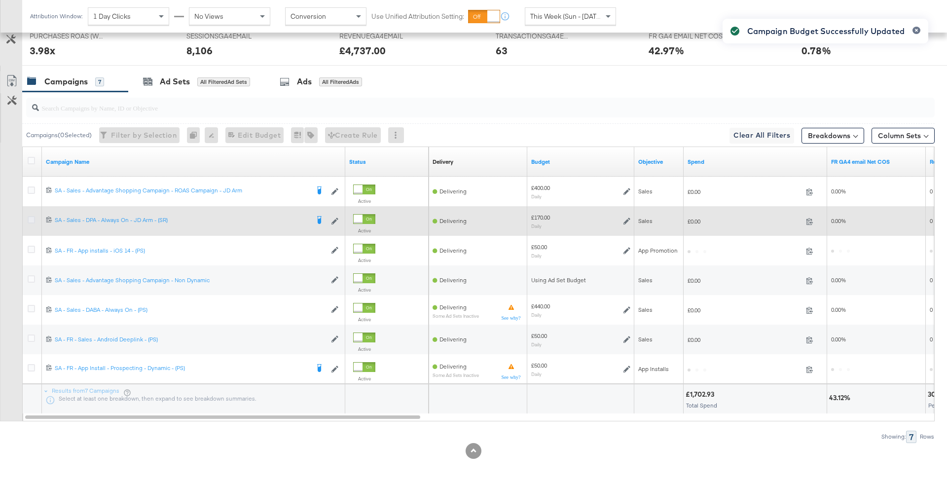
click at [30, 216] on icon at bounding box center [31, 219] width 7 height 7
click at [0, 0] on input "checkbox" at bounding box center [0, 0] width 0 height 0
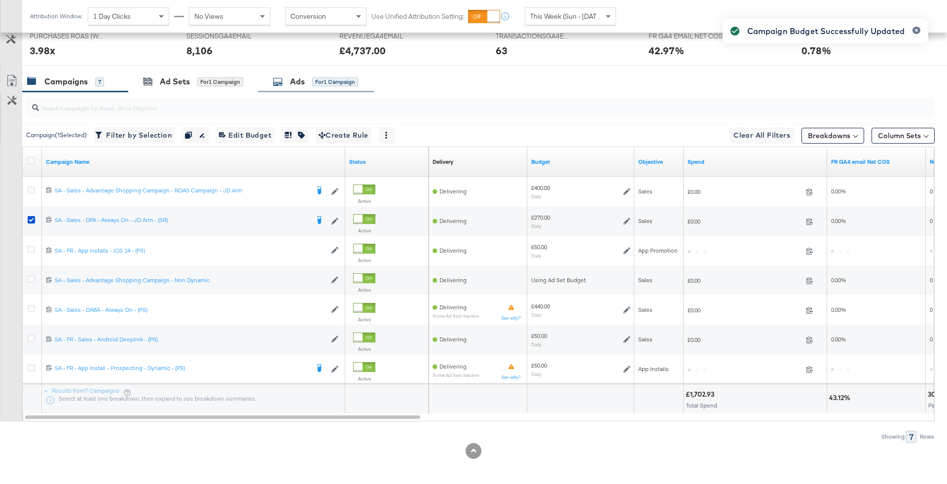
click at [335, 85] on div "Ads for 1 Campaign" at bounding box center [315, 81] width 85 height 11
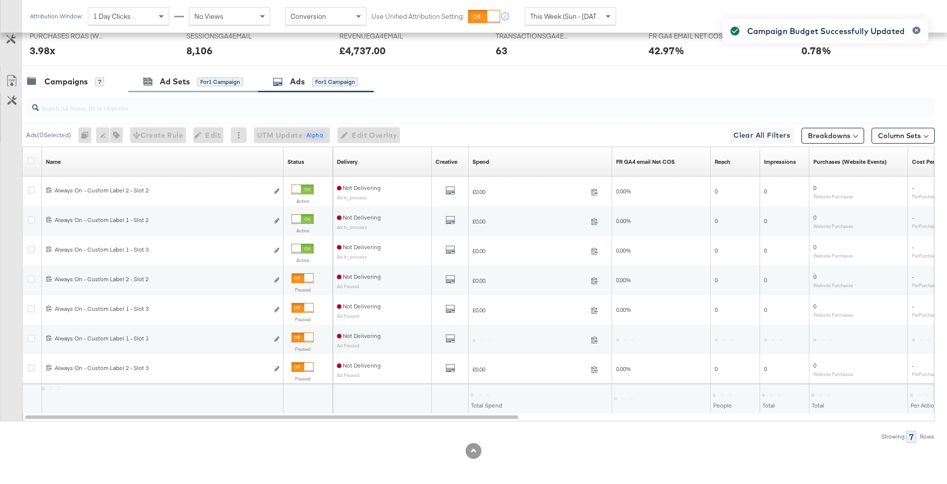
click at [222, 237] on div "6799848524842 Always On - Custom Label 1 - Slot 3 Always On - Custom Label 1 - …" at bounding box center [163, 251] width 242 height 30
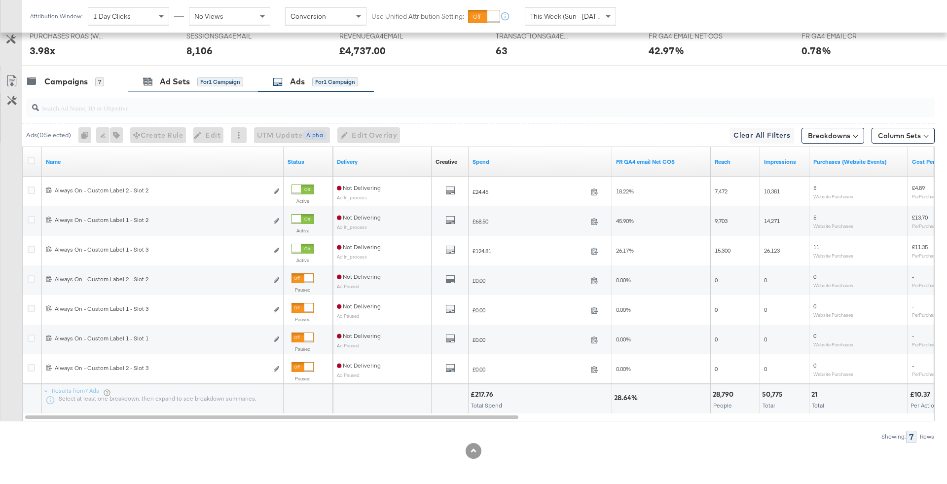
click at [212, 89] on div "Ad Sets for 1 Campaign" at bounding box center [193, 81] width 130 height 21
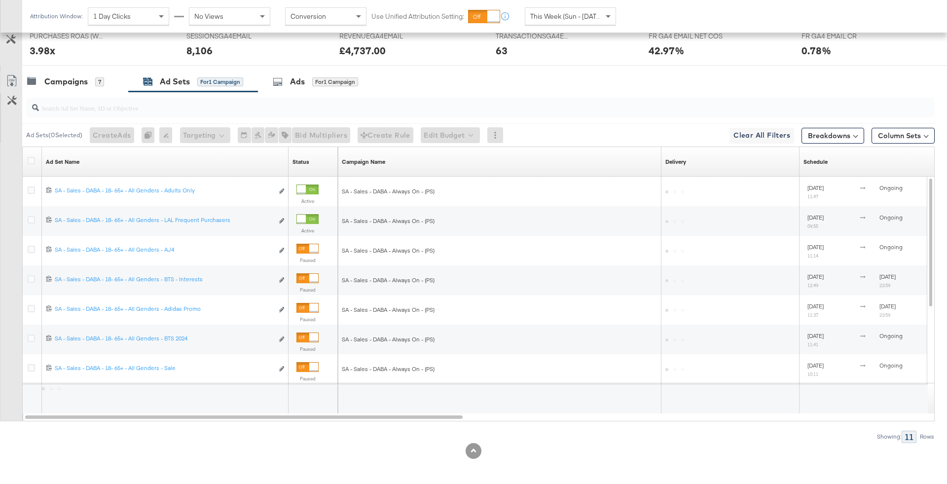
scroll to position [327, 0]
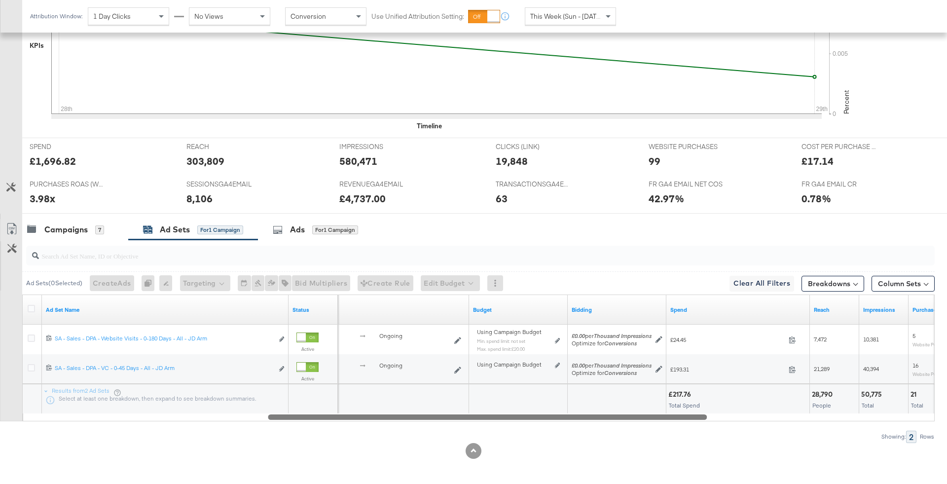
drag, startPoint x: 738, startPoint y: 417, endPoint x: 512, endPoint y: 414, distance: 226.5
click at [511, 414] on div at bounding box center [487, 416] width 439 height 8
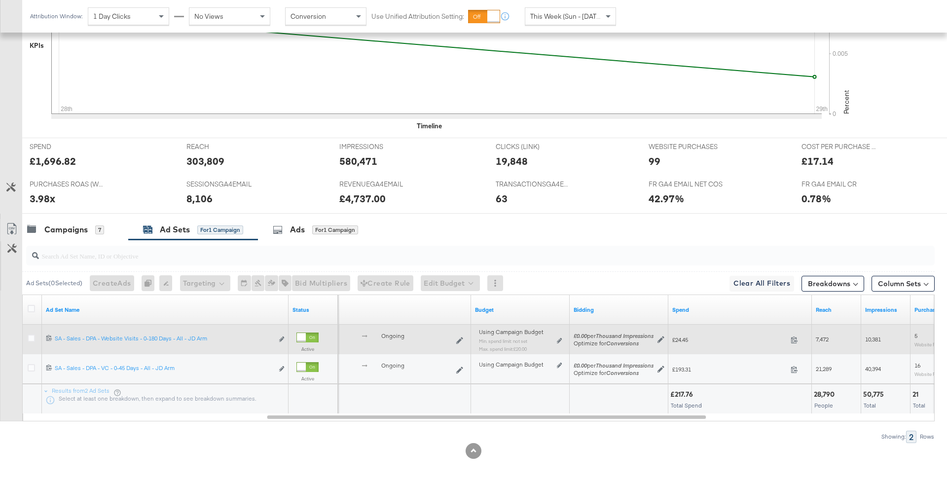
click at [562, 339] on div "Using Campaign Budget Min. spend limit: not set Max. spend limit : £20.00 Edit …" at bounding box center [520, 344] width 91 height 31
click at [560, 338] on icon at bounding box center [559, 340] width 5 height 5
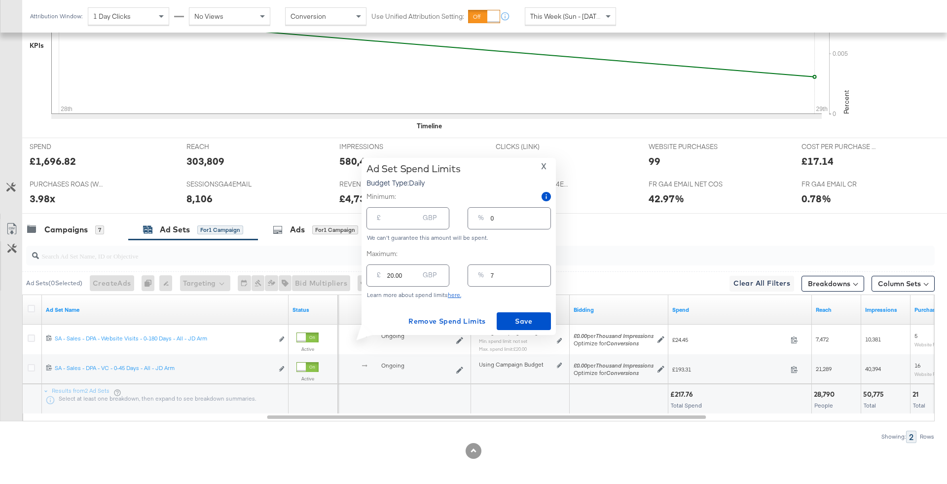
click at [510, 274] on input "7" at bounding box center [521, 271] width 60 height 21
type input "72"
type input "194.40"
type input "7"
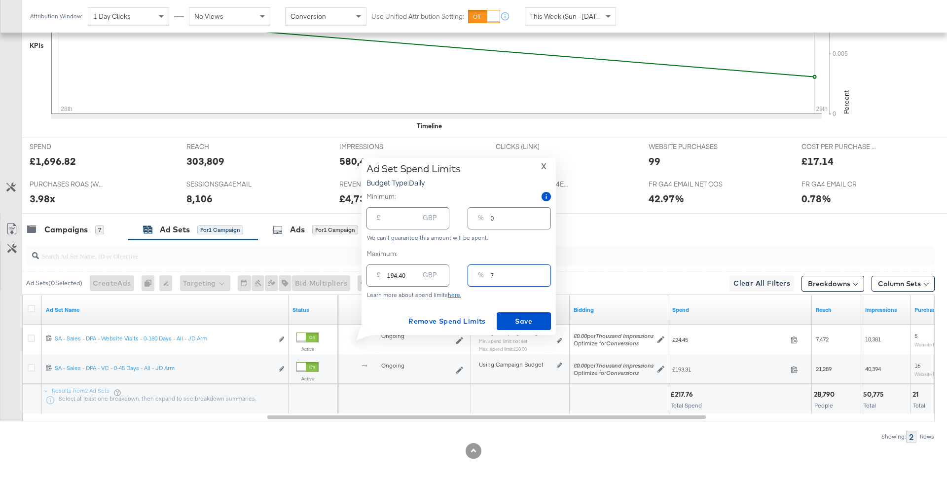
type input "18.90"
type input "27"
type input "72.90"
type input "2"
type input "5.40"
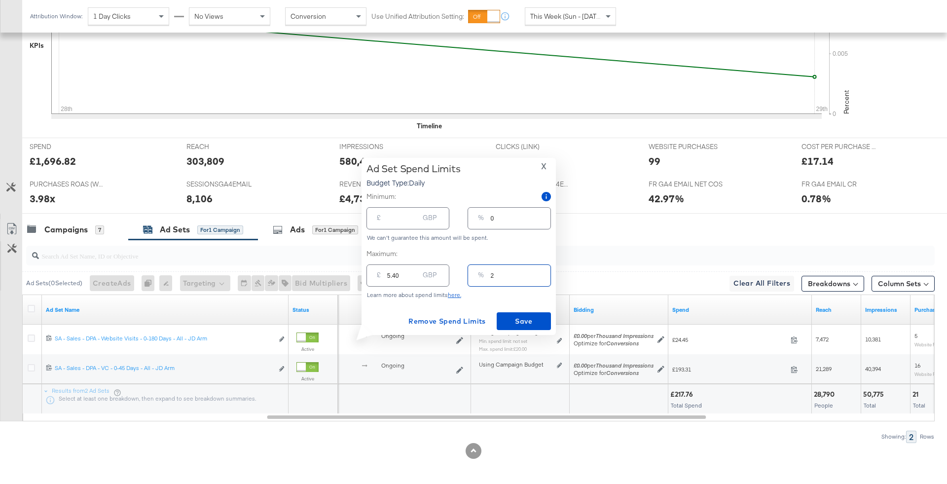
type input "25"
type input "67.50"
type input "25"
type input "66.5"
drag, startPoint x: 411, startPoint y: 279, endPoint x: 358, endPoint y: 279, distance: 53.8
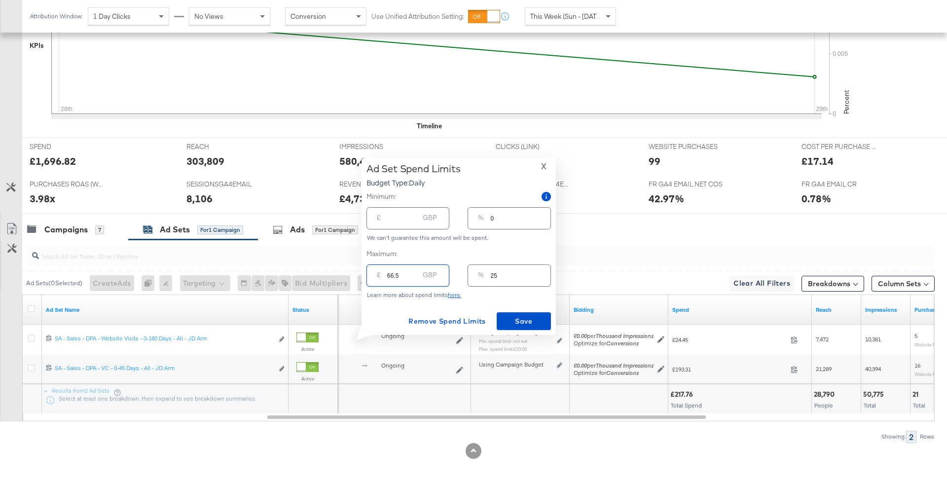
click at [387, 279] on input "66.5" at bounding box center [403, 271] width 32 height 21
click at [388, 279] on input "66.5" at bounding box center [403, 271] width 32 height 21
type input "7"
type input "3"
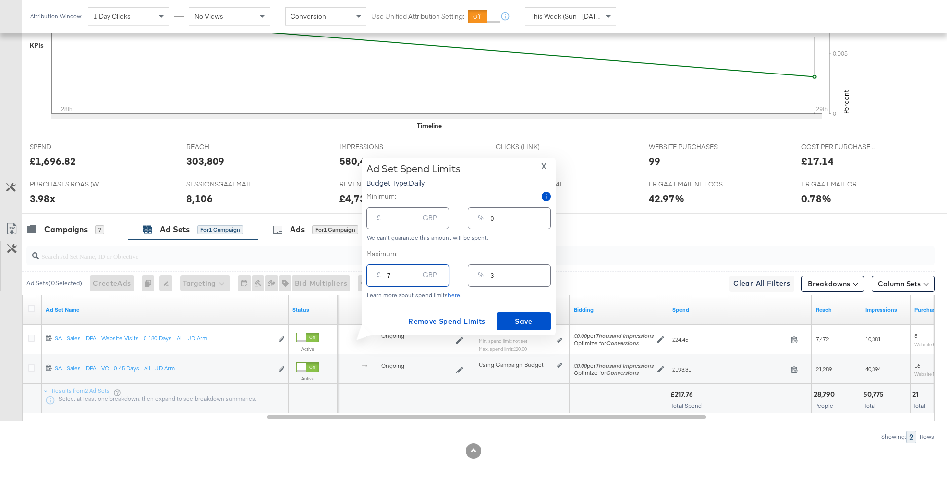
type input "70"
type input "26"
type input "70.00"
click at [519, 326] on span "Save" at bounding box center [524, 321] width 46 height 12
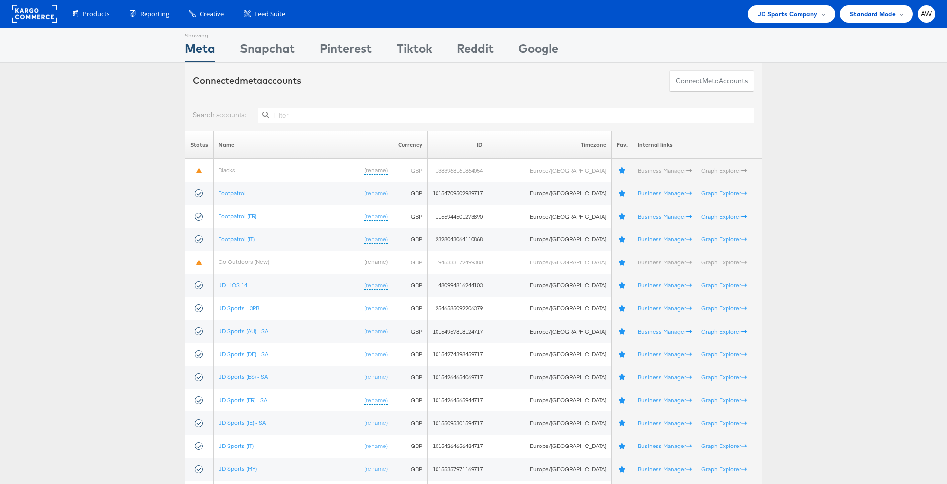
click at [353, 115] on input "text" at bounding box center [506, 116] width 496 height 16
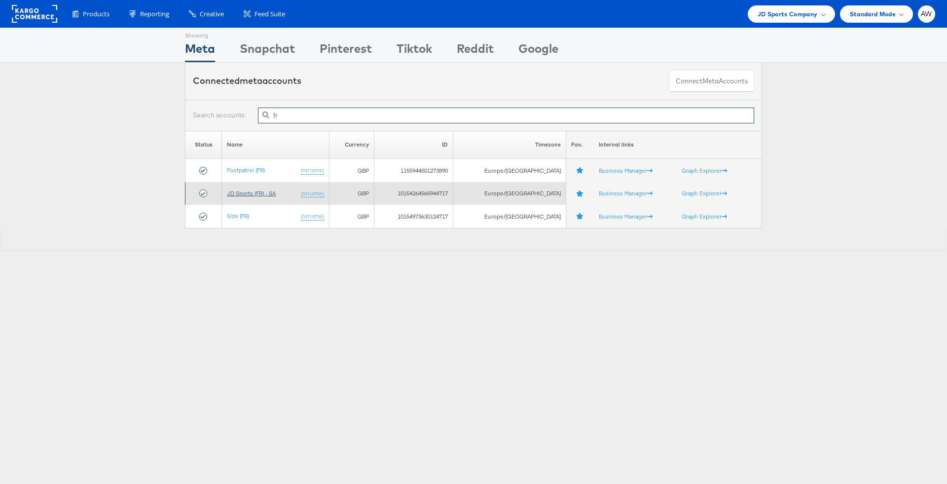
type input "fr"
click at [262, 190] on link "JD Sports (FR) - SA" at bounding box center [251, 192] width 49 height 7
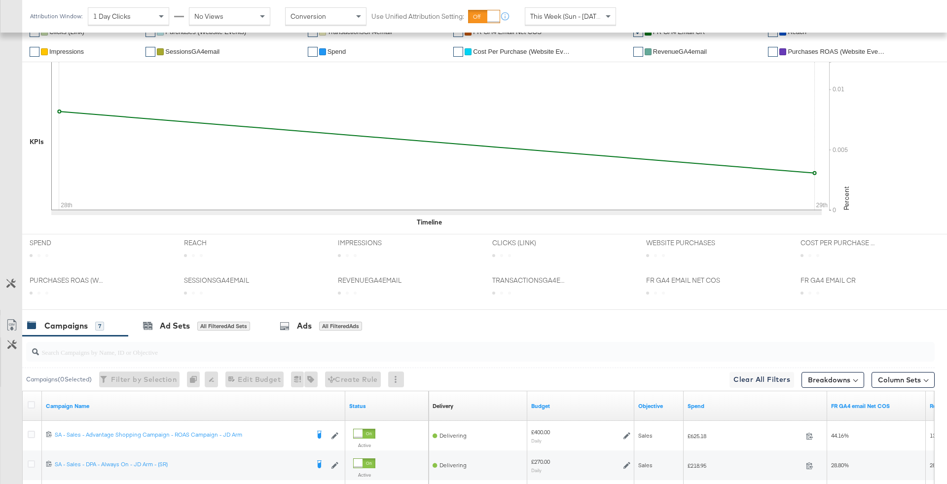
scroll to position [408, 0]
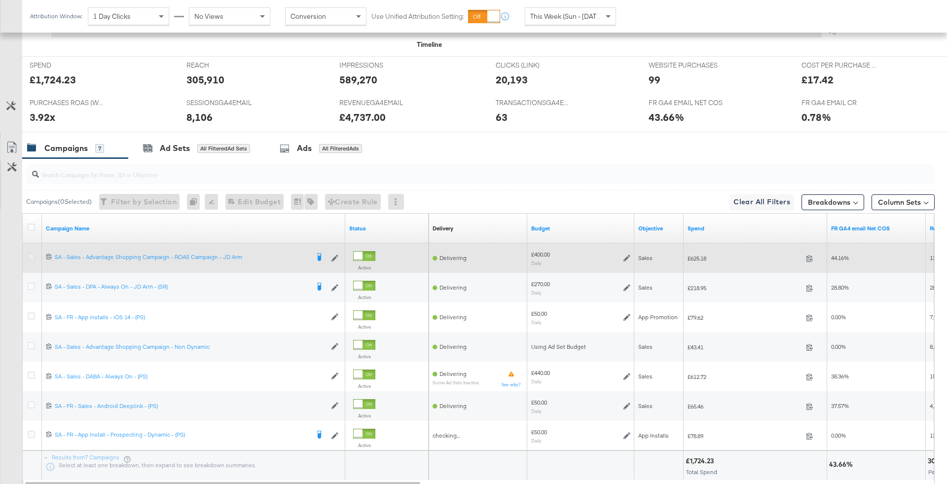
click at [29, 254] on icon at bounding box center [31, 256] width 7 height 7
click at [0, 0] on input "checkbox" at bounding box center [0, 0] width 0 height 0
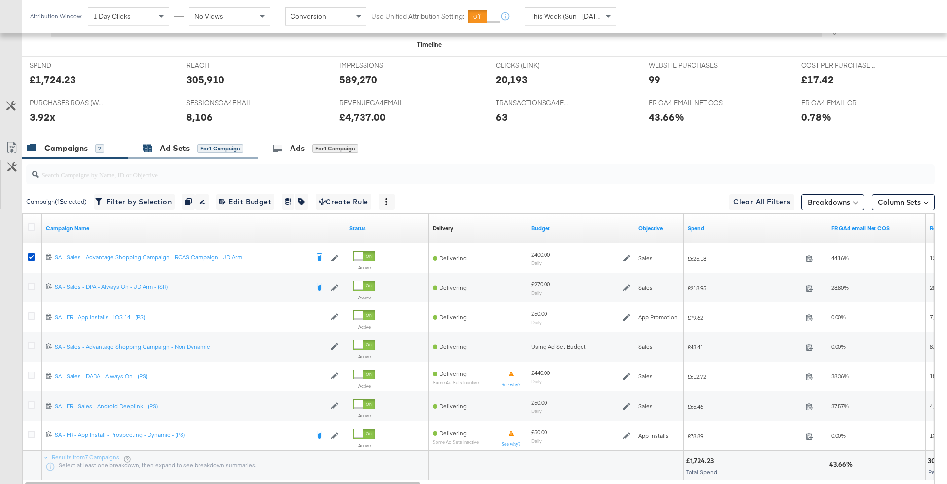
click at [225, 146] on div "for 1 Campaign" at bounding box center [220, 148] width 46 height 9
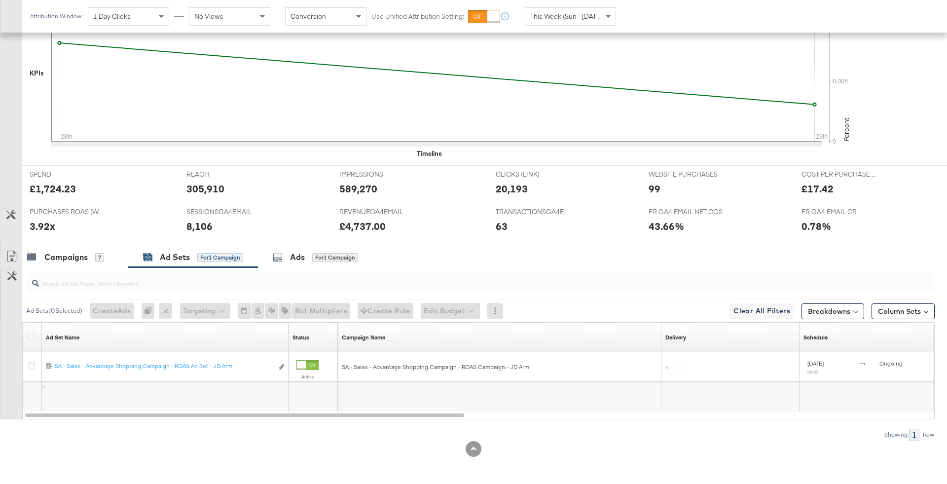
scroll to position [297, 0]
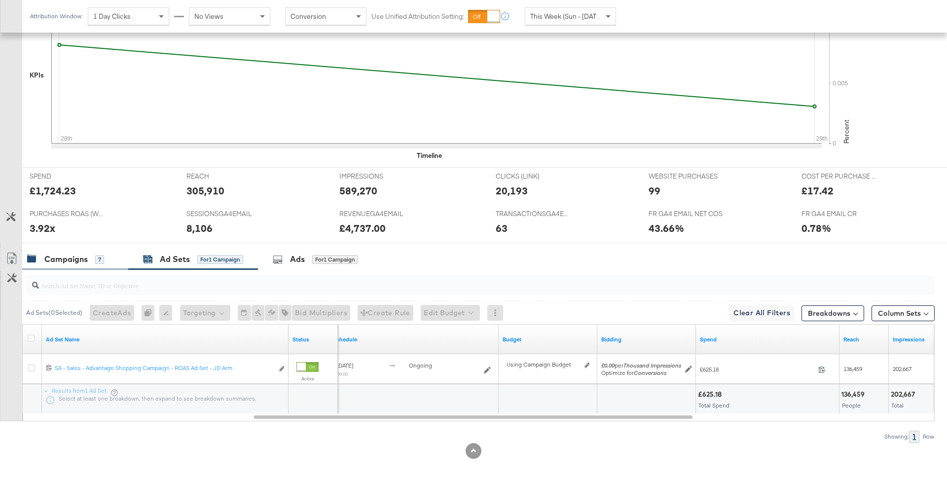
click at [100, 261] on div "7" at bounding box center [99, 259] width 9 height 9
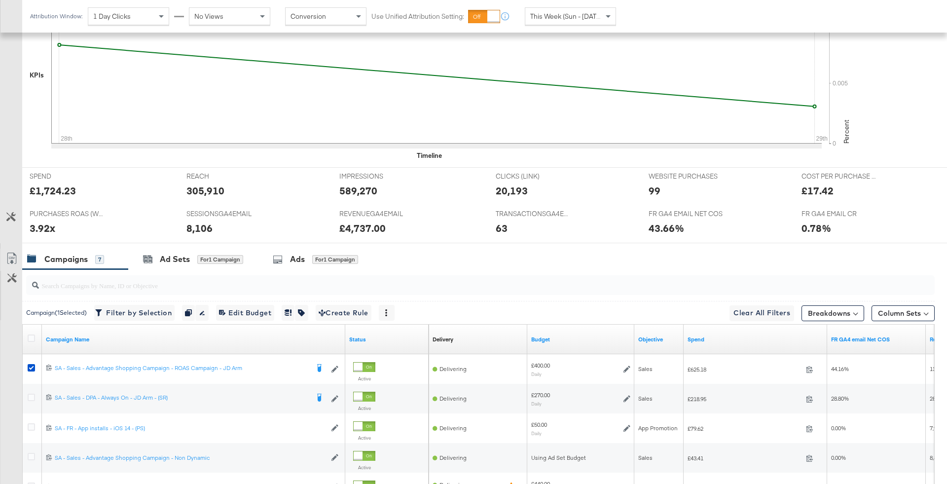
scroll to position [408, 0]
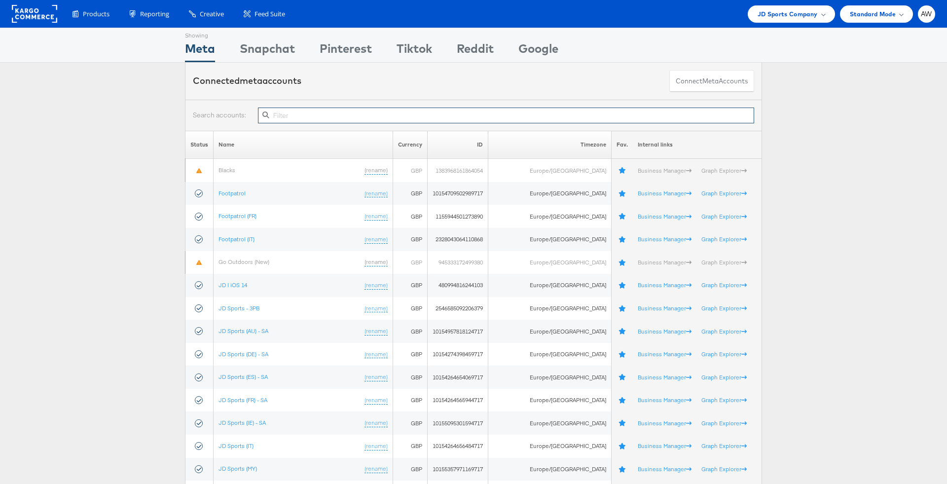
click at [344, 116] on input "text" at bounding box center [506, 116] width 496 height 16
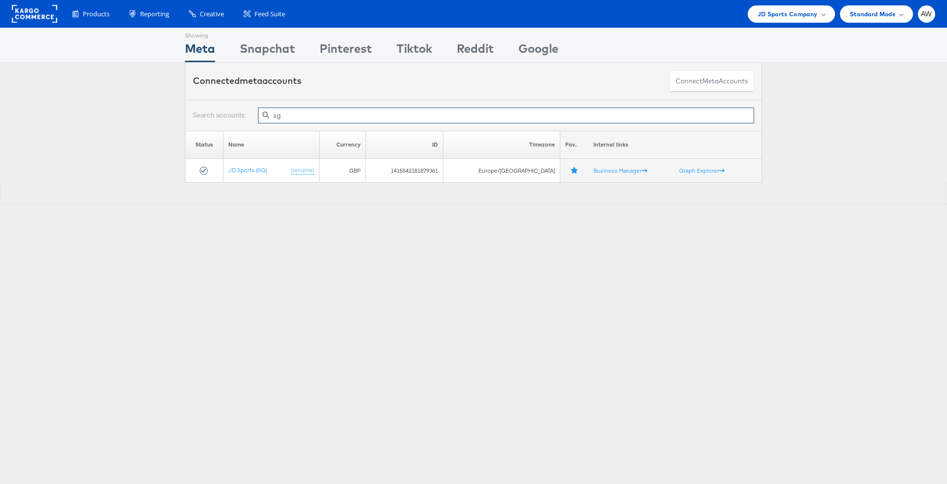
type input "sg"
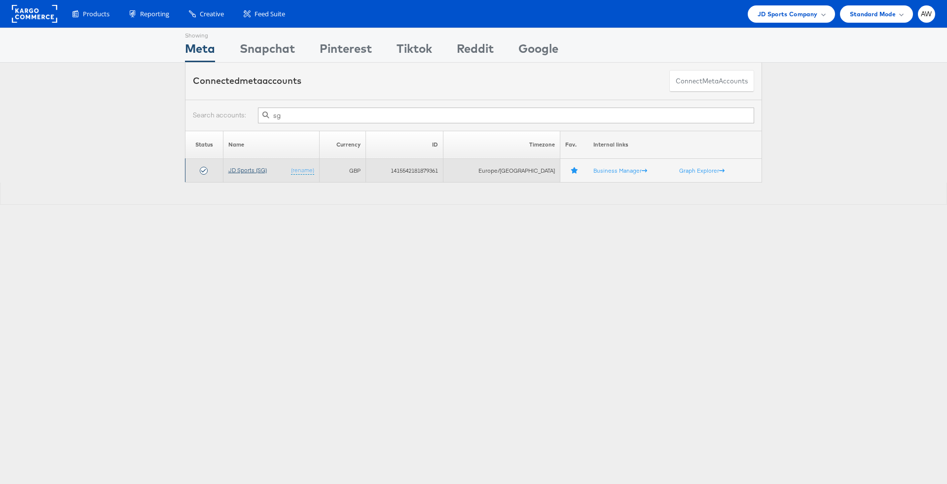
click at [249, 168] on link "JD Sports (SG)" at bounding box center [247, 169] width 38 height 7
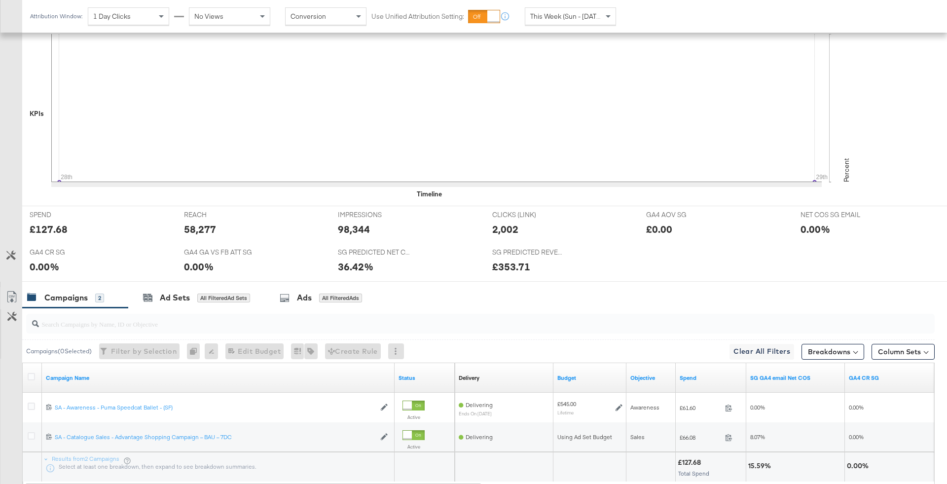
scroll to position [327, 0]
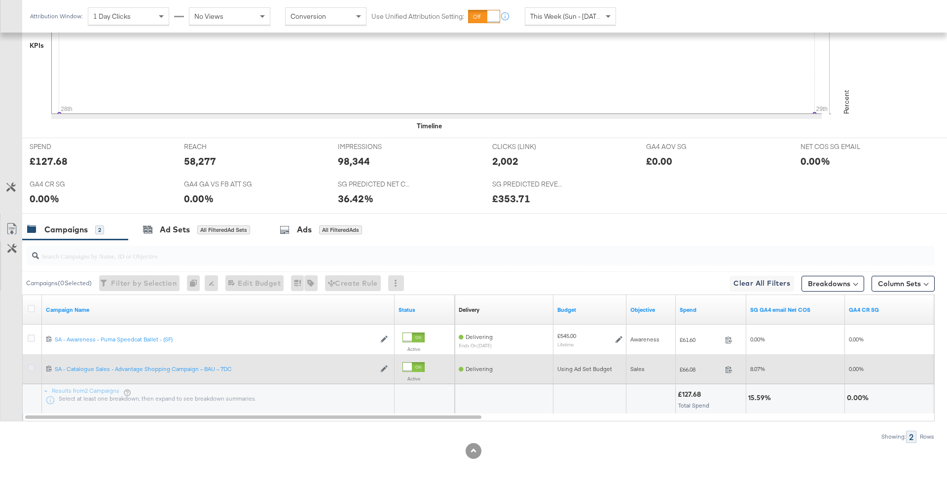
click at [29, 368] on icon at bounding box center [31, 367] width 7 height 7
click at [0, 0] on input "checkbox" at bounding box center [0, 0] width 0 height 0
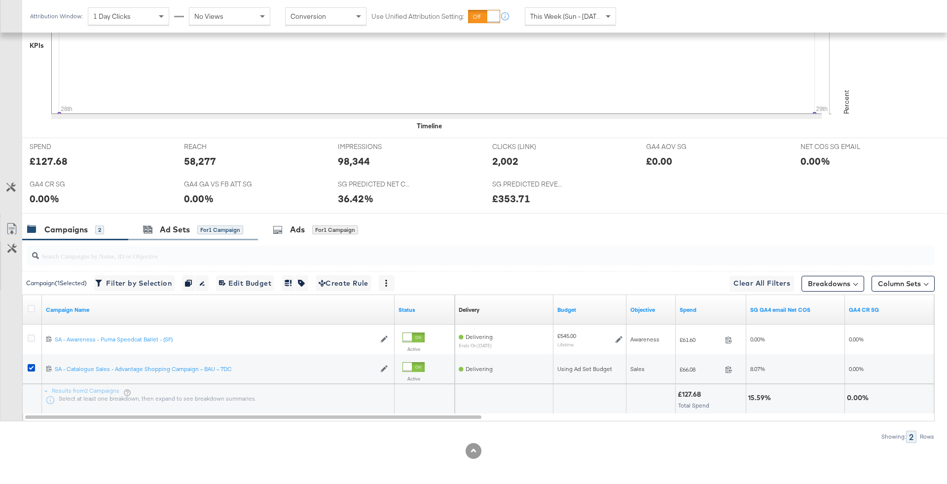
click at [210, 234] on div "Ad Sets for 1 Campaign" at bounding box center [193, 229] width 130 height 21
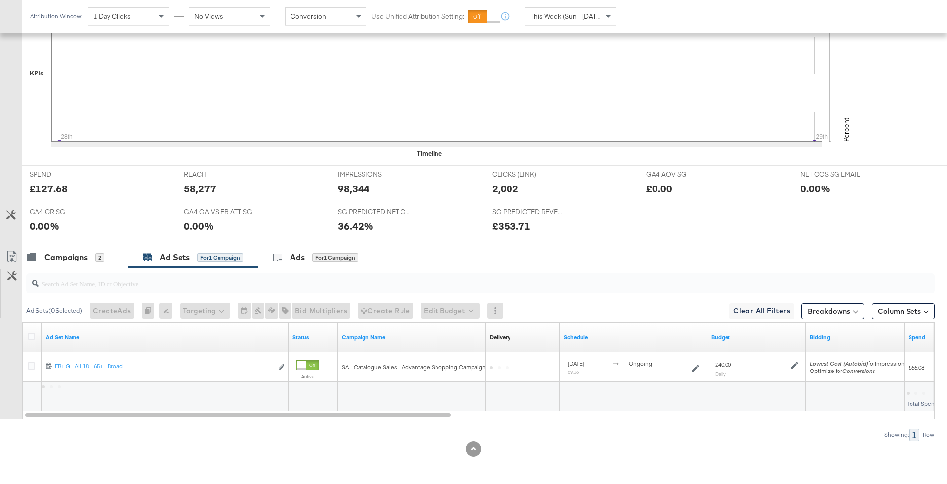
scroll to position [297, 0]
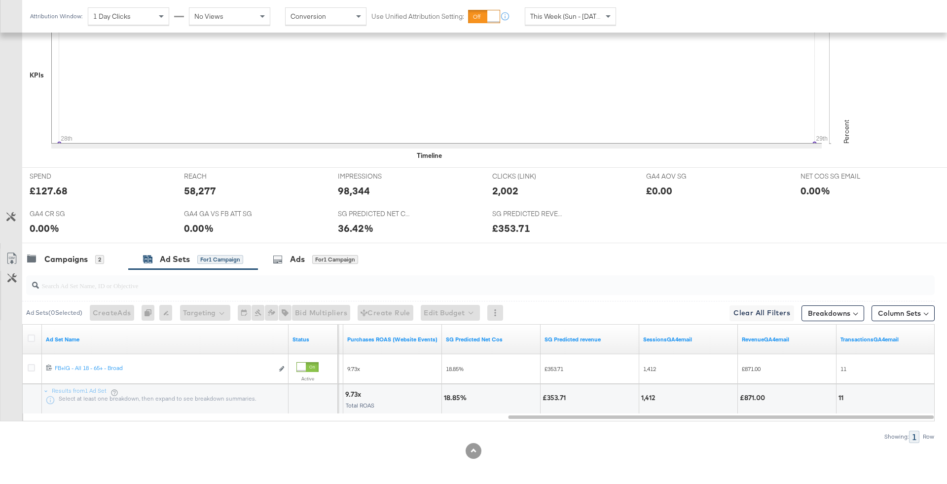
click at [700, 420] on div "Ad Sets ( 0 Selected) Create Ads At least one ad set must be selected 0 Rename …" at bounding box center [467, 355] width 935 height 173
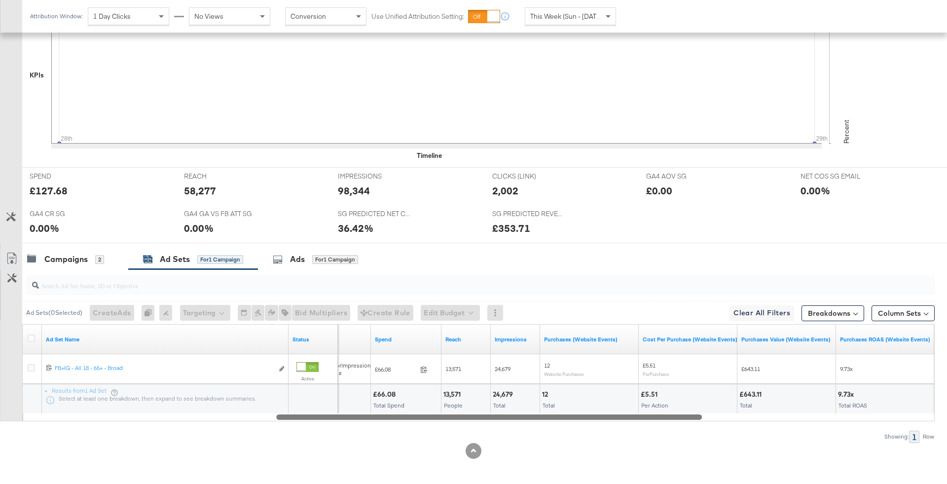
drag, startPoint x: 693, startPoint y: 413, endPoint x: 461, endPoint y: 418, distance: 231.9
click at [460, 418] on div at bounding box center [489, 416] width 426 height 8
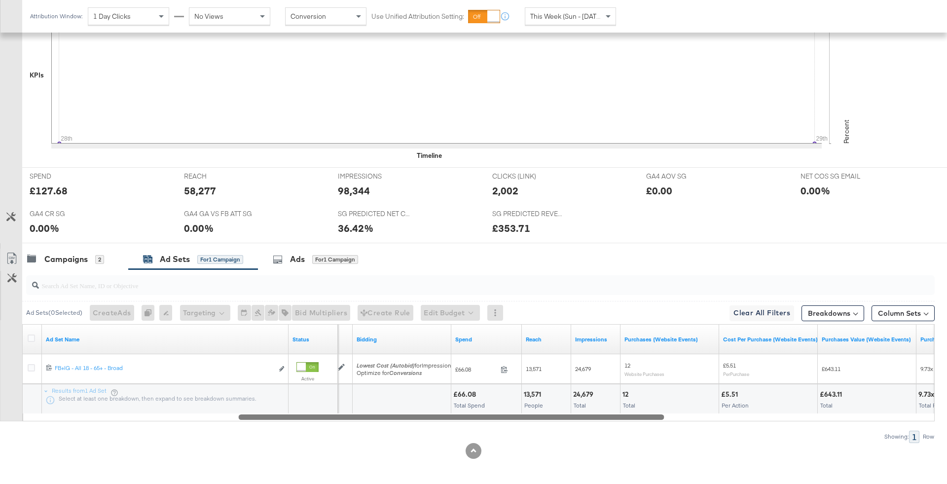
drag, startPoint x: 513, startPoint y: 412, endPoint x: 450, endPoint y: 412, distance: 63.1
click at [450, 412] on div at bounding box center [451, 416] width 426 height 8
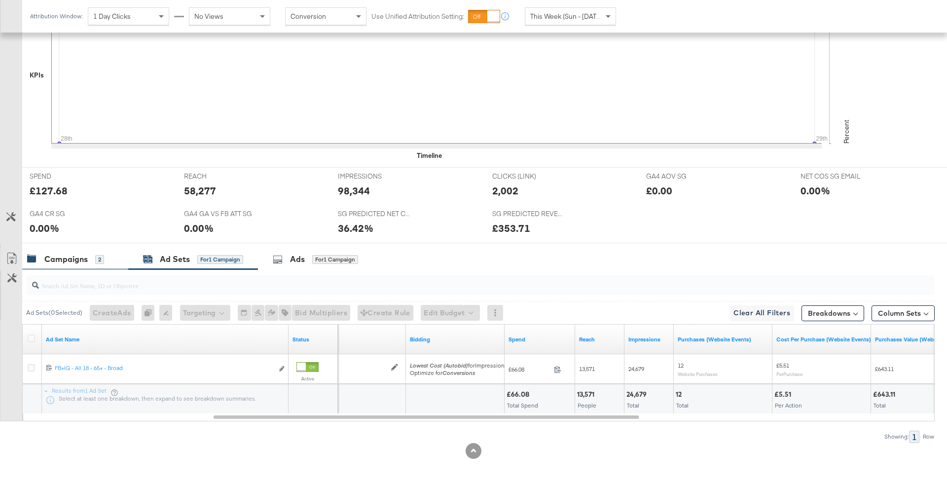
click at [92, 259] on div "Campaigns 2" at bounding box center [65, 259] width 77 height 11
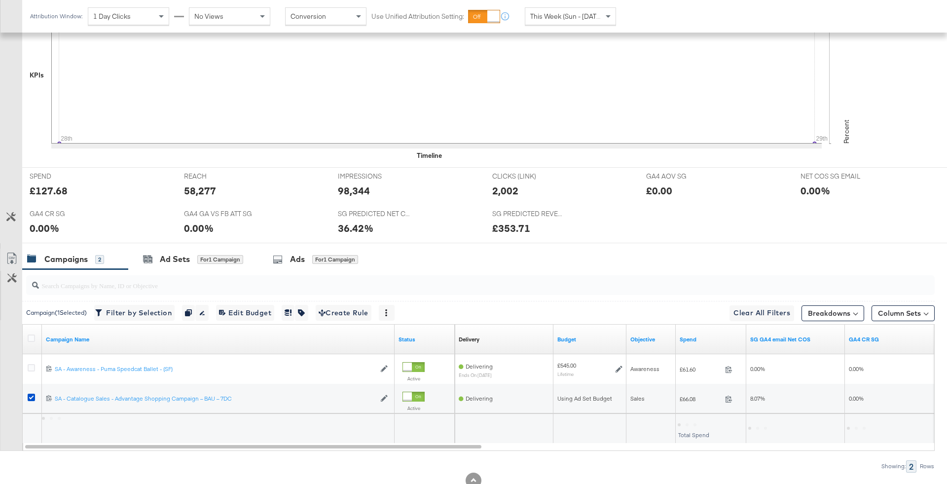
scroll to position [327, 0]
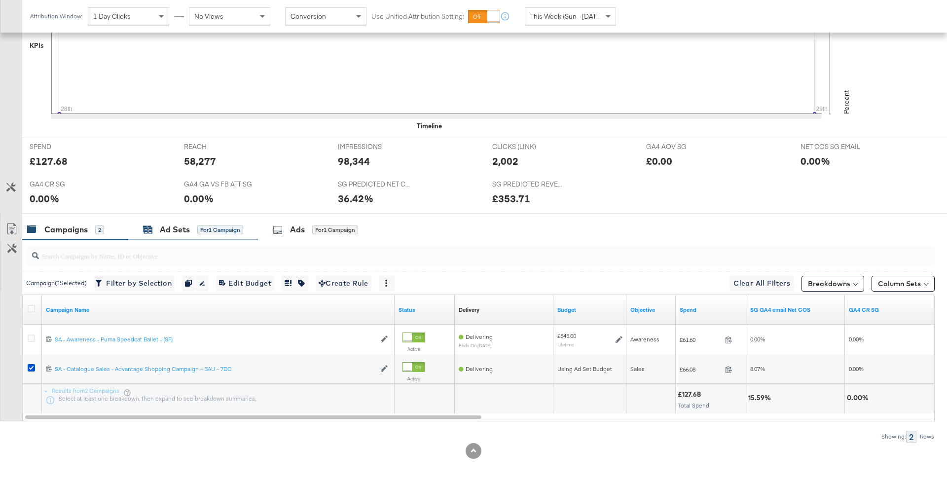
click at [222, 225] on div "for 1 Campaign" at bounding box center [220, 229] width 46 height 9
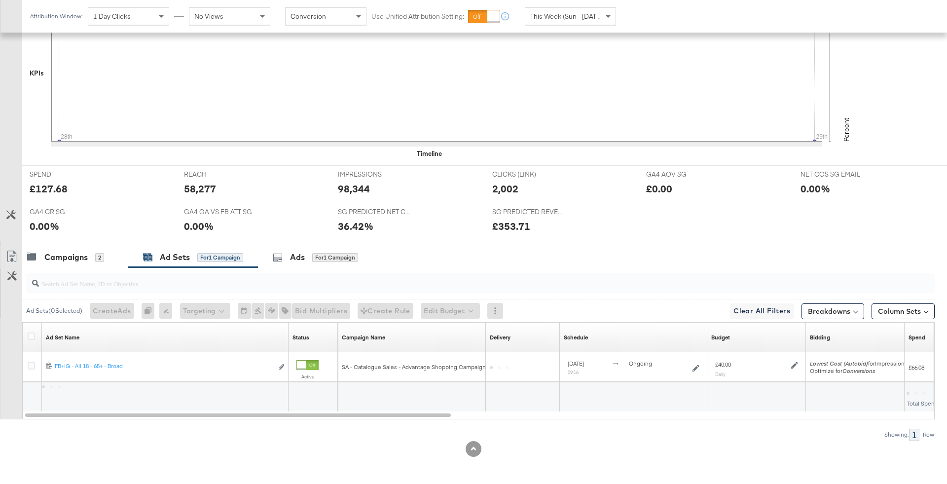
scroll to position [297, 0]
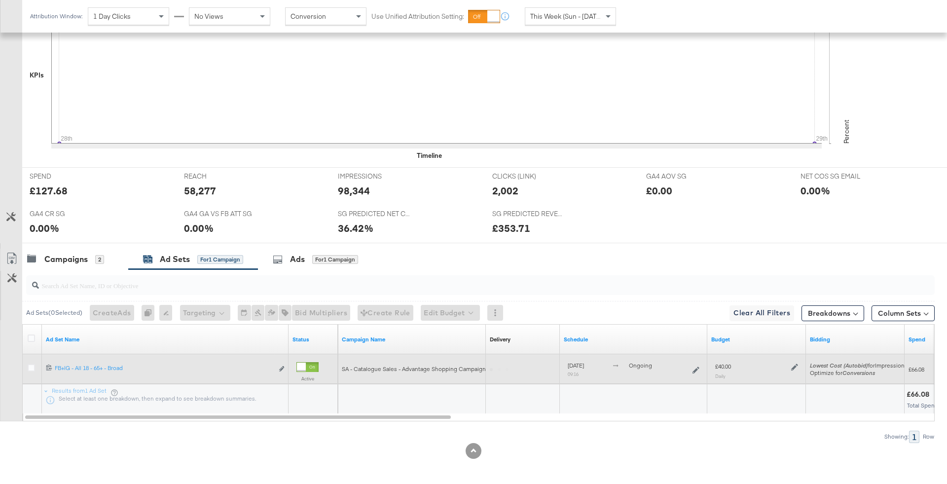
click at [796, 365] on icon at bounding box center [794, 367] width 7 height 7
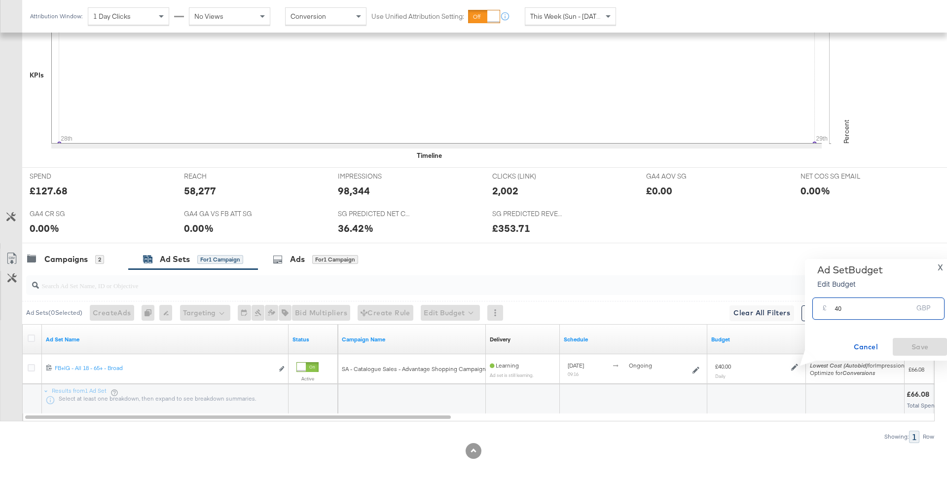
click at [850, 311] on input "40" at bounding box center [874, 304] width 78 height 21
type input "60"
click at [896, 332] on div "Ad Set Budget Edit Budget X £ 60 GBP Cancel Save" at bounding box center [878, 310] width 137 height 92
click at [900, 337] on div "Ad Set Budget Edit Budget X £ 60 GBP Cancel Save" at bounding box center [878, 310] width 137 height 92
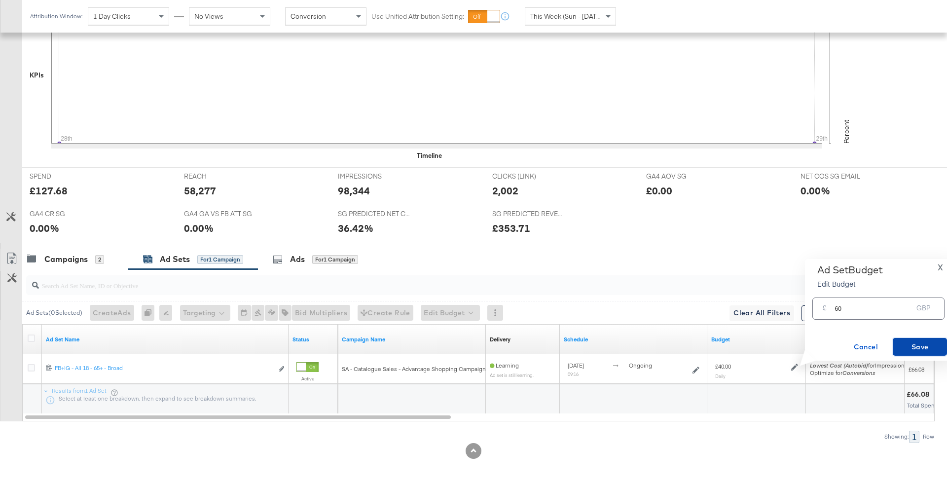
click at [909, 349] on span "Save" at bounding box center [920, 347] width 46 height 12
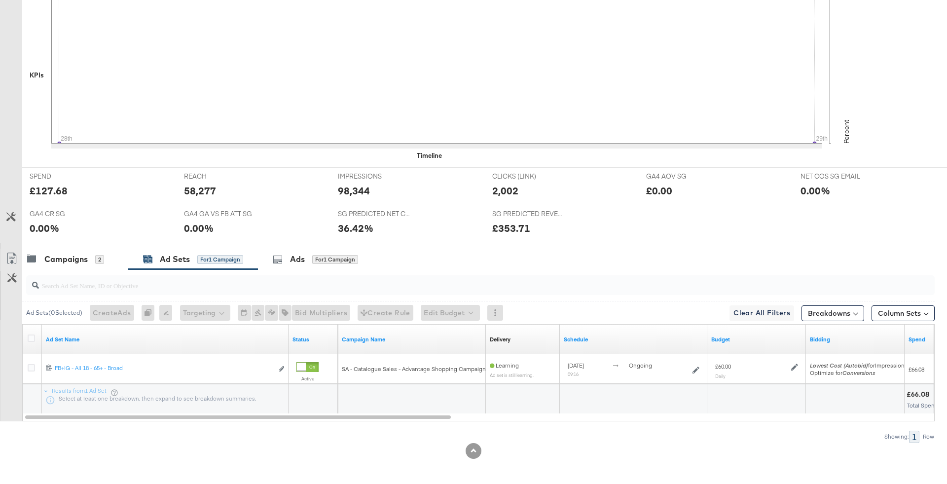
scroll to position [0, 0]
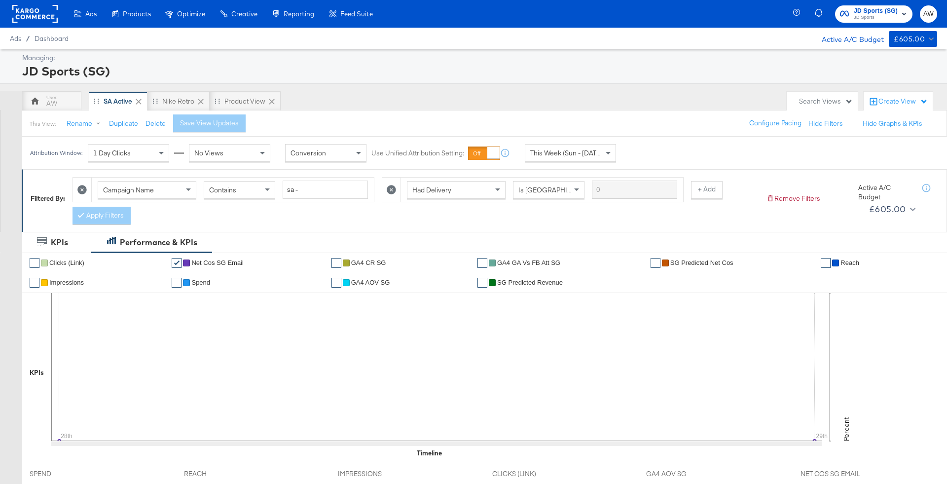
click at [894, 12] on span "JD Sports (SG)" at bounding box center [876, 11] width 44 height 10
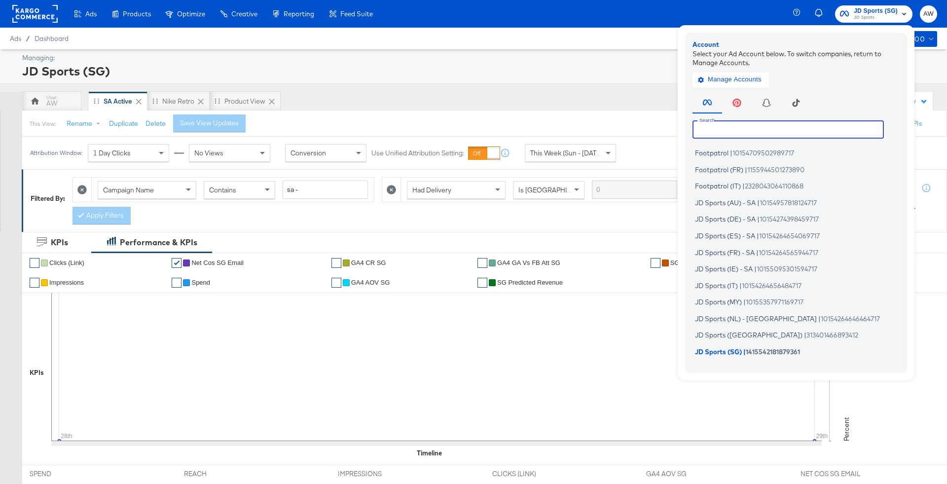
click at [790, 134] on input "text" at bounding box center [788, 129] width 191 height 18
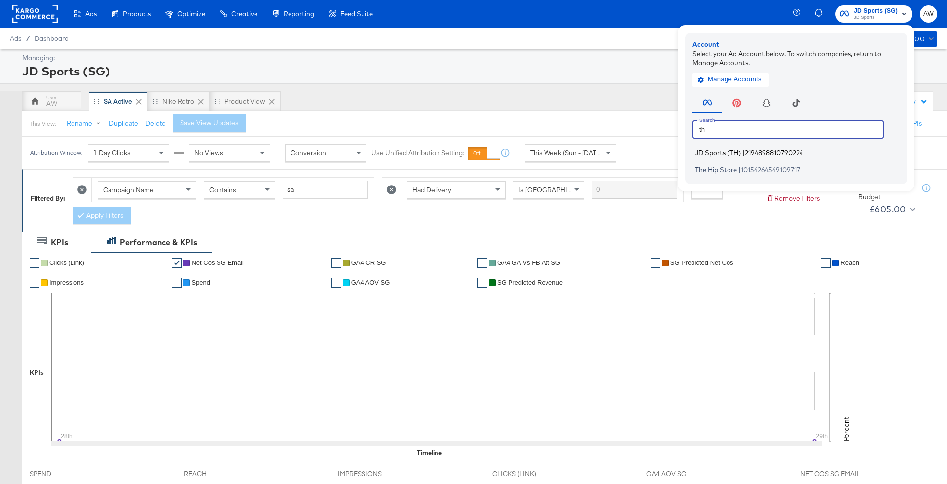
type input "th"
click at [732, 151] on span "JD Sports (TH)" at bounding box center [718, 153] width 46 height 8
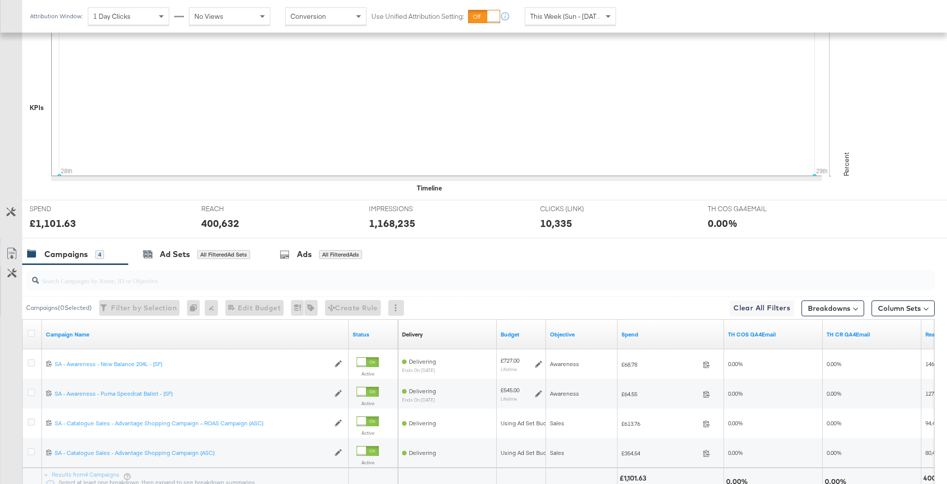
scroll to position [329, 0]
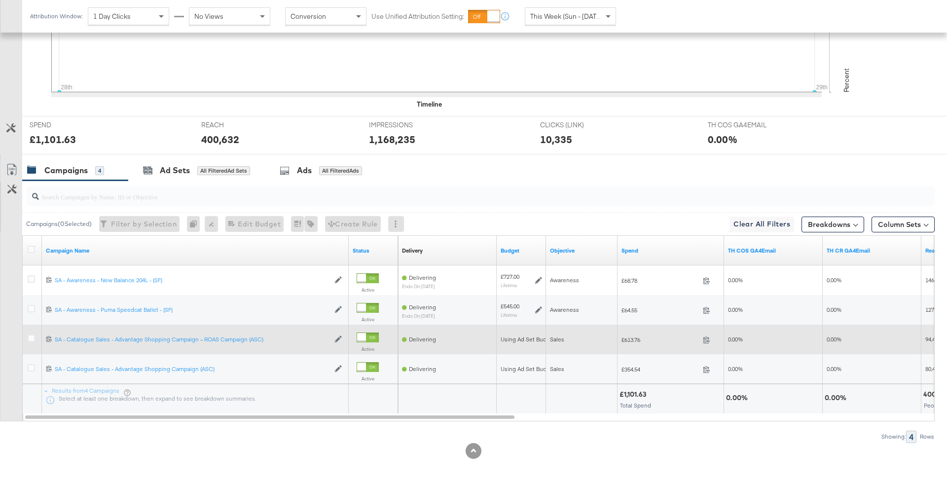
click at [30, 331] on div at bounding box center [33, 340] width 18 height 18
click at [30, 334] on icon at bounding box center [31, 337] width 7 height 7
click at [0, 0] on input "checkbox" at bounding box center [0, 0] width 0 height 0
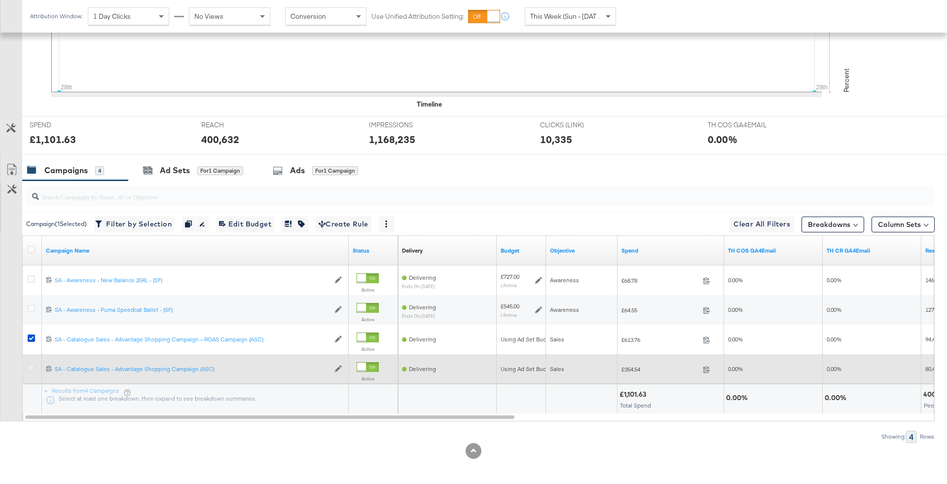
click at [30, 364] on icon at bounding box center [31, 367] width 7 height 7
click at [0, 0] on input "checkbox" at bounding box center [0, 0] width 0 height 0
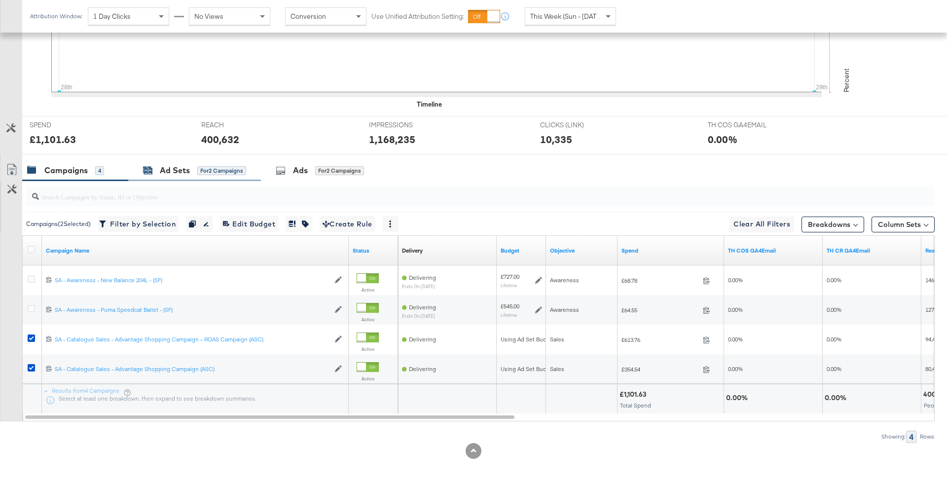
click at [188, 170] on div "Ad Sets" at bounding box center [175, 170] width 30 height 11
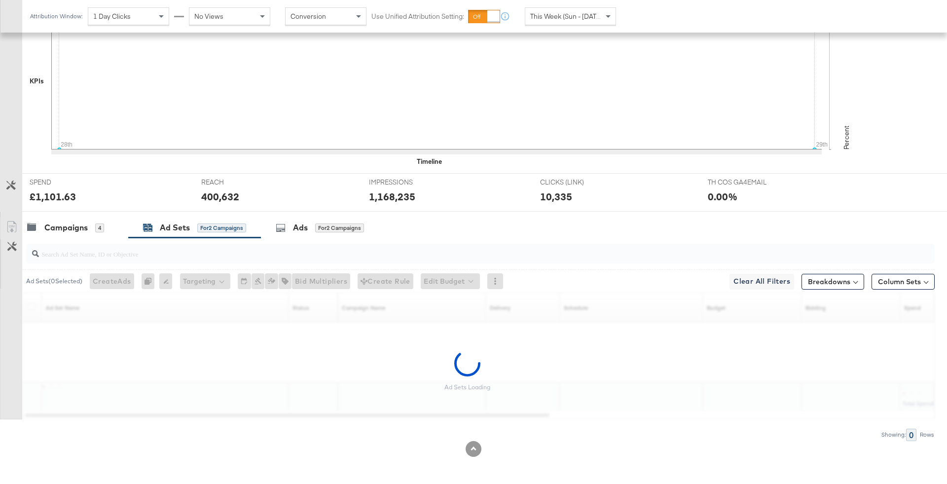
scroll to position [270, 0]
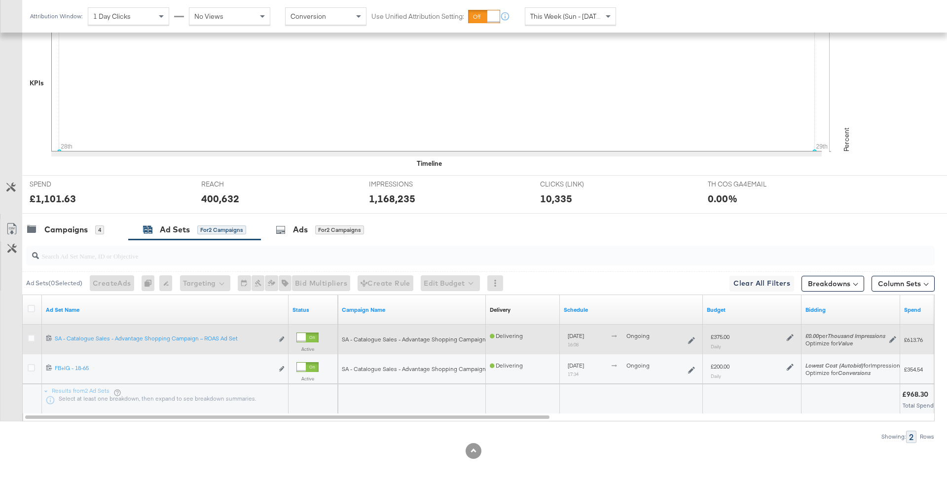
click at [787, 337] on icon at bounding box center [790, 337] width 7 height 7
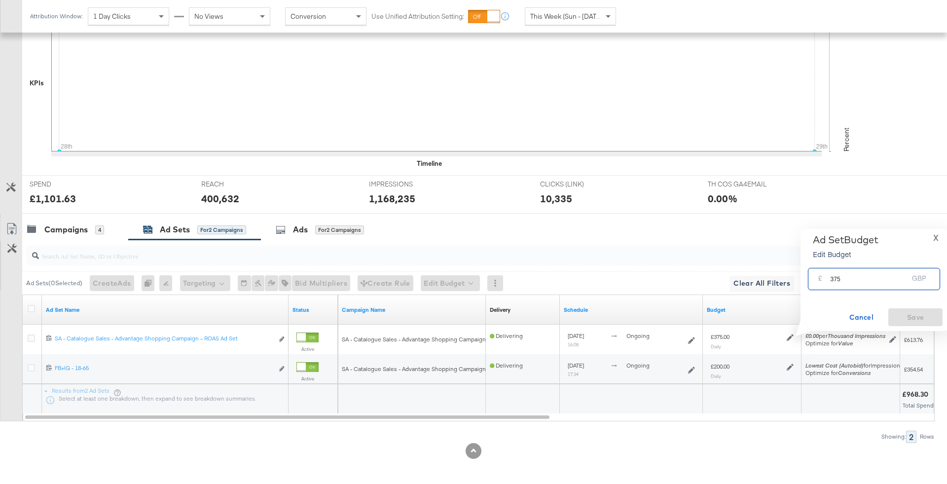
click at [836, 283] on input "375" at bounding box center [869, 274] width 78 height 21
type input "325"
click at [922, 314] on span "Save" at bounding box center [915, 317] width 46 height 12
